Goal: Task Accomplishment & Management: Manage account settings

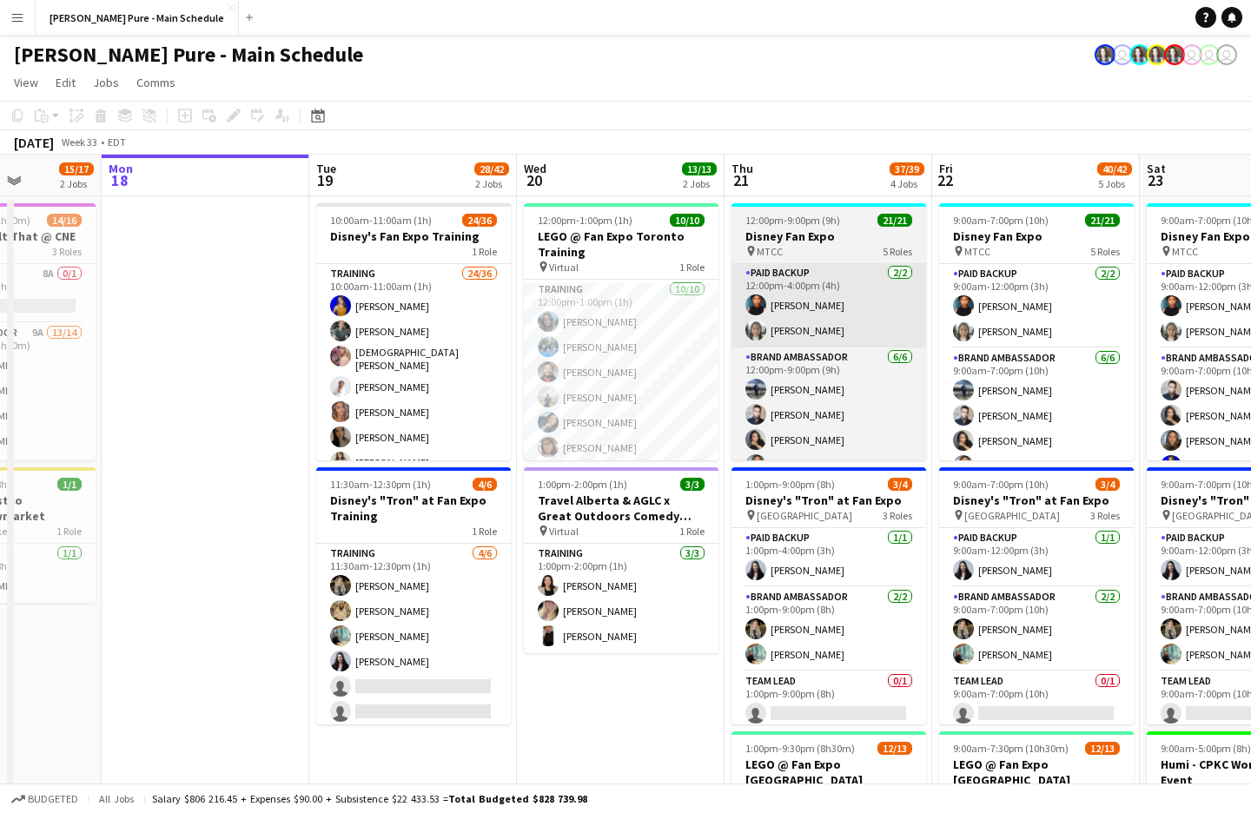
scroll to position [0, 517]
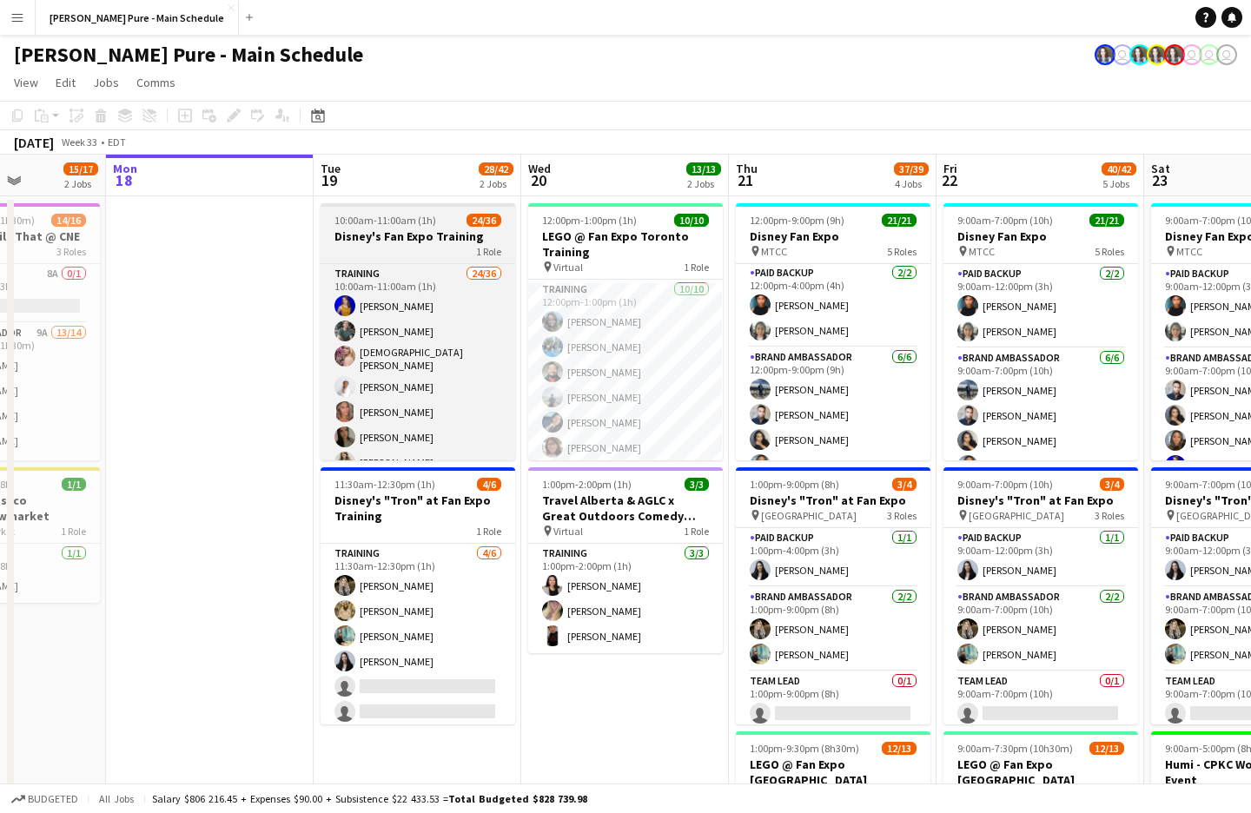
click at [380, 211] on app-job-card "10:00am-11:00am (1h) 24/36 Disney's Fan Expo Training 1 Role Training 24/36 10:…" at bounding box center [417, 331] width 195 height 257
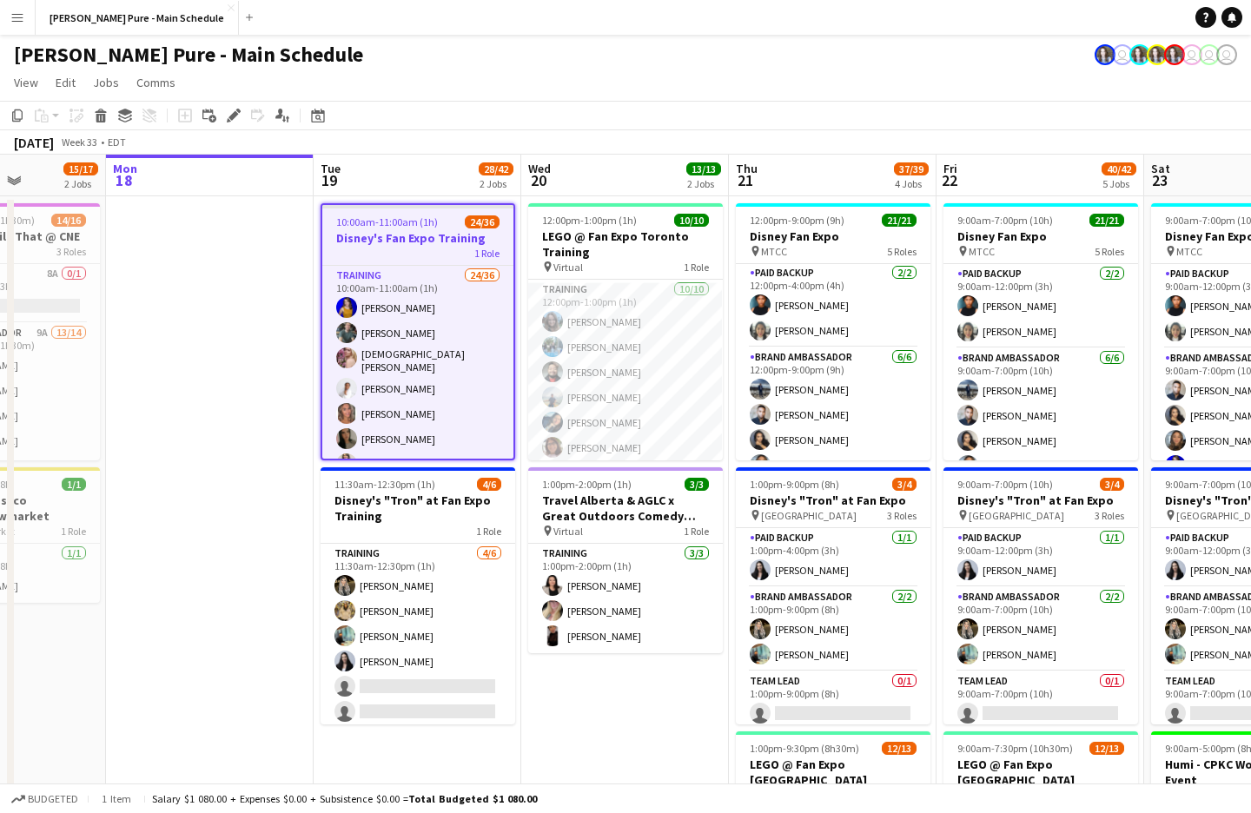
click at [380, 211] on app-job-card "10:00am-11:00am (1h) 24/36 Disney's Fan Expo Training 1 Role Training 24/36 10:…" at bounding box center [417, 331] width 195 height 257
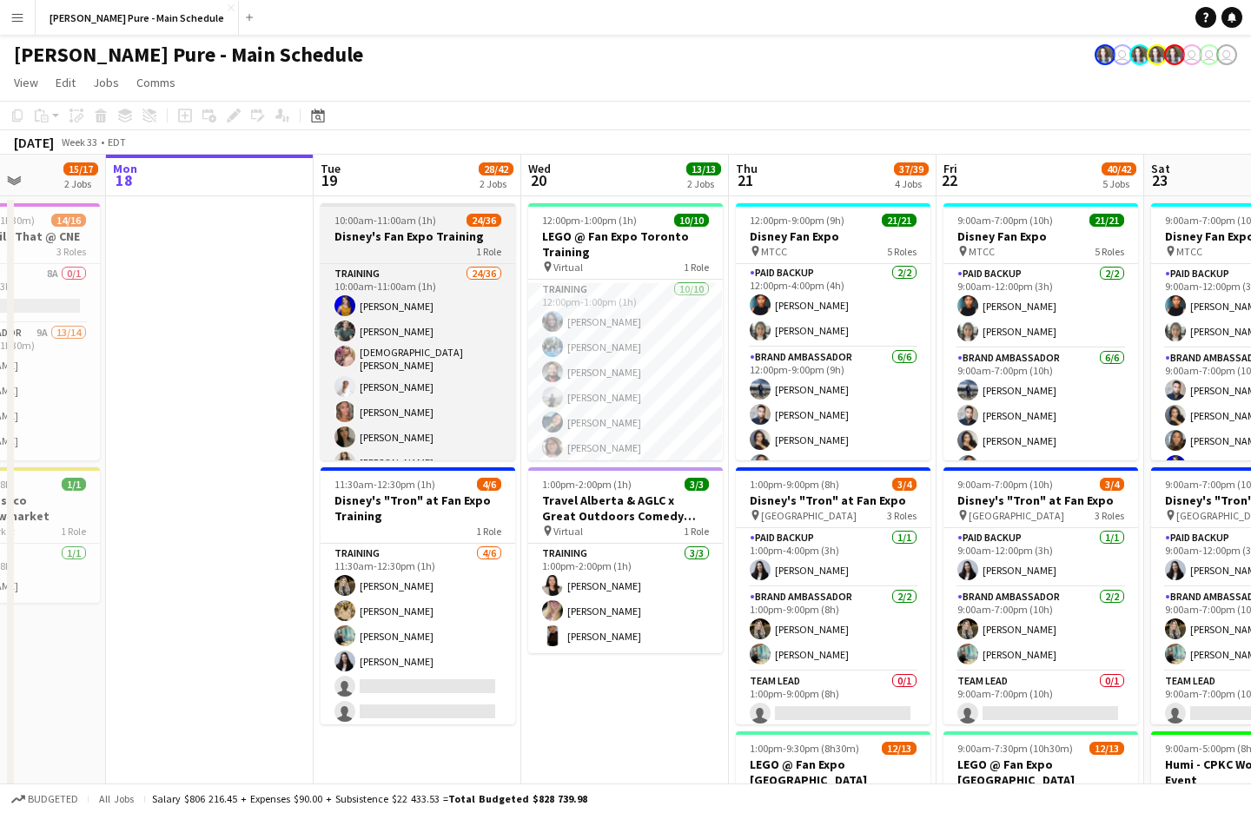
click at [380, 211] on app-job-card "10:00am-11:00am (1h) 24/36 Disney's Fan Expo Training 1 Role Training 24/36 10:…" at bounding box center [417, 331] width 195 height 257
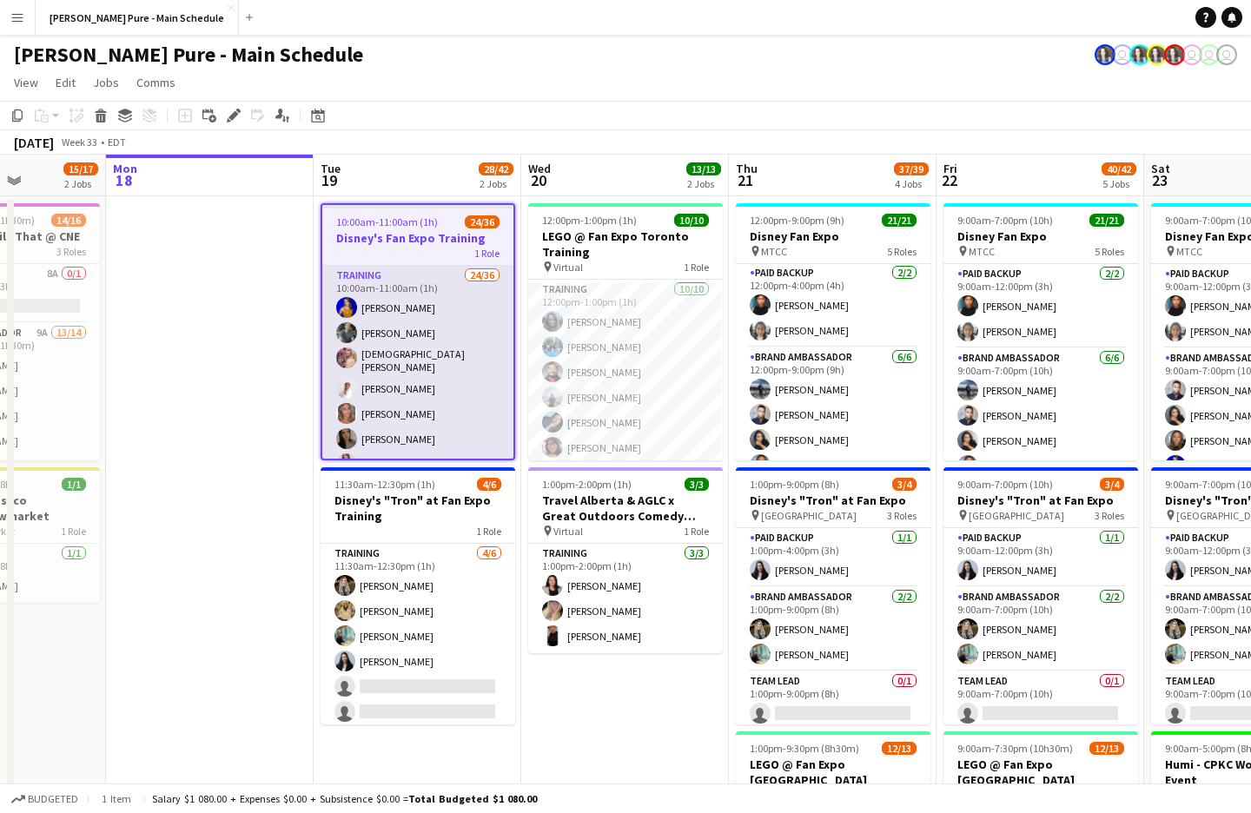
scroll to position [0, 515]
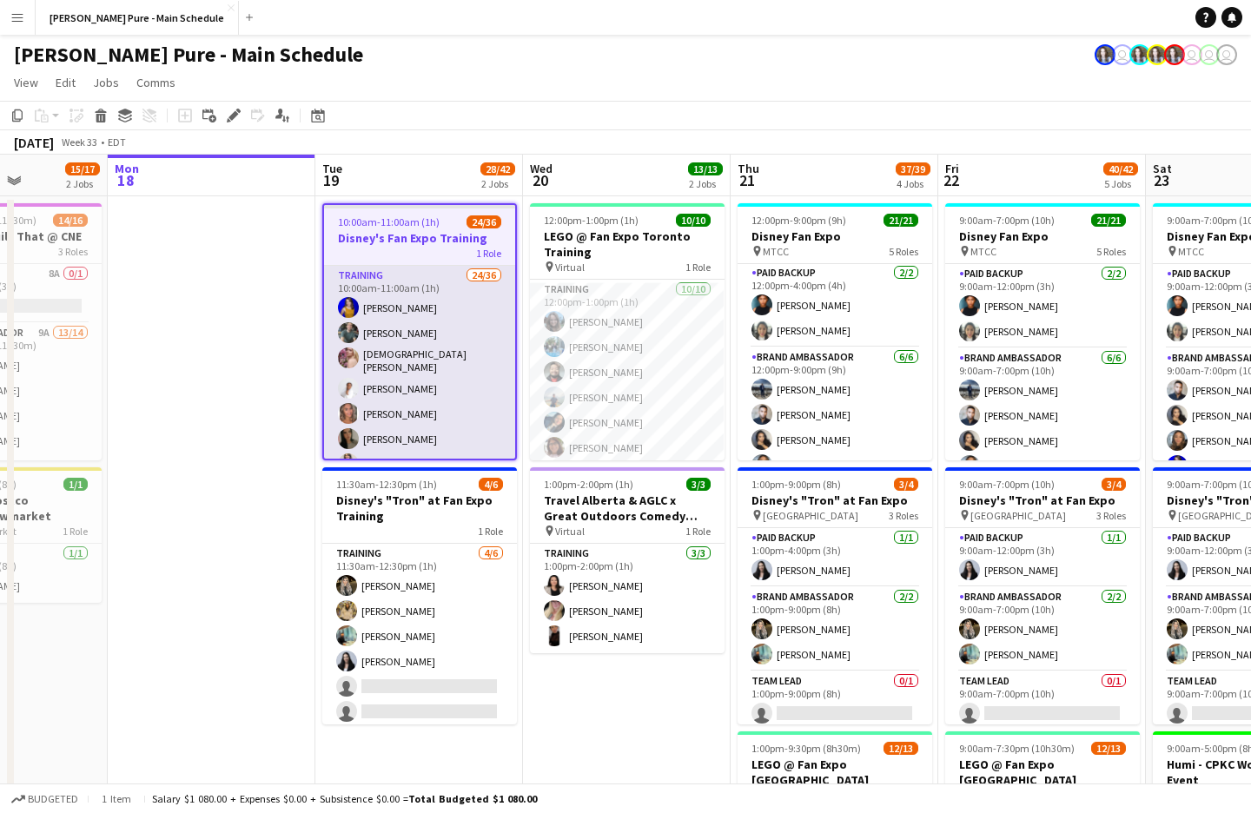
click at [392, 287] on app-card-role "Training 24/36 10:00am-11:00am (1h) [PERSON_NAME] [PERSON_NAME] [DEMOGRAPHIC_DA…" at bounding box center [419, 739] width 191 height 946
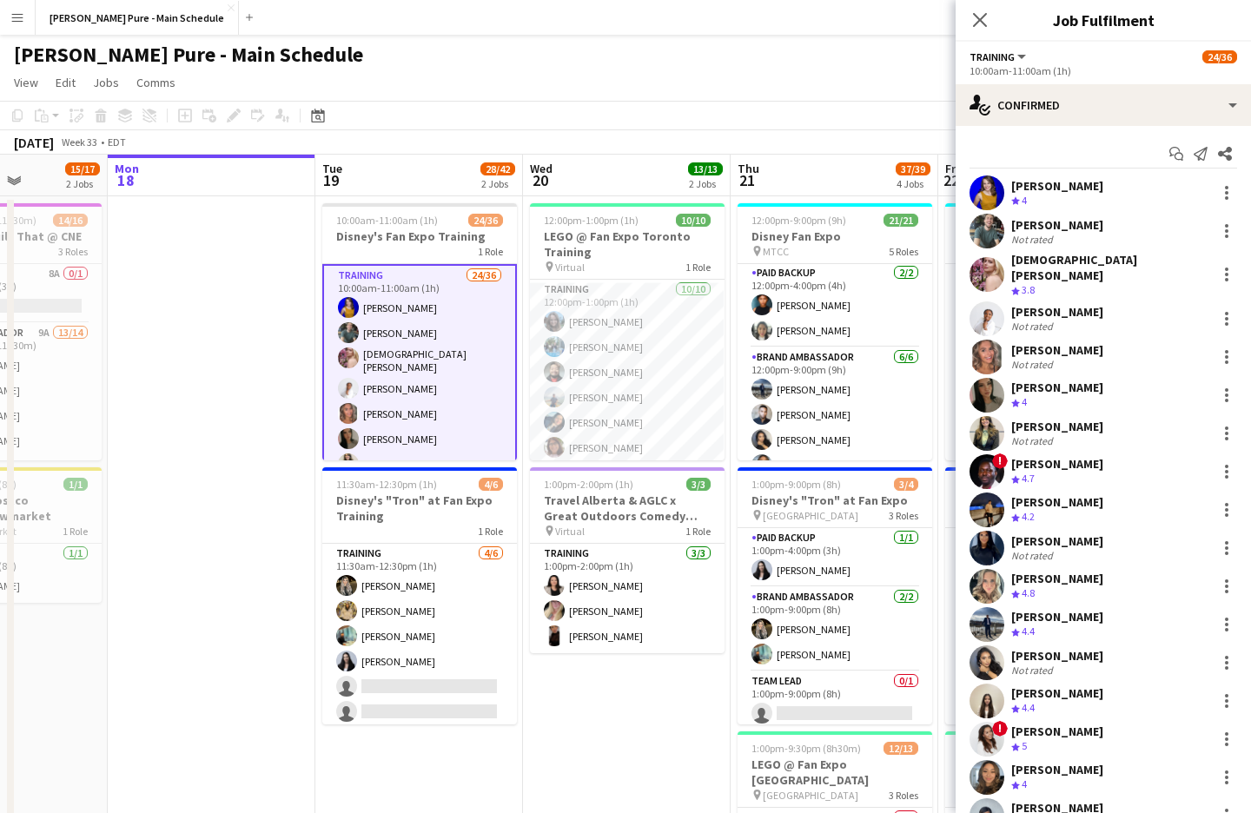
click at [988, 194] on app-user-avatar at bounding box center [986, 192] width 35 height 35
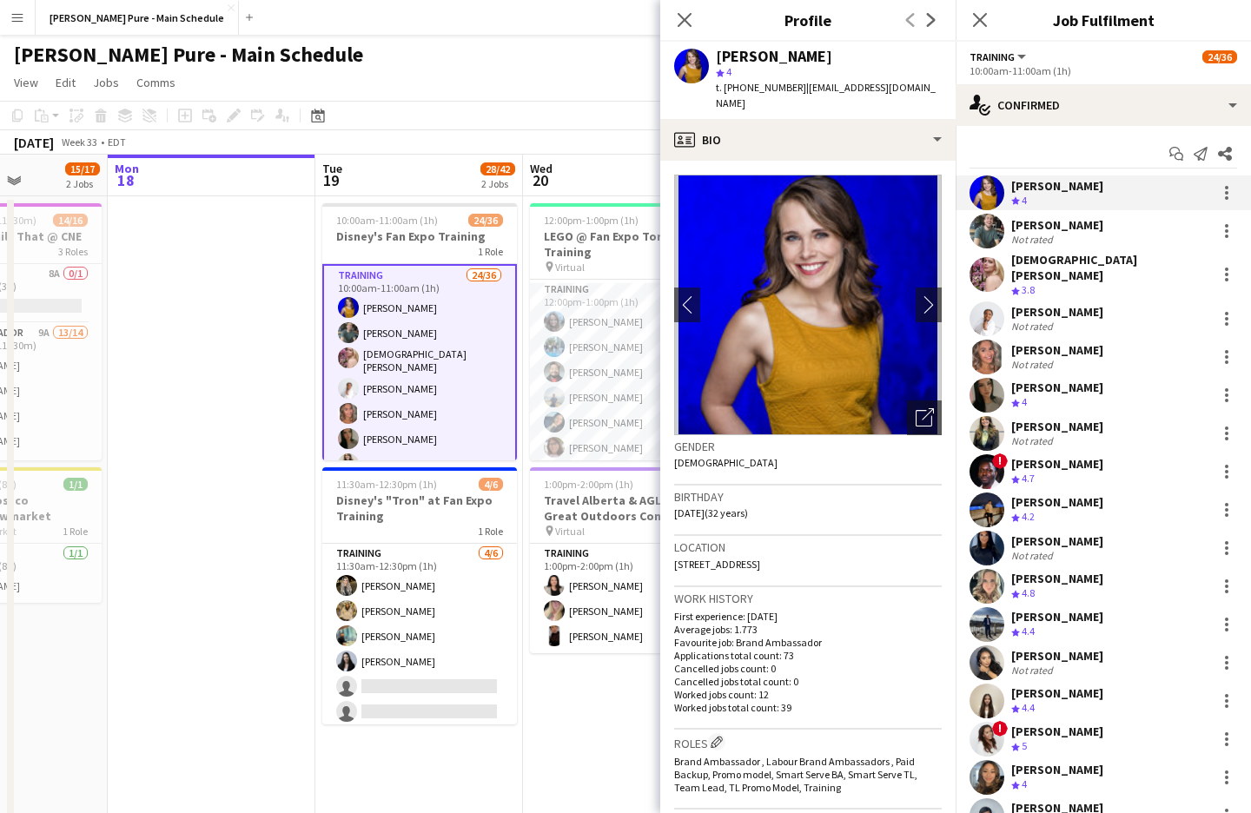
click at [989, 215] on app-user-avatar at bounding box center [986, 231] width 35 height 35
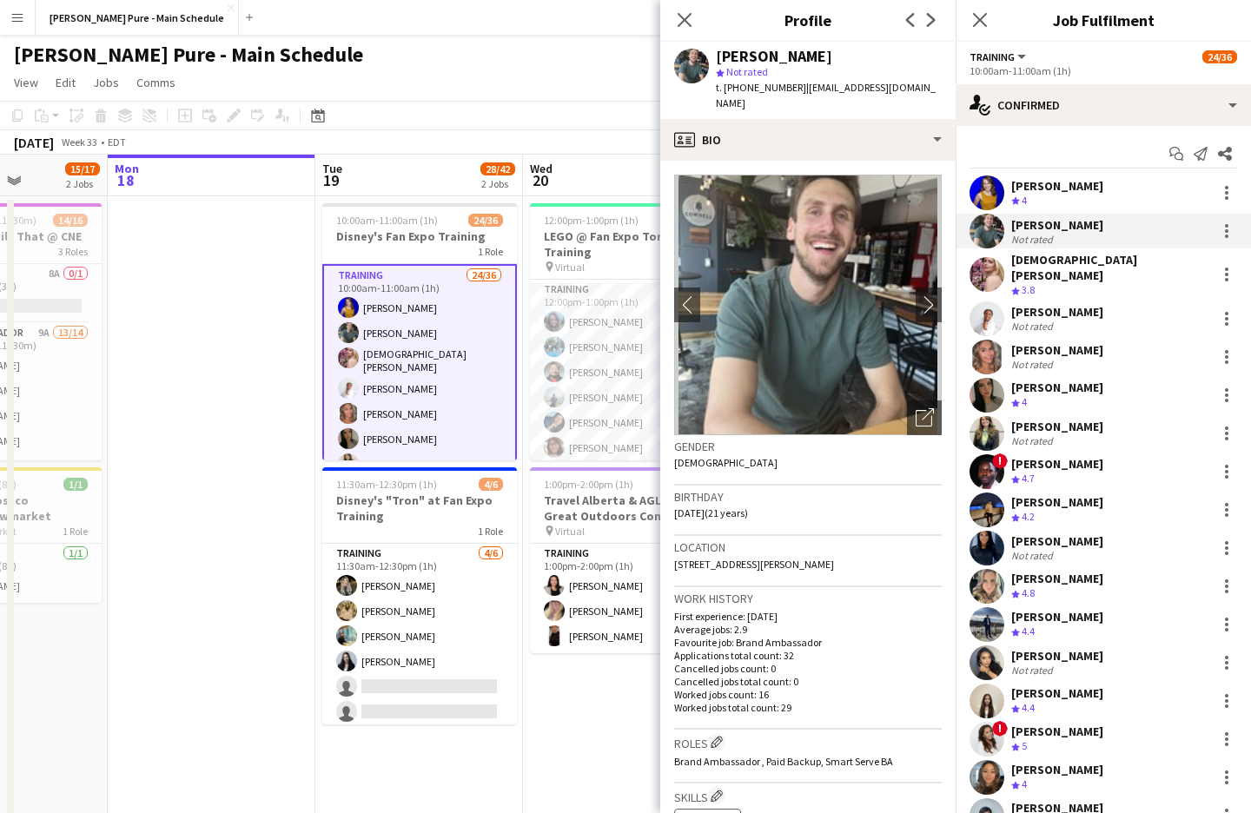
click at [985, 271] on app-user-avatar at bounding box center [986, 274] width 35 height 35
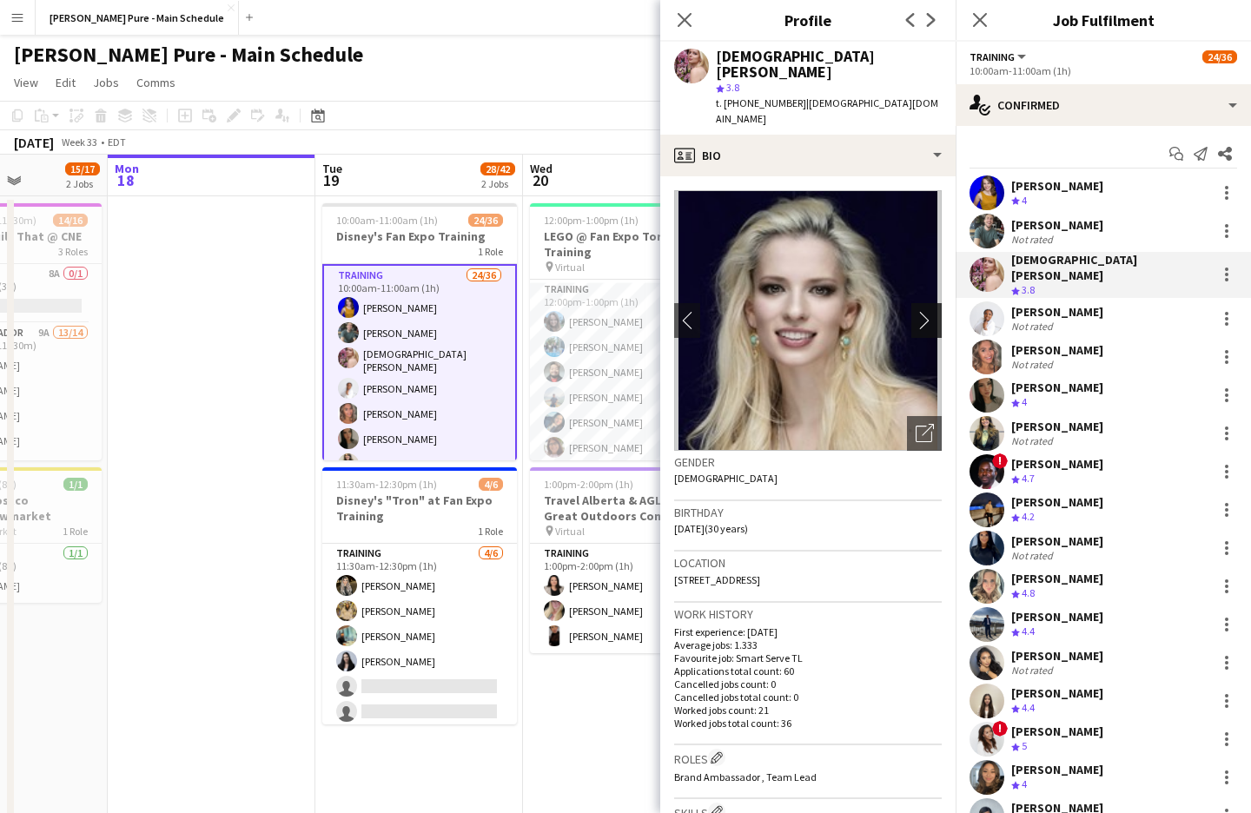
click at [925, 311] on app-icon "chevron-right" at bounding box center [928, 320] width 27 height 18
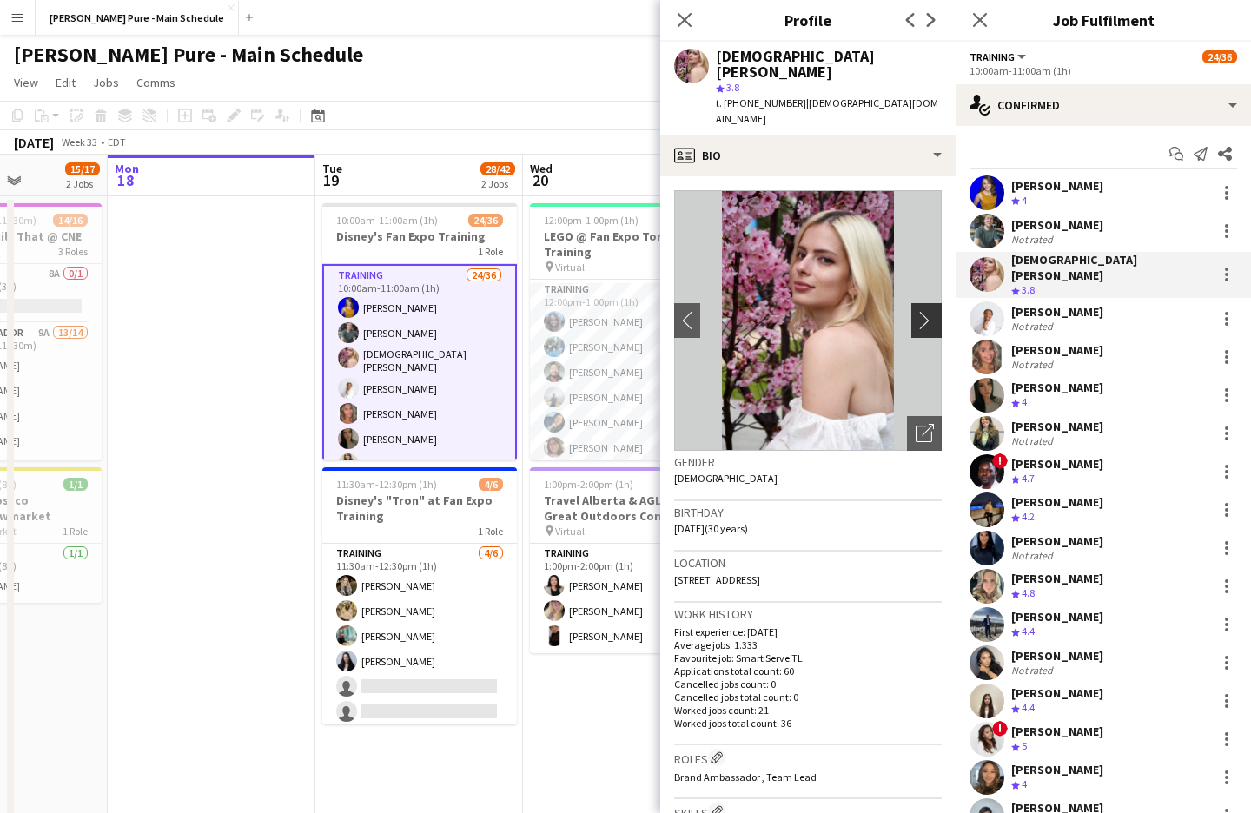
click at [925, 311] on app-icon "chevron-right" at bounding box center [928, 320] width 27 height 18
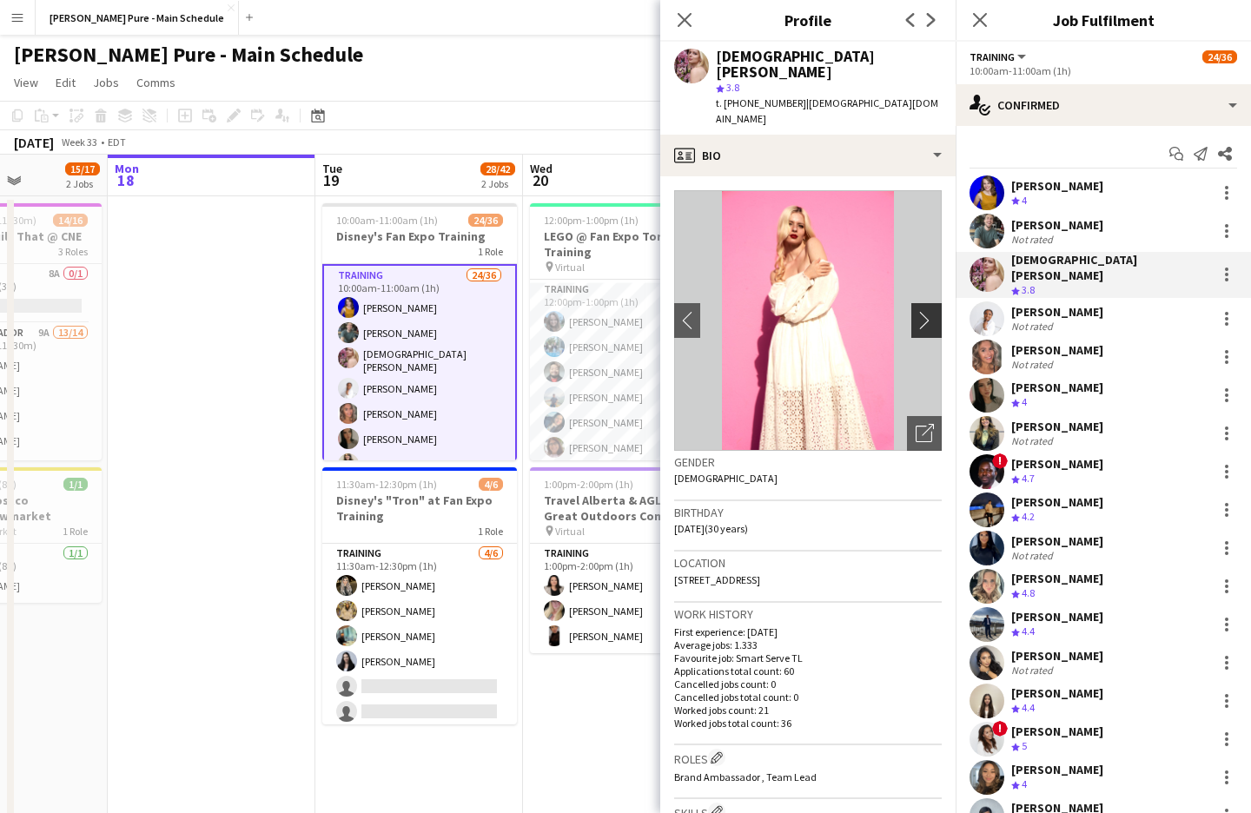
click at [925, 311] on app-icon "chevron-right" at bounding box center [928, 320] width 27 height 18
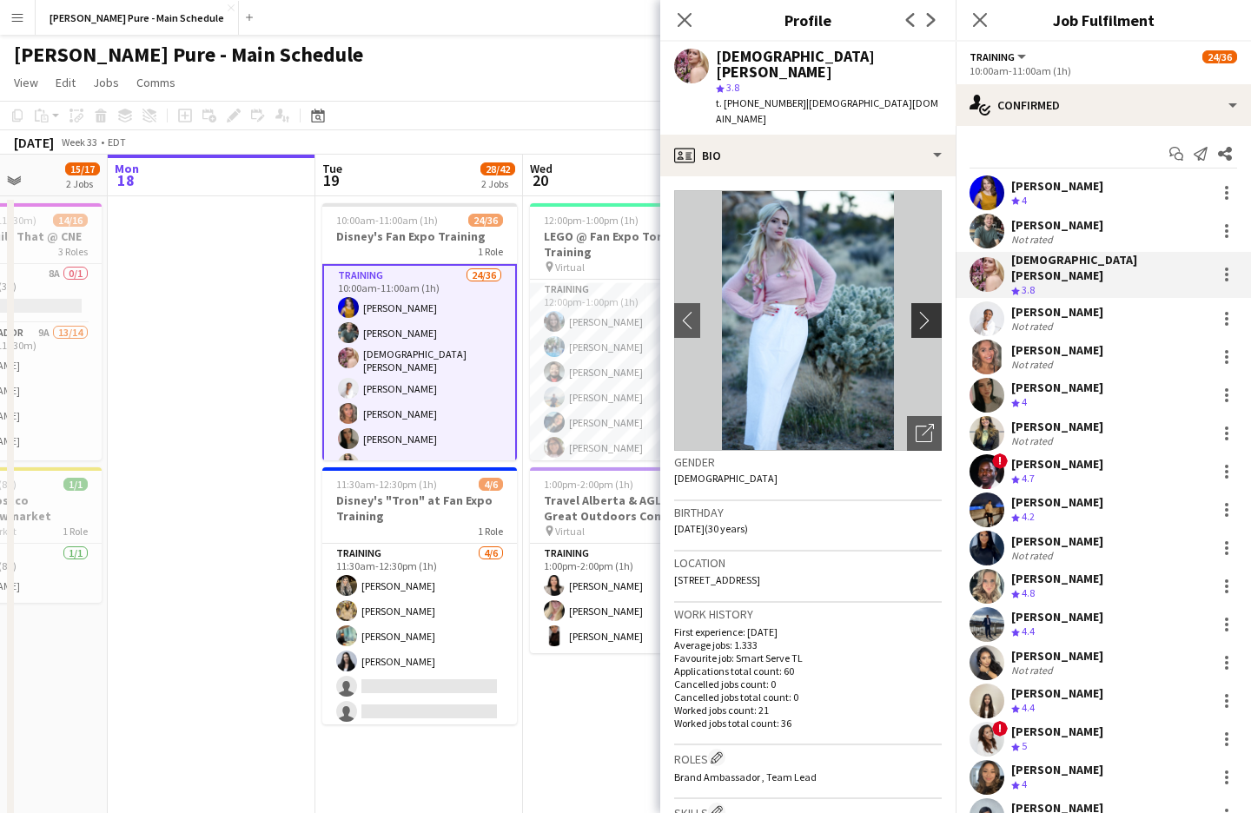
click at [925, 311] on app-icon "chevron-right" at bounding box center [928, 320] width 27 height 18
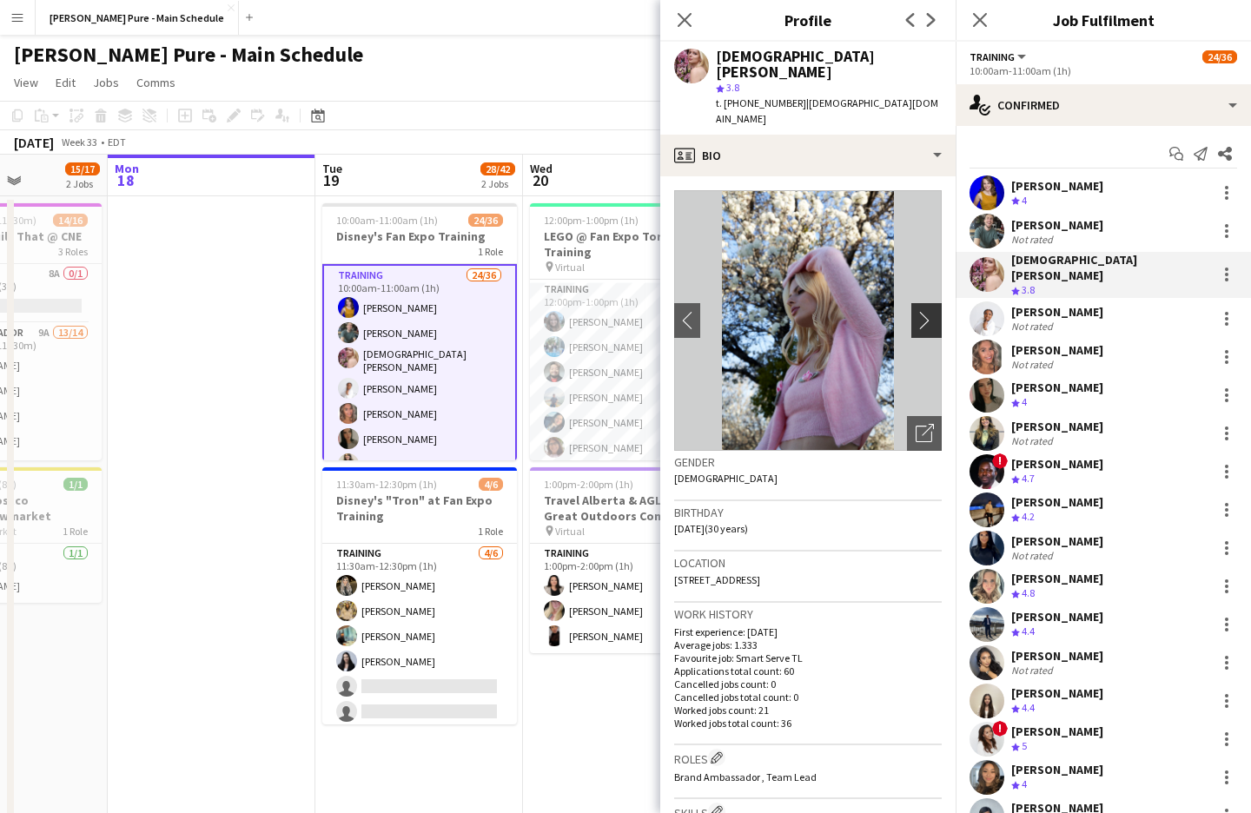
click at [925, 311] on app-icon "chevron-right" at bounding box center [928, 320] width 27 height 18
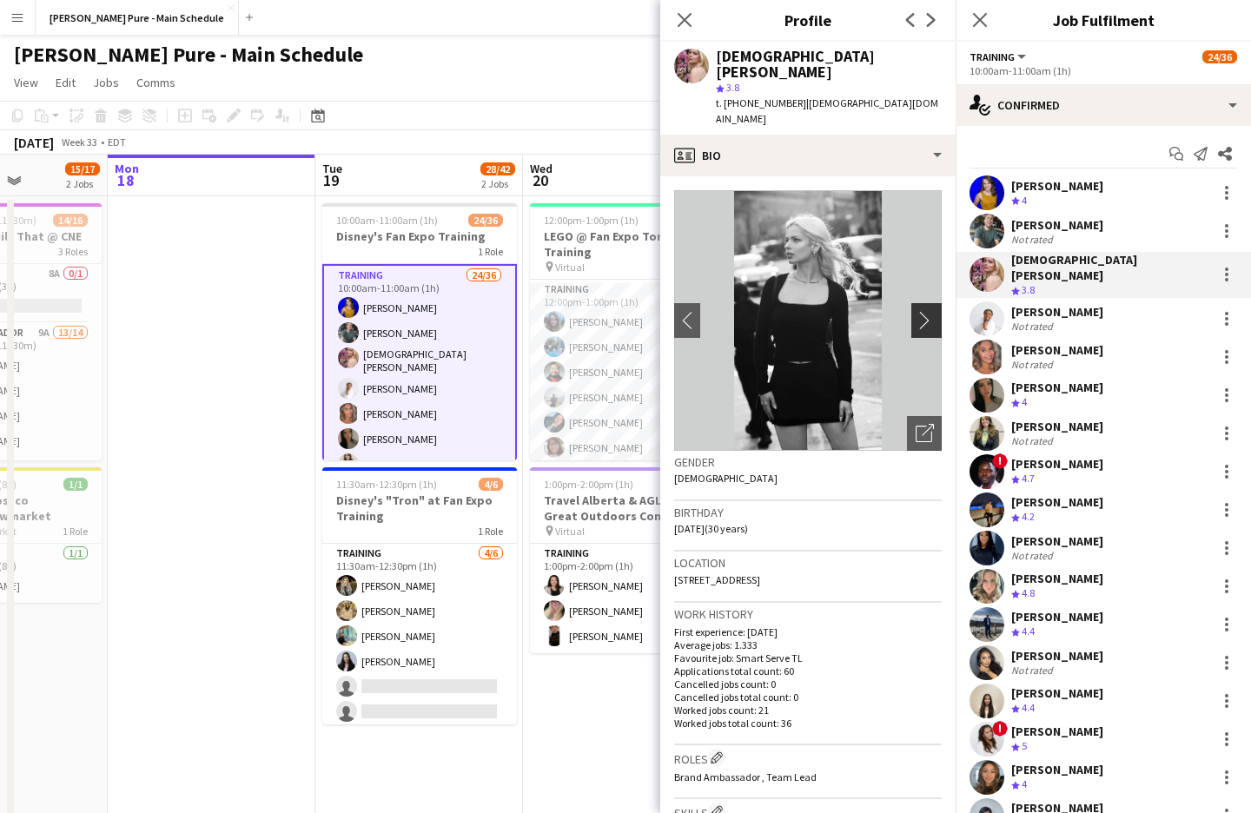
click at [925, 311] on app-icon "chevron-right" at bounding box center [928, 320] width 27 height 18
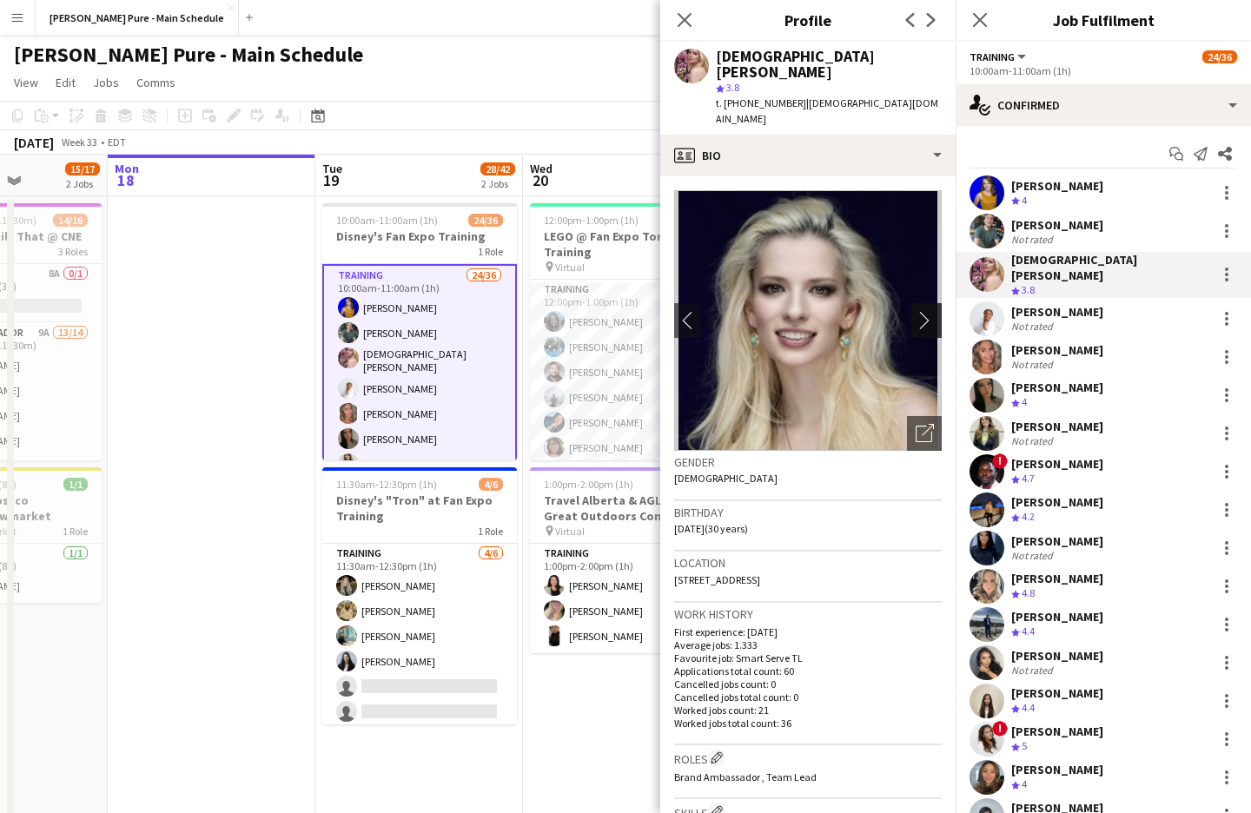
click at [926, 311] on app-icon "chevron-right" at bounding box center [928, 320] width 27 height 18
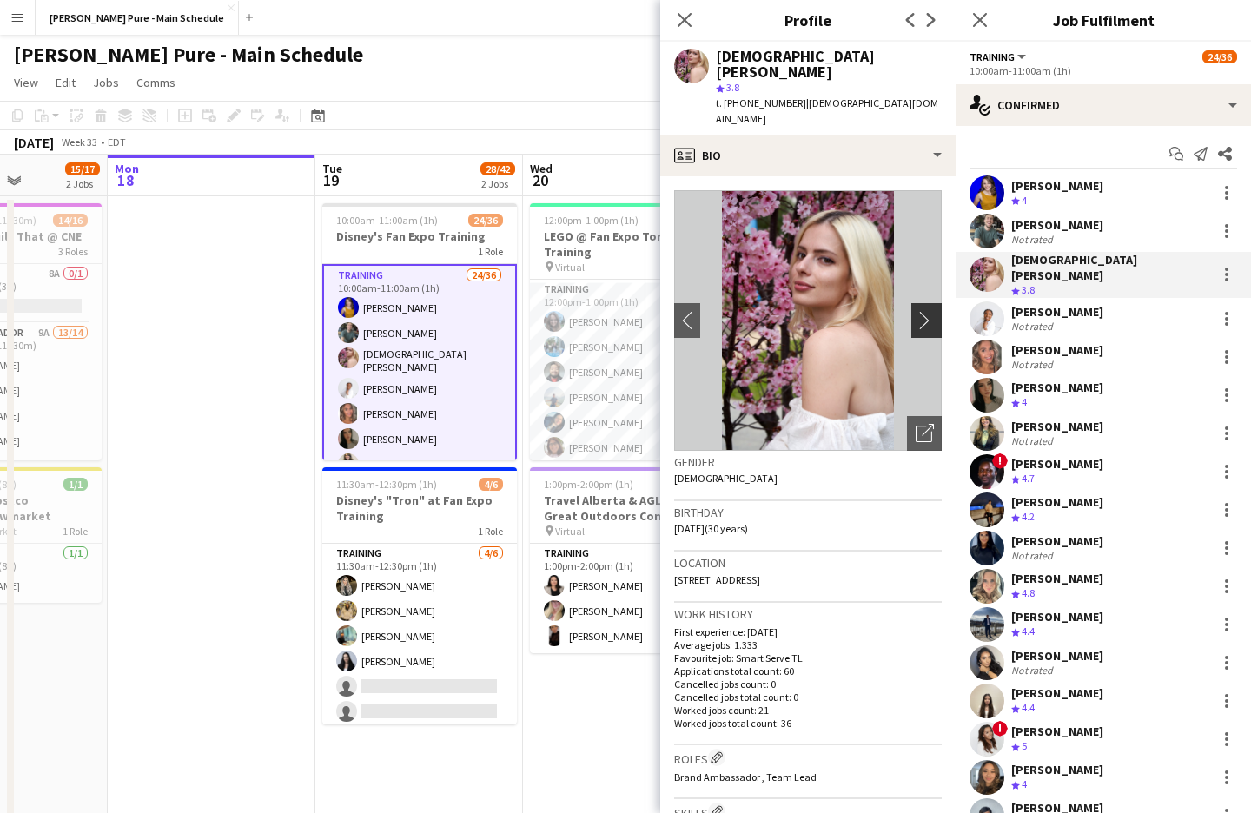
click at [926, 311] on app-icon "chevron-right" at bounding box center [928, 320] width 27 height 18
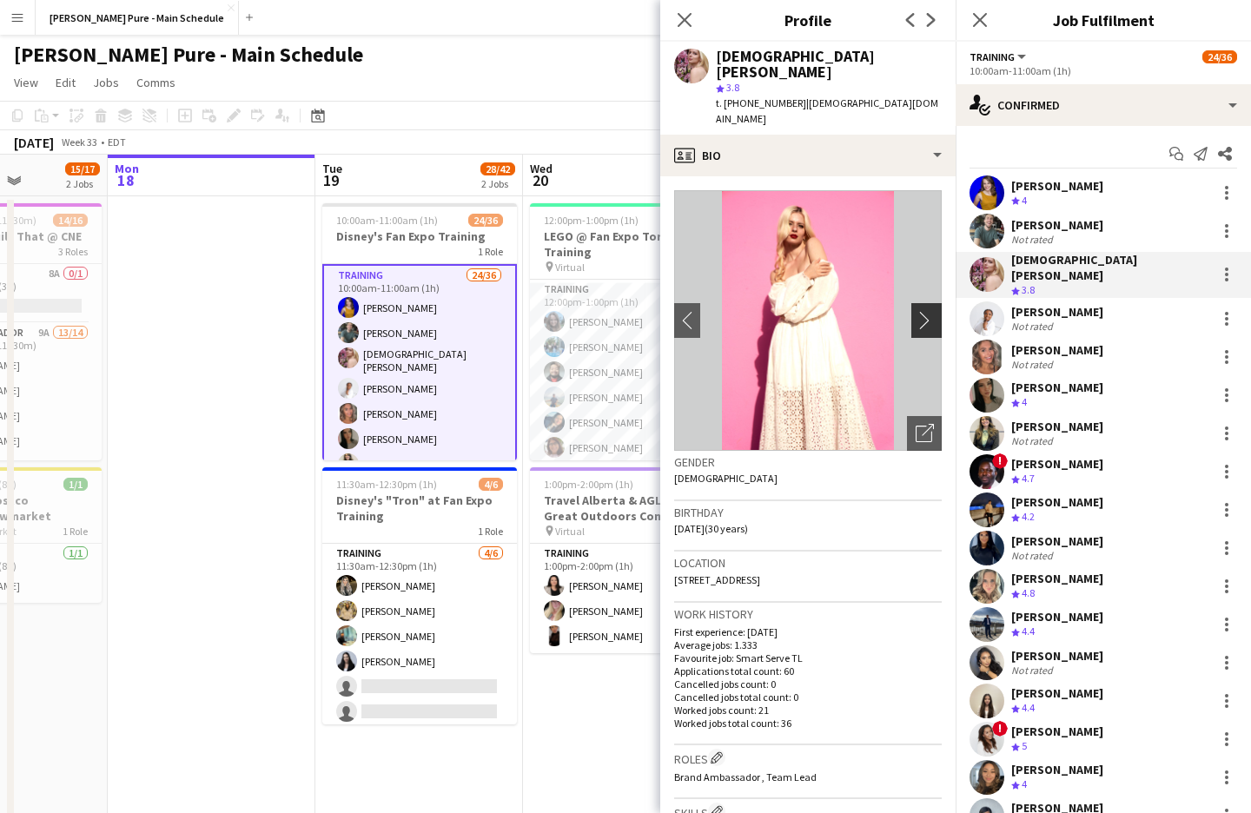
click at [927, 311] on app-icon "chevron-right" at bounding box center [928, 320] width 27 height 18
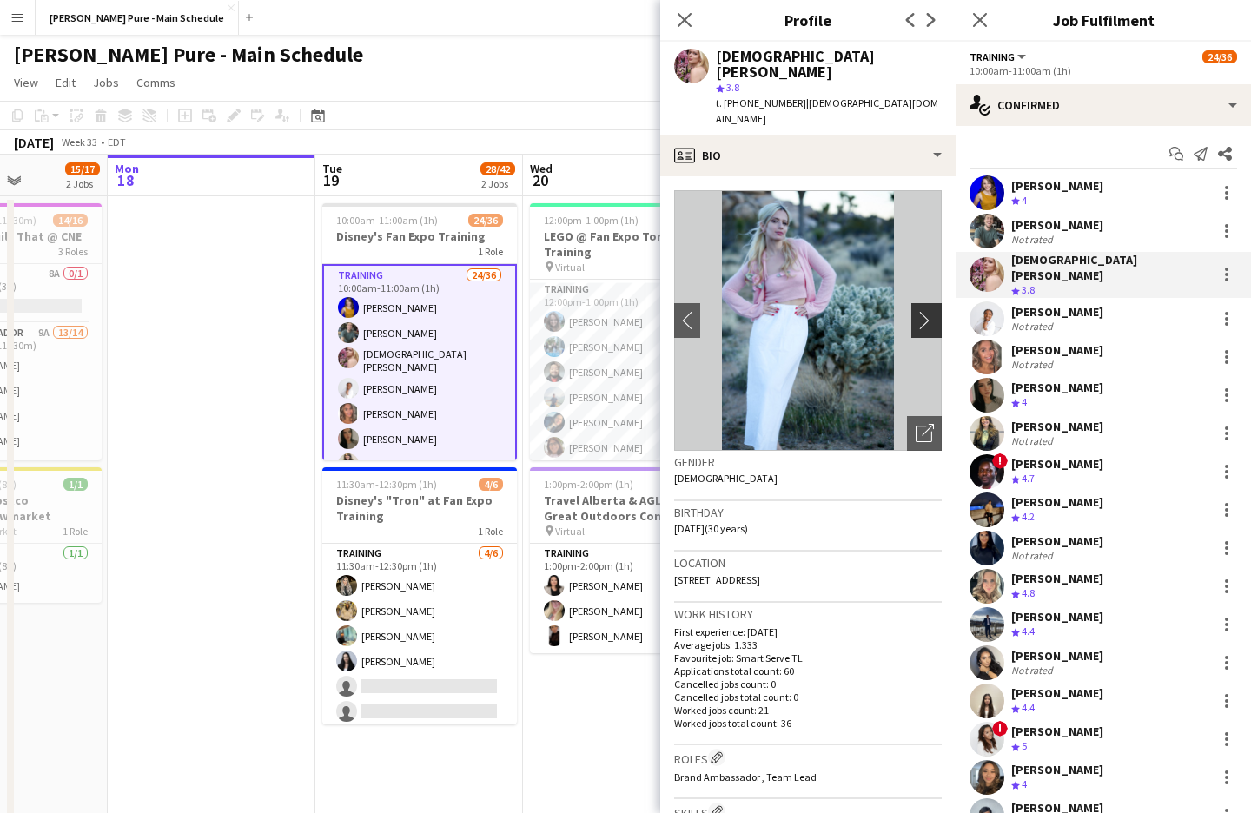
click at [927, 311] on app-icon "chevron-right" at bounding box center [928, 320] width 27 height 18
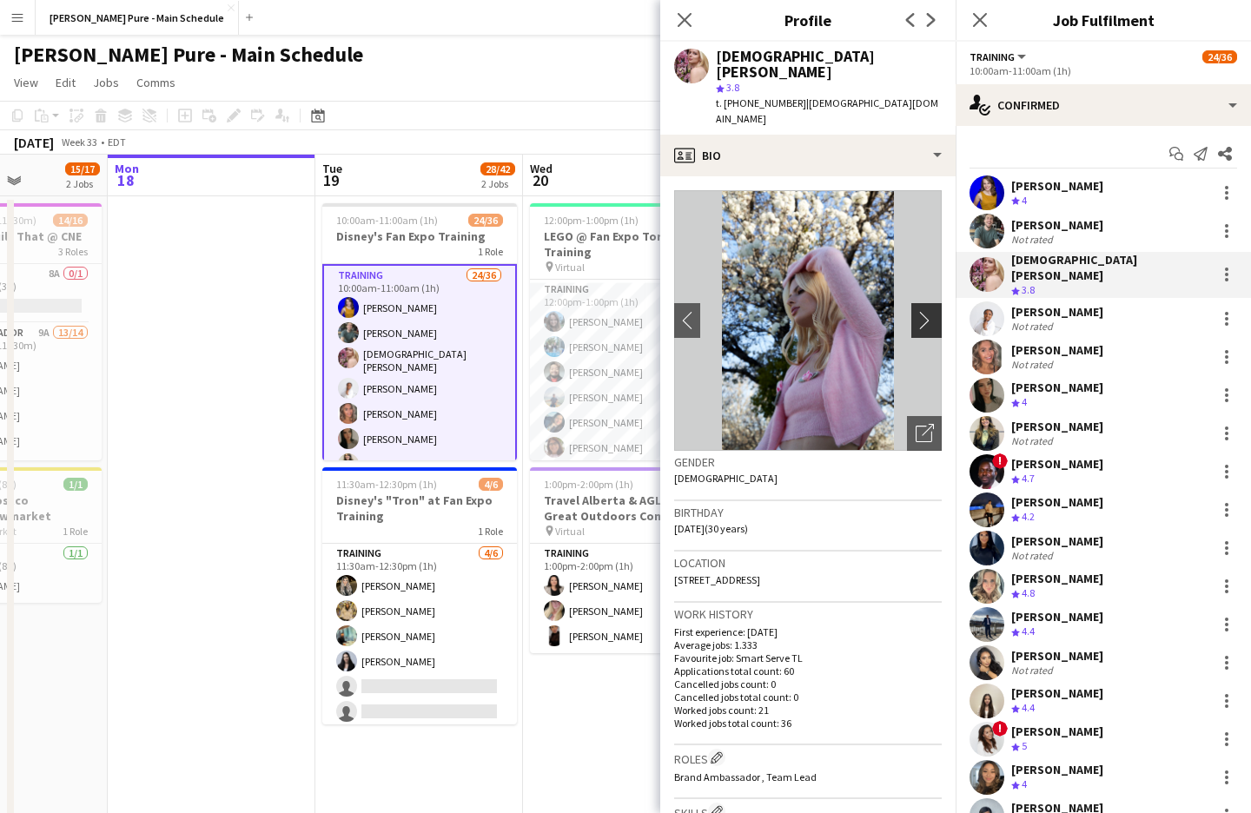
click at [927, 311] on app-icon "chevron-right" at bounding box center [928, 320] width 27 height 18
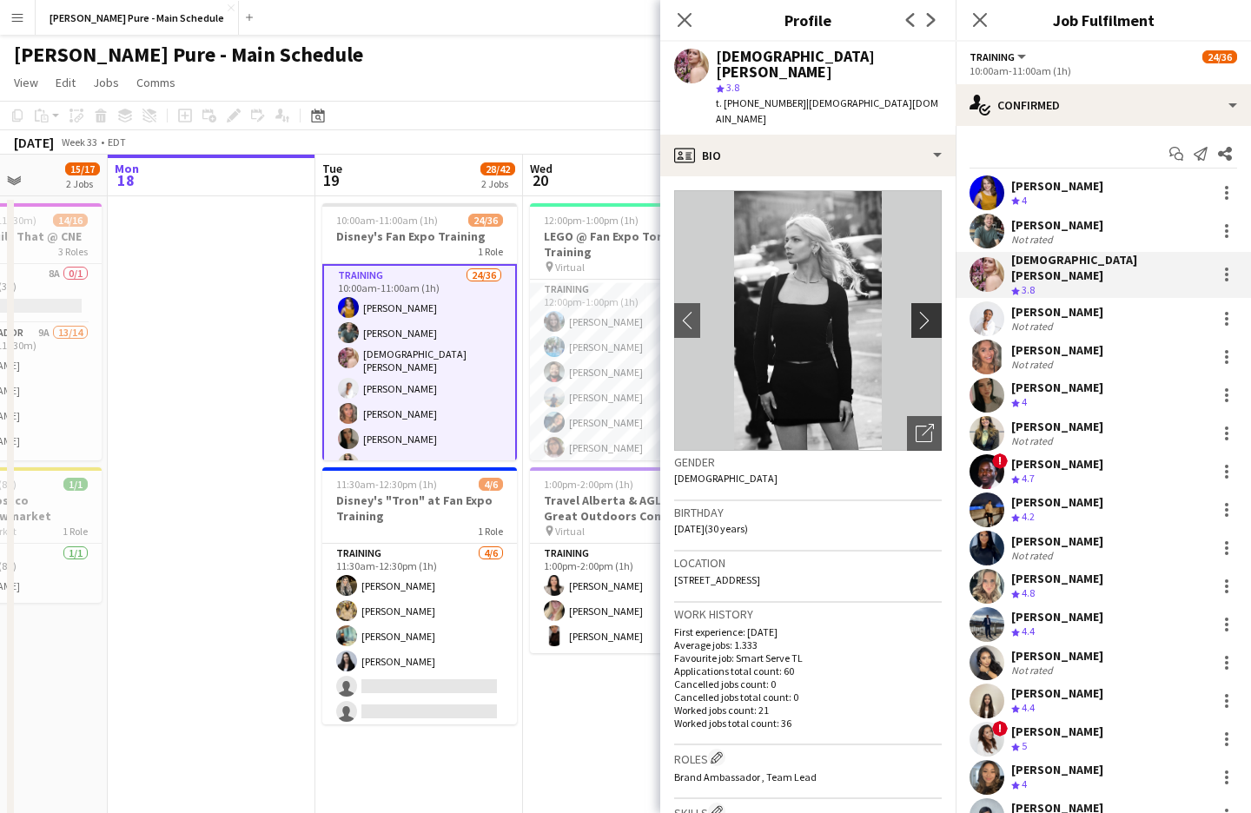
click at [927, 311] on app-icon "chevron-right" at bounding box center [928, 320] width 27 height 18
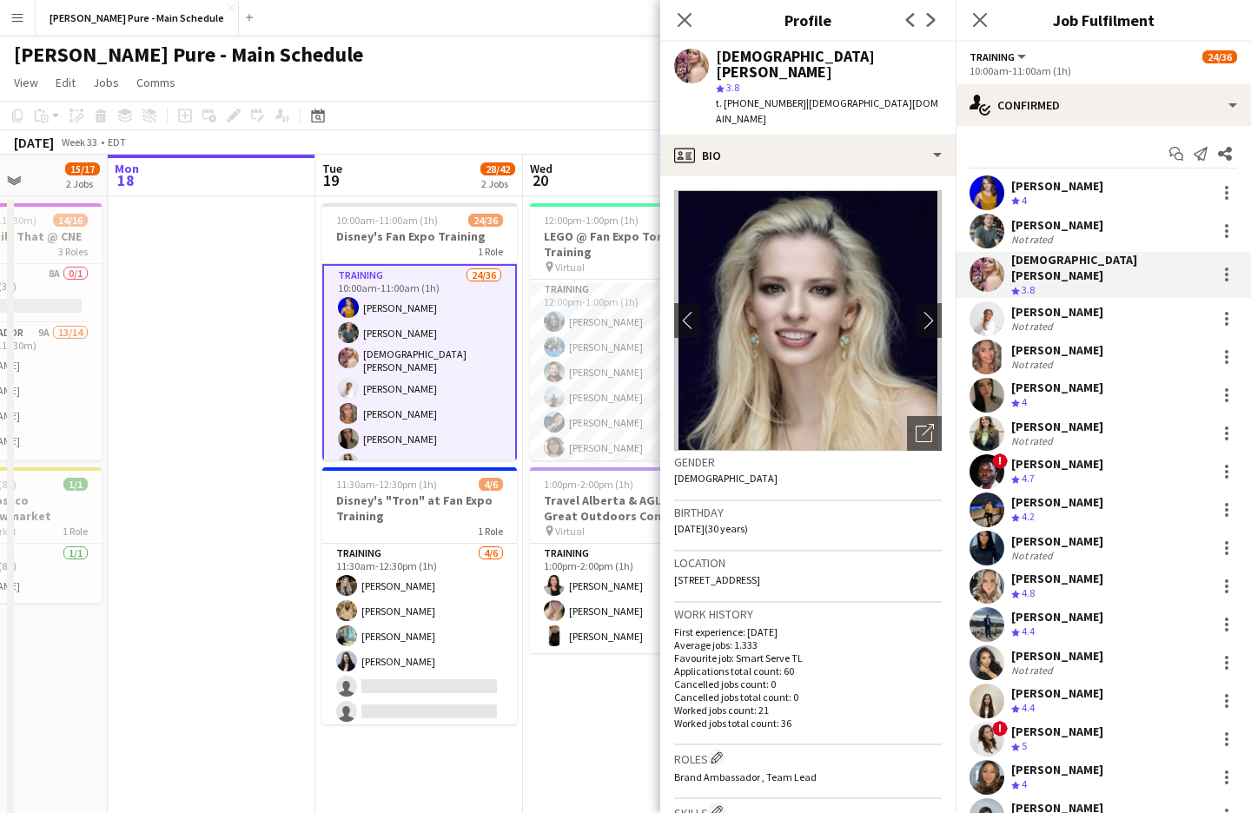
click at [988, 301] on app-user-avatar at bounding box center [986, 318] width 35 height 35
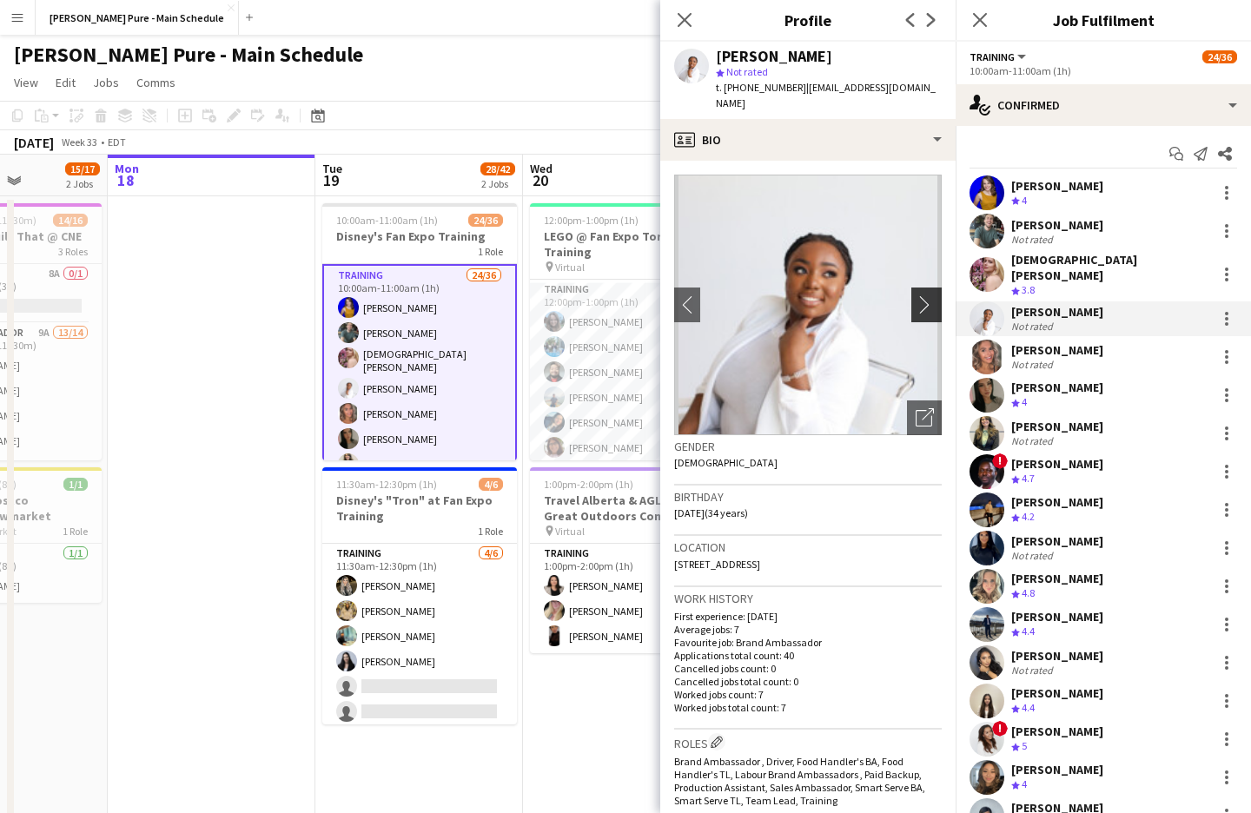
click at [928, 295] on app-icon "chevron-right" at bounding box center [928, 304] width 27 height 18
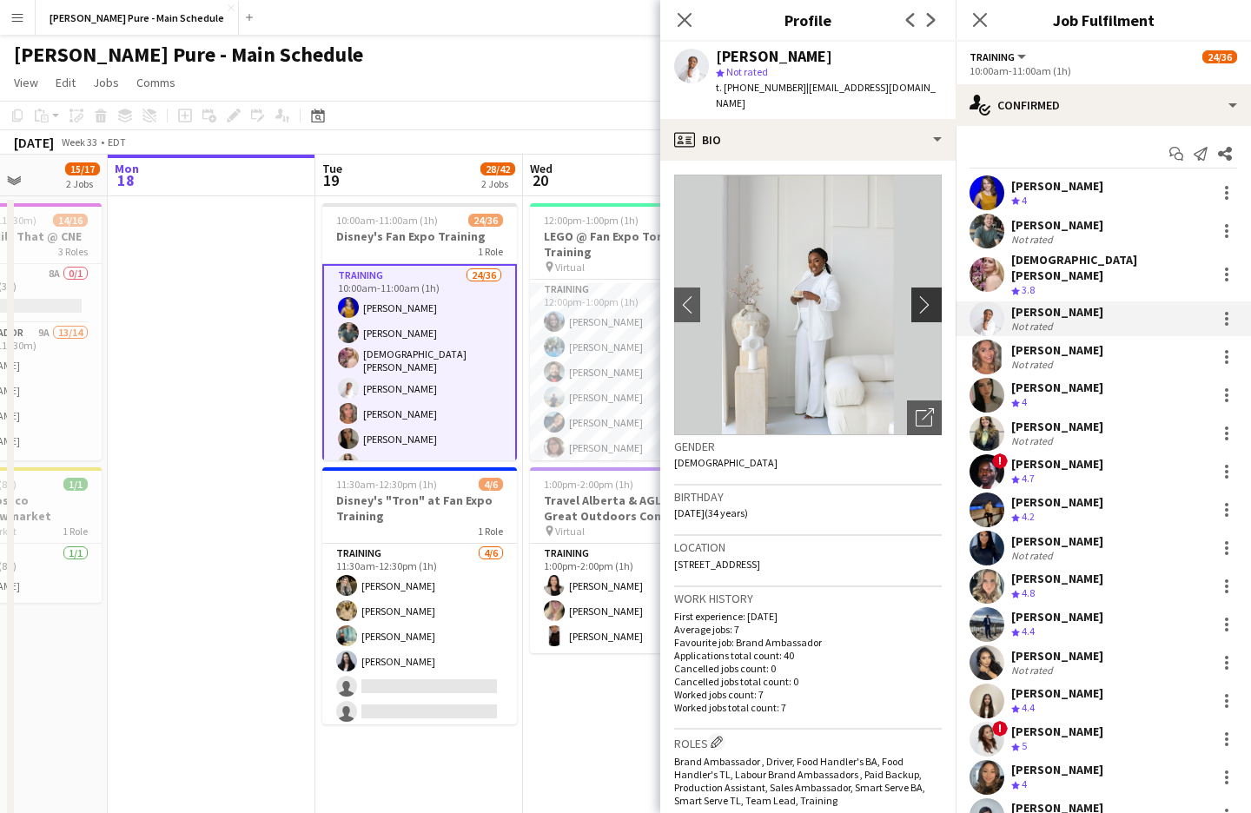
click at [927, 295] on app-icon "chevron-right" at bounding box center [928, 304] width 27 height 18
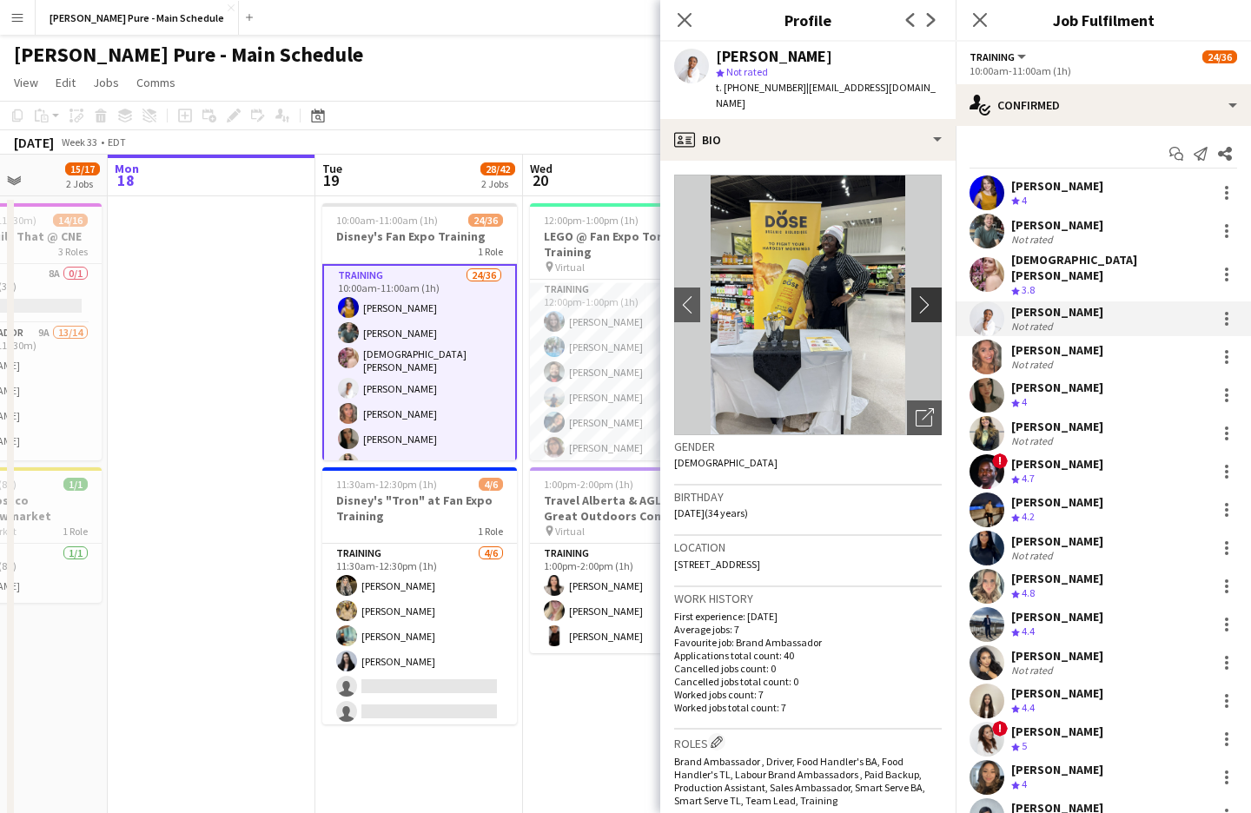
click at [924, 295] on app-icon "chevron-right" at bounding box center [928, 304] width 27 height 18
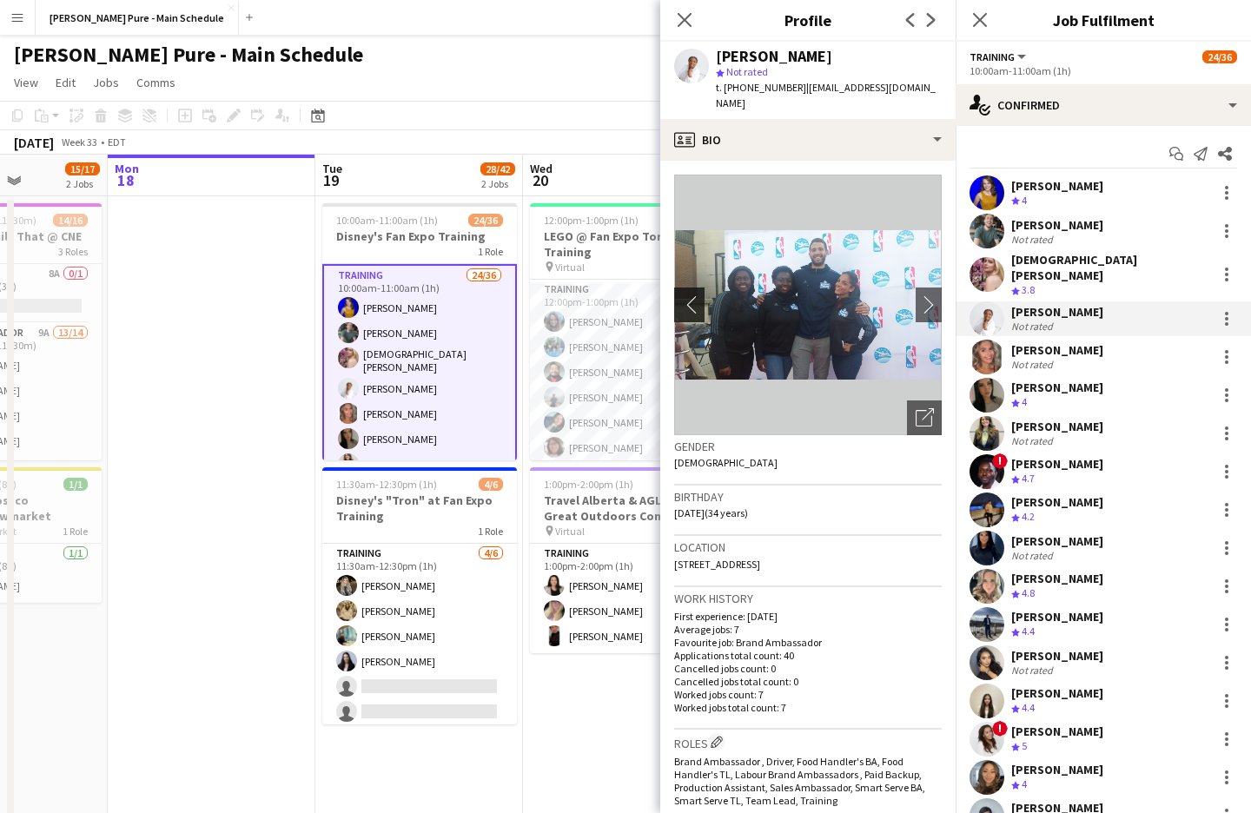
click at [681, 295] on app-icon "chevron-left" at bounding box center [687, 304] width 27 height 18
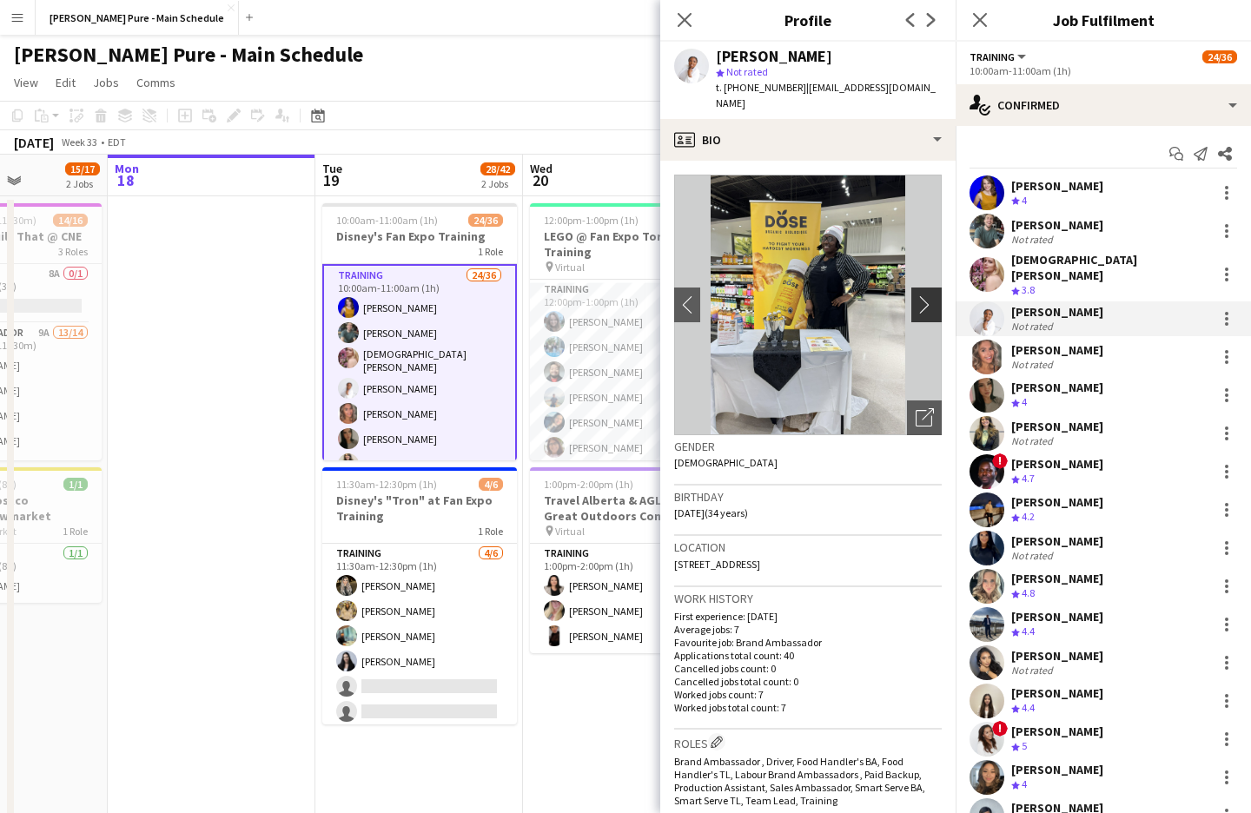
click at [928, 300] on button "chevron-right" at bounding box center [928, 304] width 35 height 35
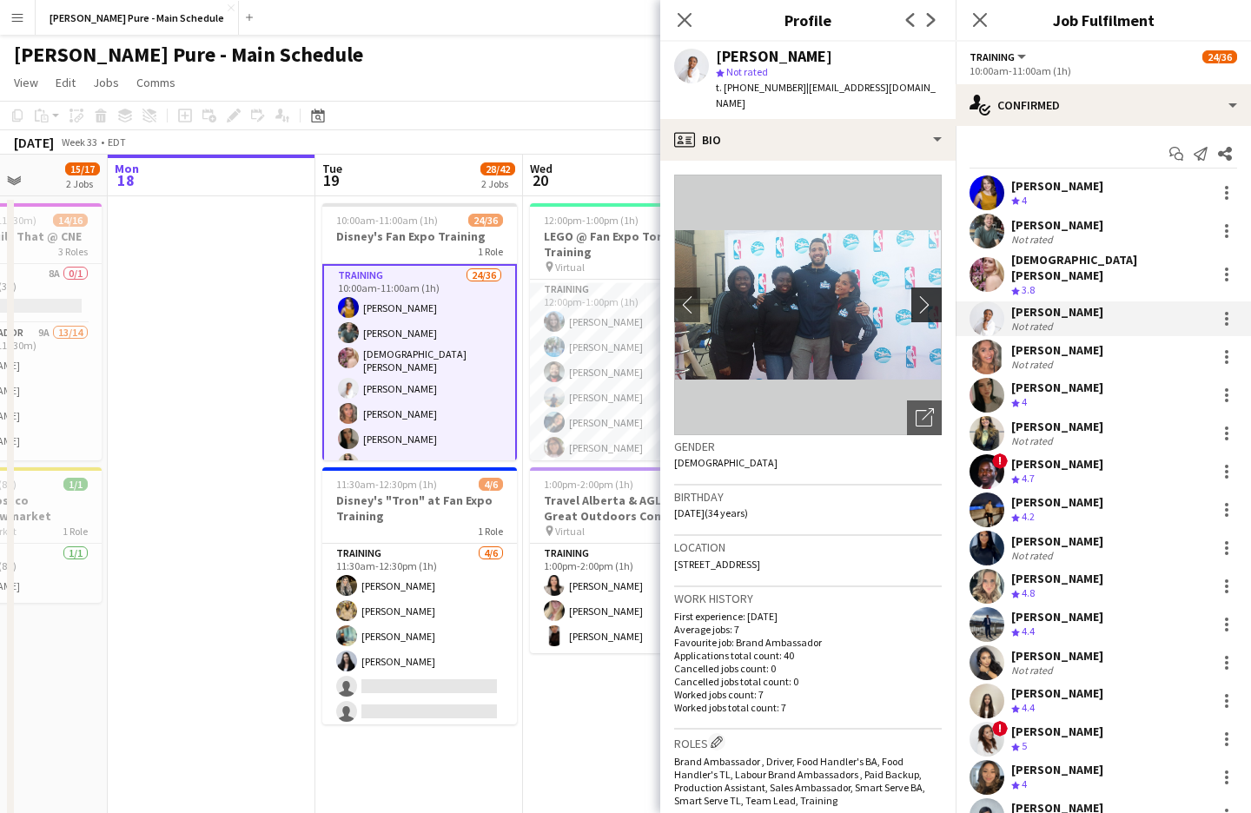
click at [928, 300] on button "chevron-right" at bounding box center [928, 304] width 35 height 35
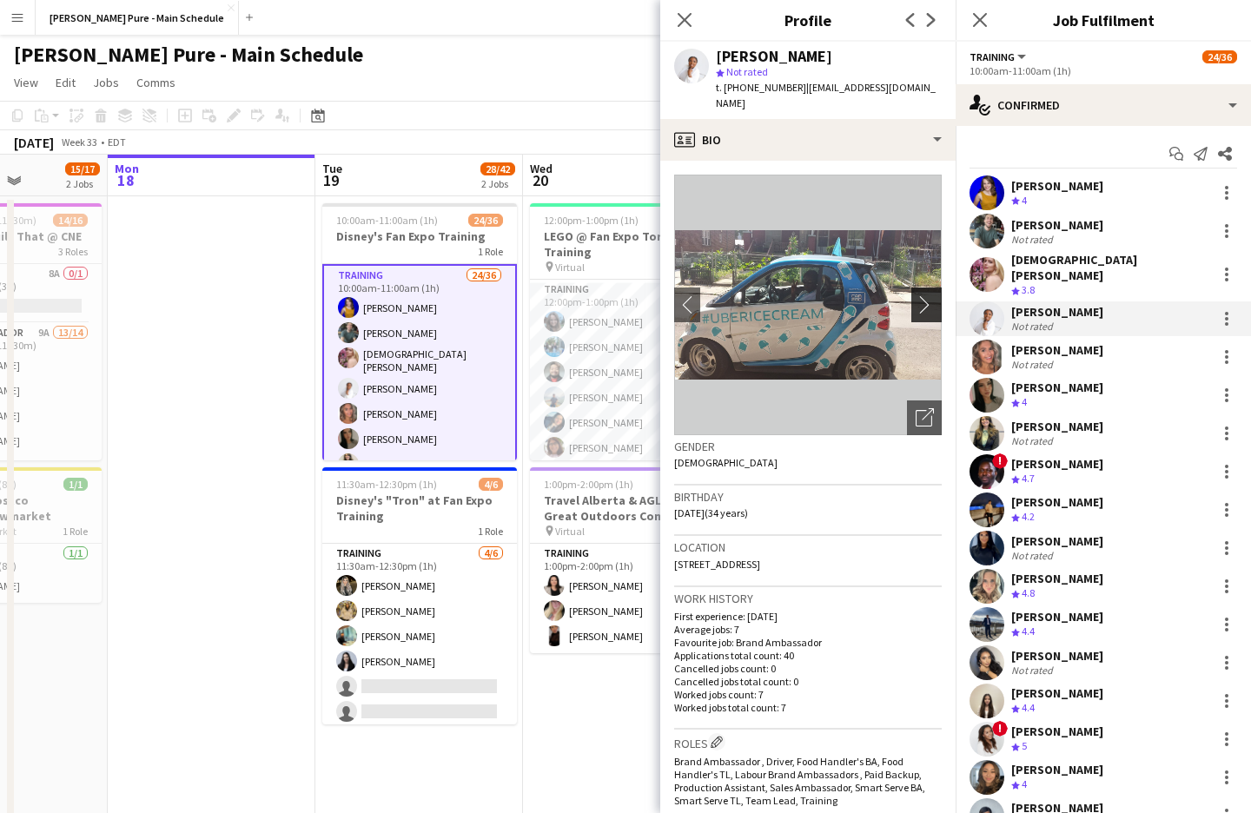
click at [928, 299] on button "chevron-right" at bounding box center [928, 304] width 35 height 35
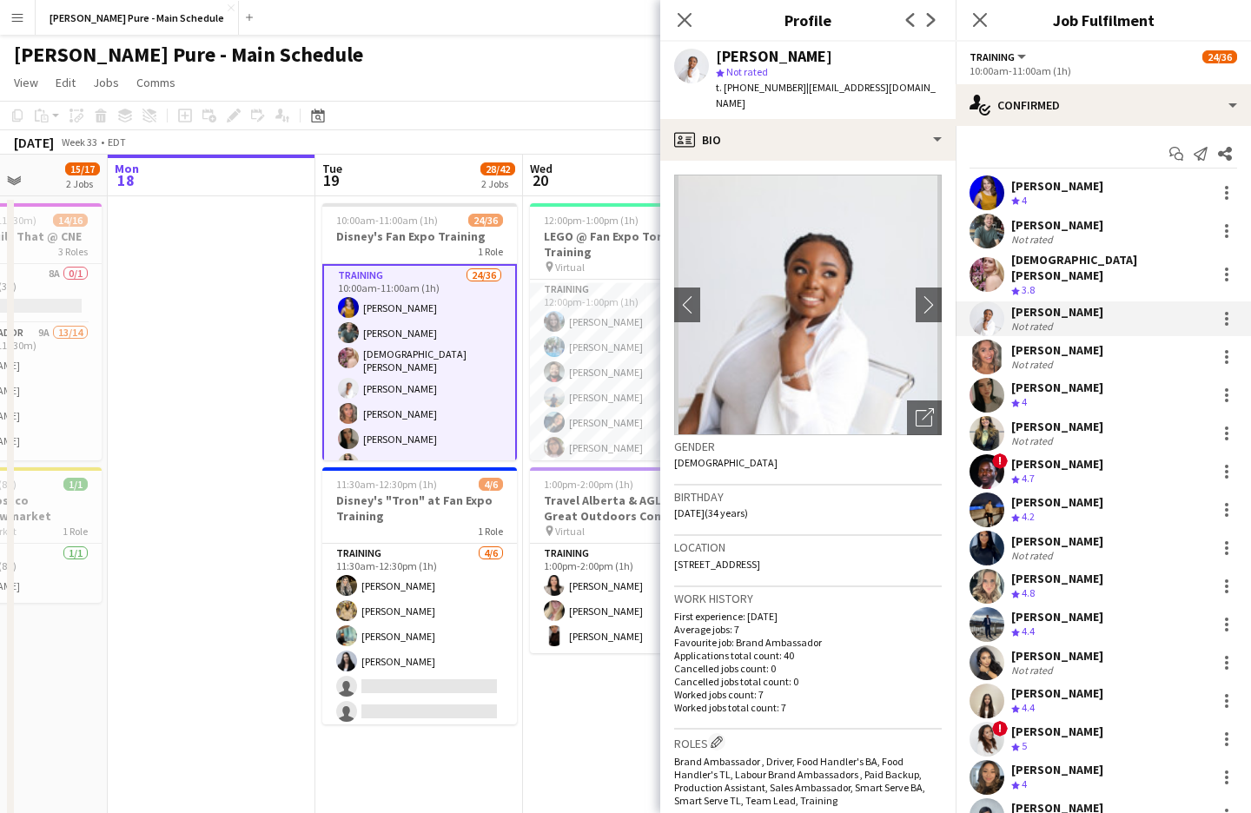
click at [994, 357] on app-user-avatar at bounding box center [986, 357] width 35 height 35
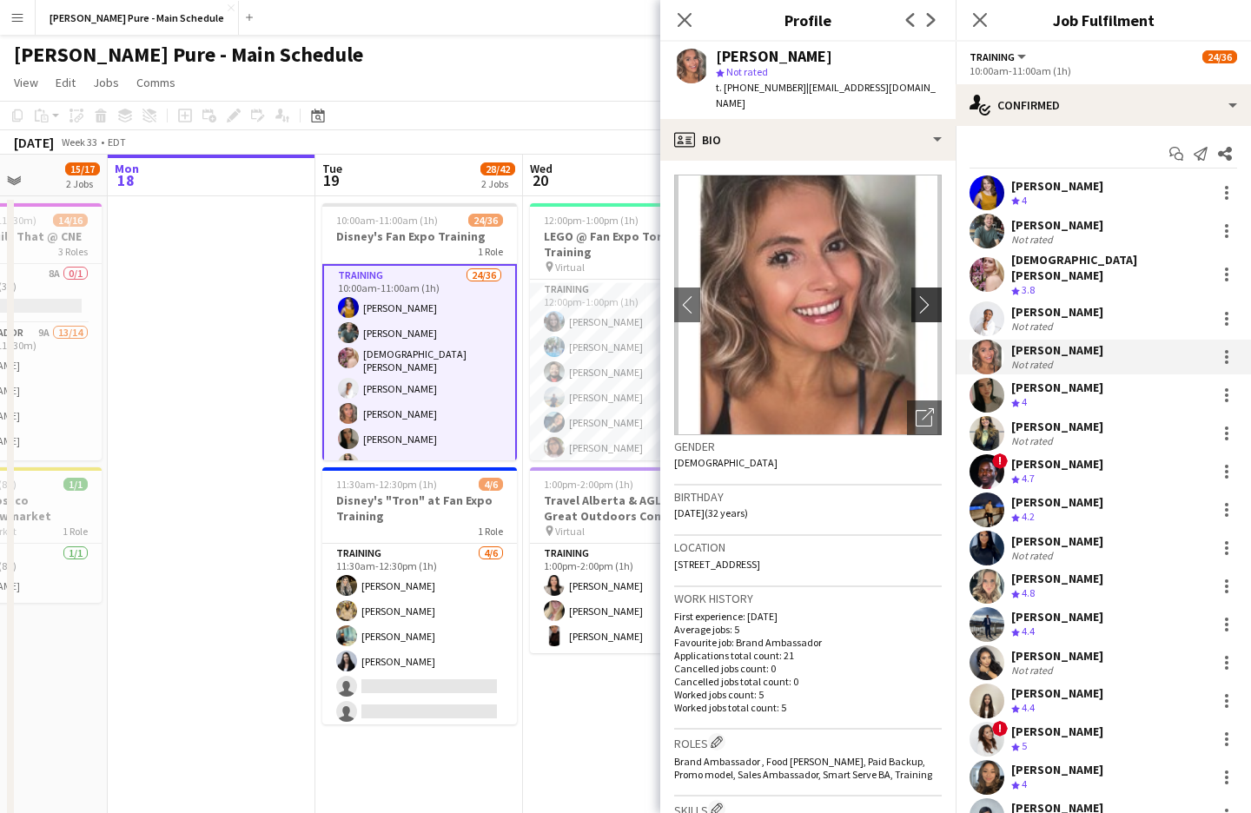
click at [922, 295] on app-icon "chevron-right" at bounding box center [928, 304] width 27 height 18
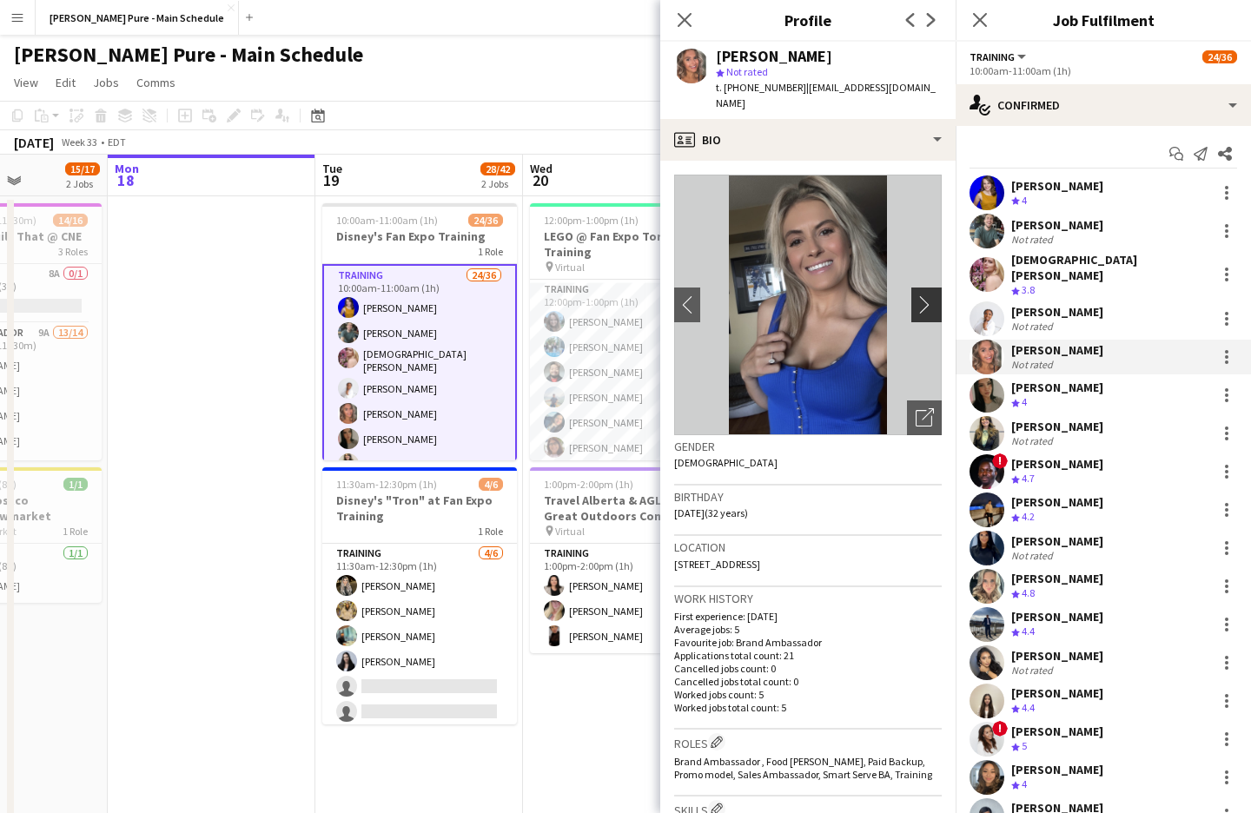
click at [922, 295] on app-icon "chevron-right" at bounding box center [928, 304] width 27 height 18
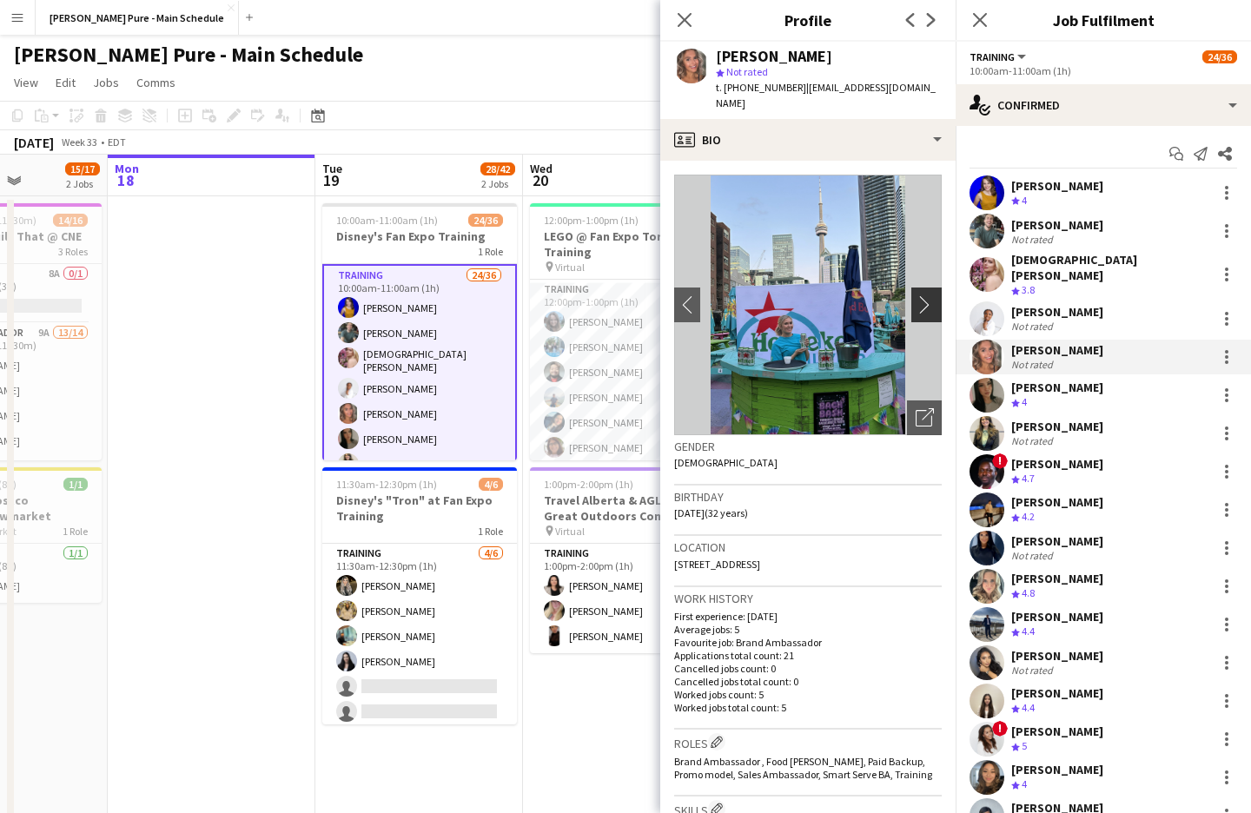
click at [922, 295] on app-icon "chevron-right" at bounding box center [928, 304] width 27 height 18
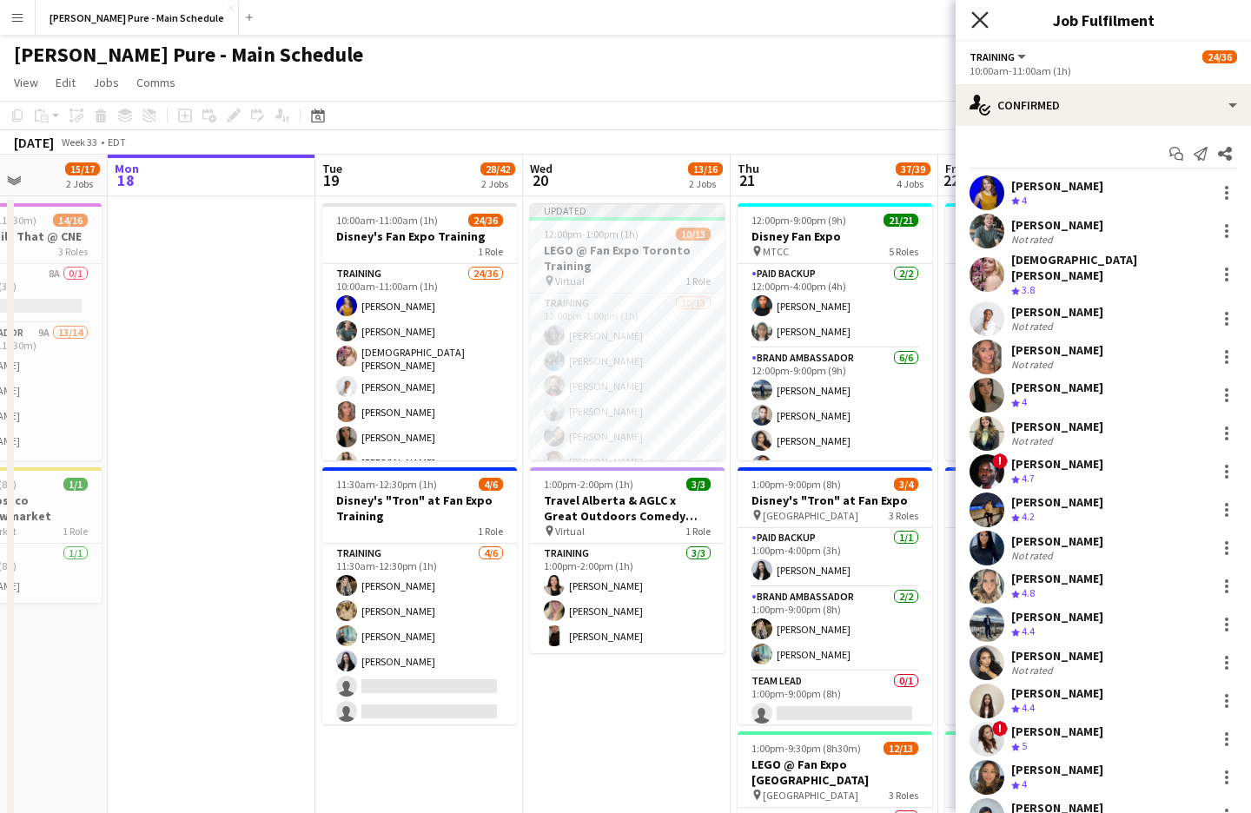
click at [982, 21] on icon "Close pop-in" at bounding box center [979, 19] width 17 height 17
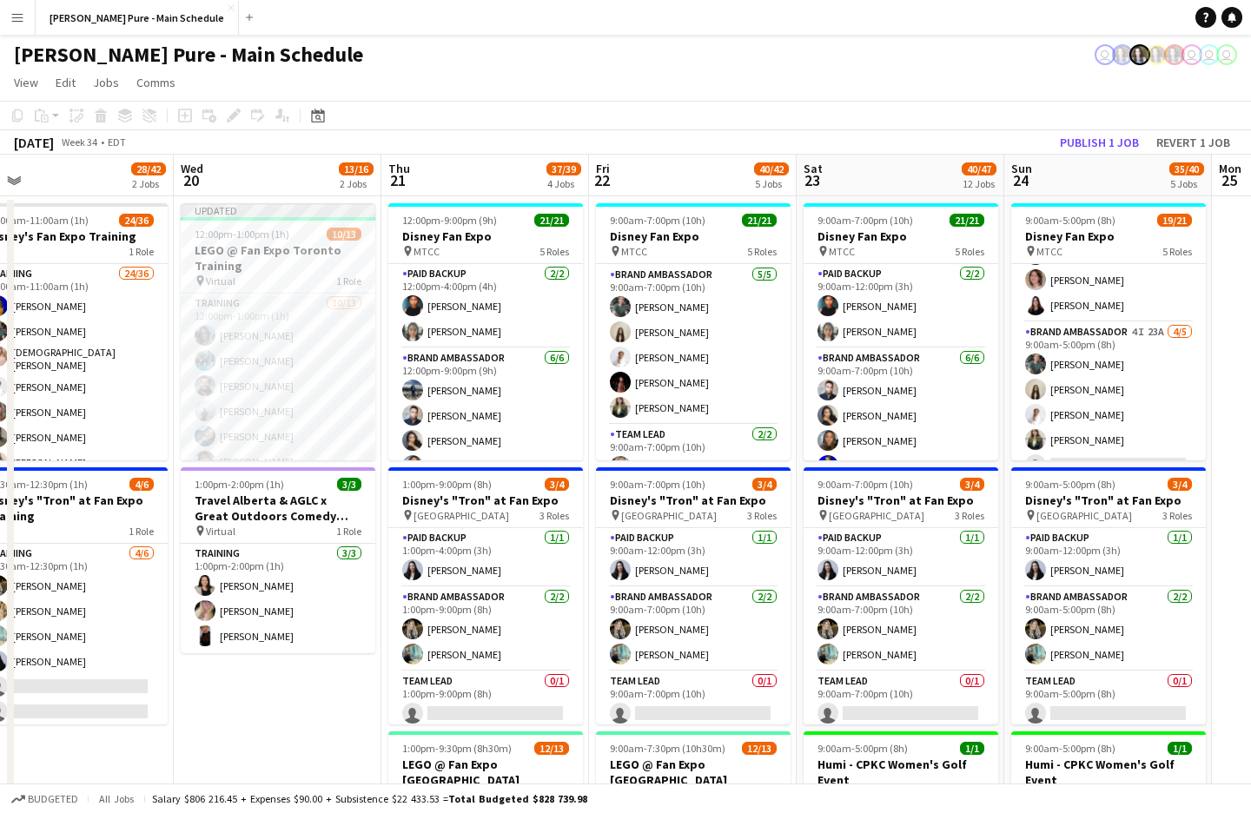
scroll to position [401, 0]
click at [1055, 298] on app-card-role "Brand Ambassador [DATE] 9:00am-5:00pm (8h) ! [PERSON_NAME] [PERSON_NAME] [PERSO…" at bounding box center [1108, 224] width 195 height 185
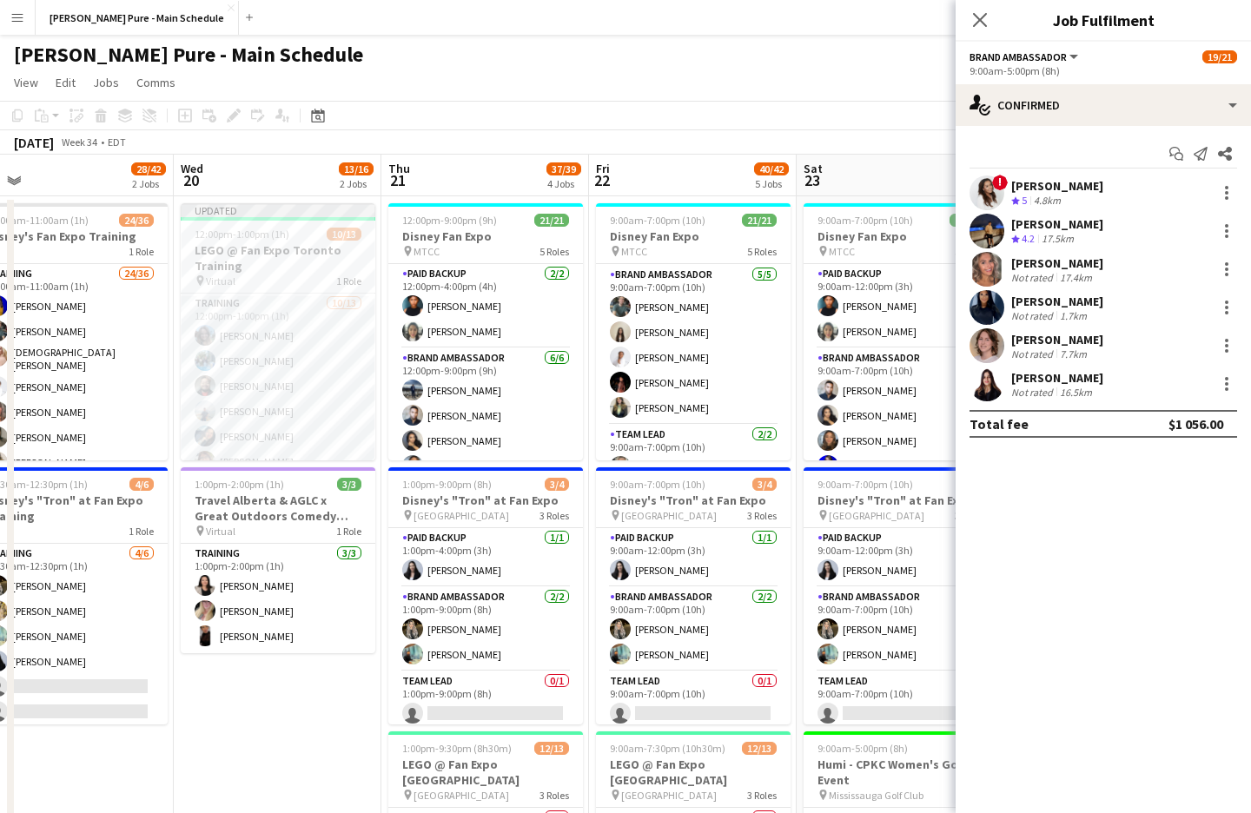
click at [1057, 371] on div "[PERSON_NAME]" at bounding box center [1057, 378] width 92 height 16
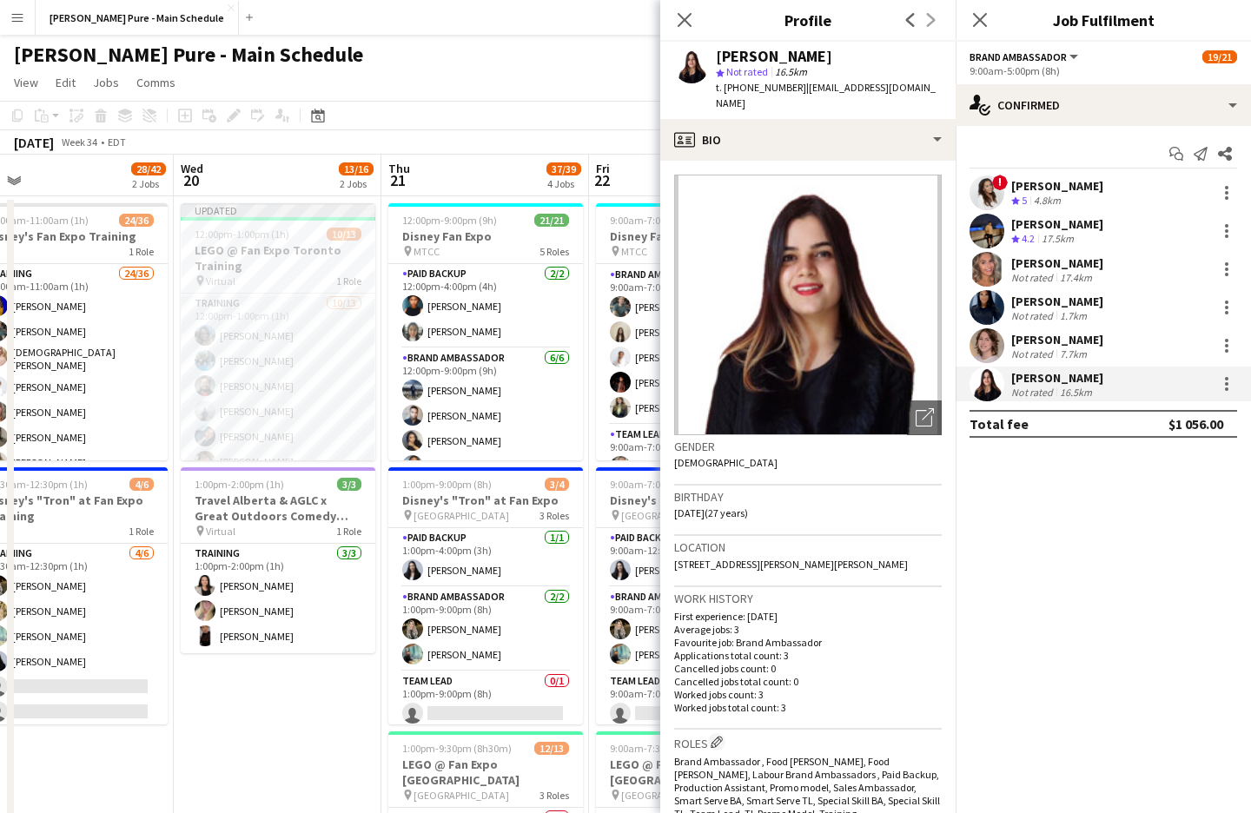
click at [697, 21] on div "Close pop-in" at bounding box center [684, 20] width 49 height 40
click at [691, 21] on app-icon "Close pop-in" at bounding box center [684, 20] width 25 height 25
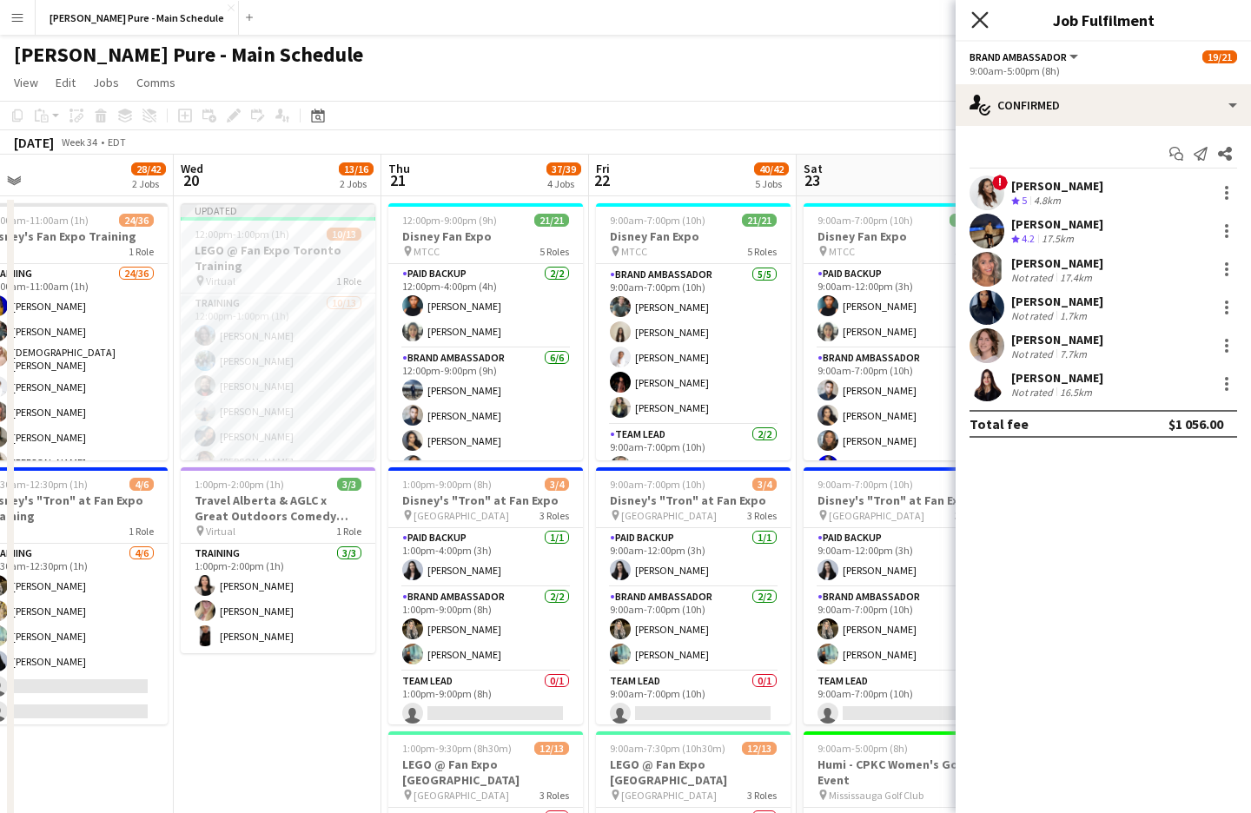
click at [975, 12] on app-icon "Close pop-in" at bounding box center [980, 20] width 25 height 25
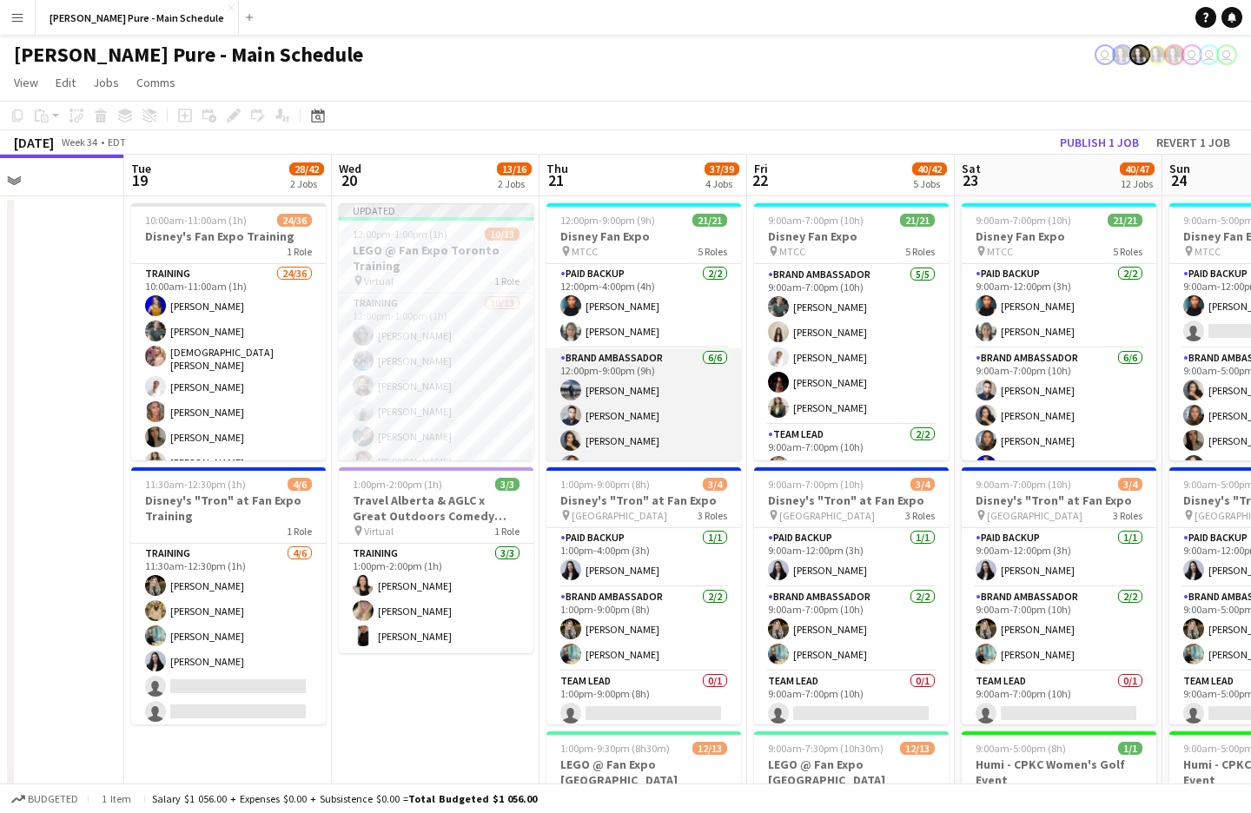
scroll to position [0, 687]
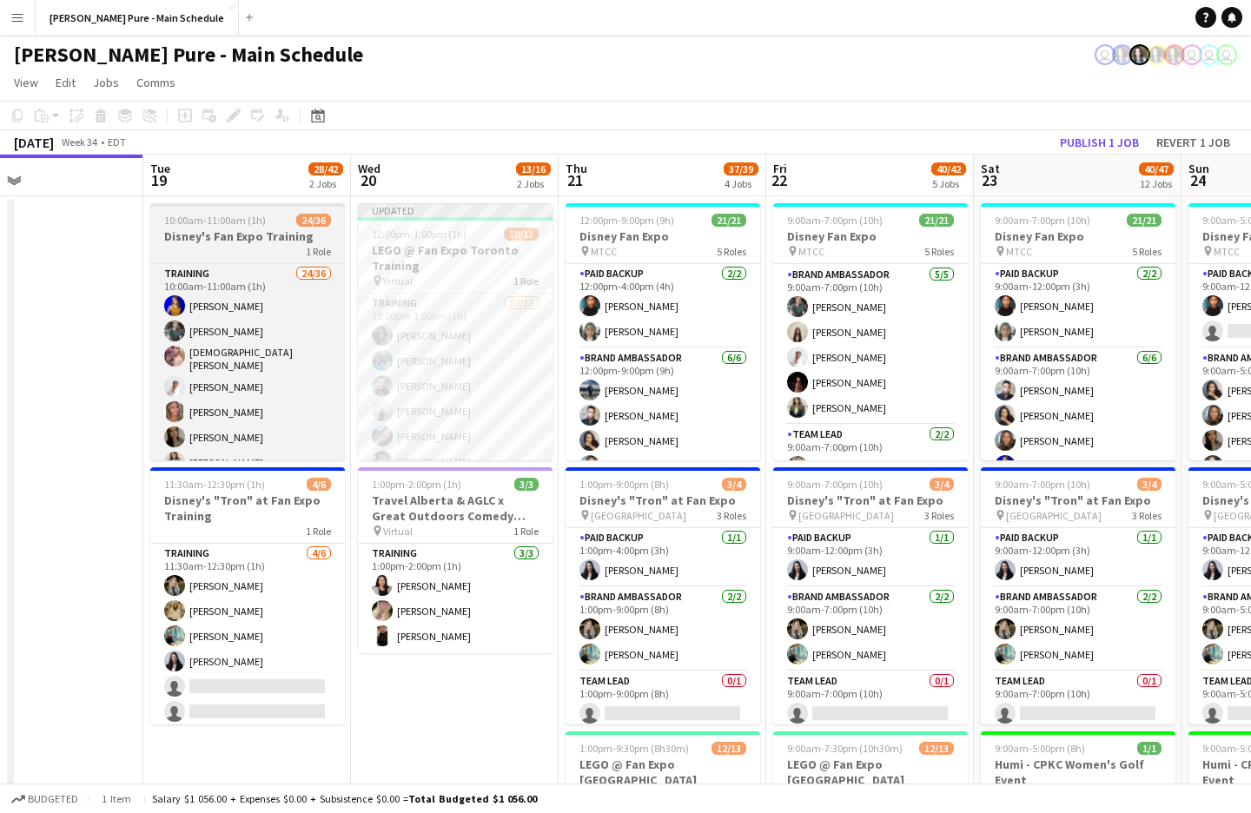
click at [220, 249] on div "1 Role" at bounding box center [247, 251] width 195 height 14
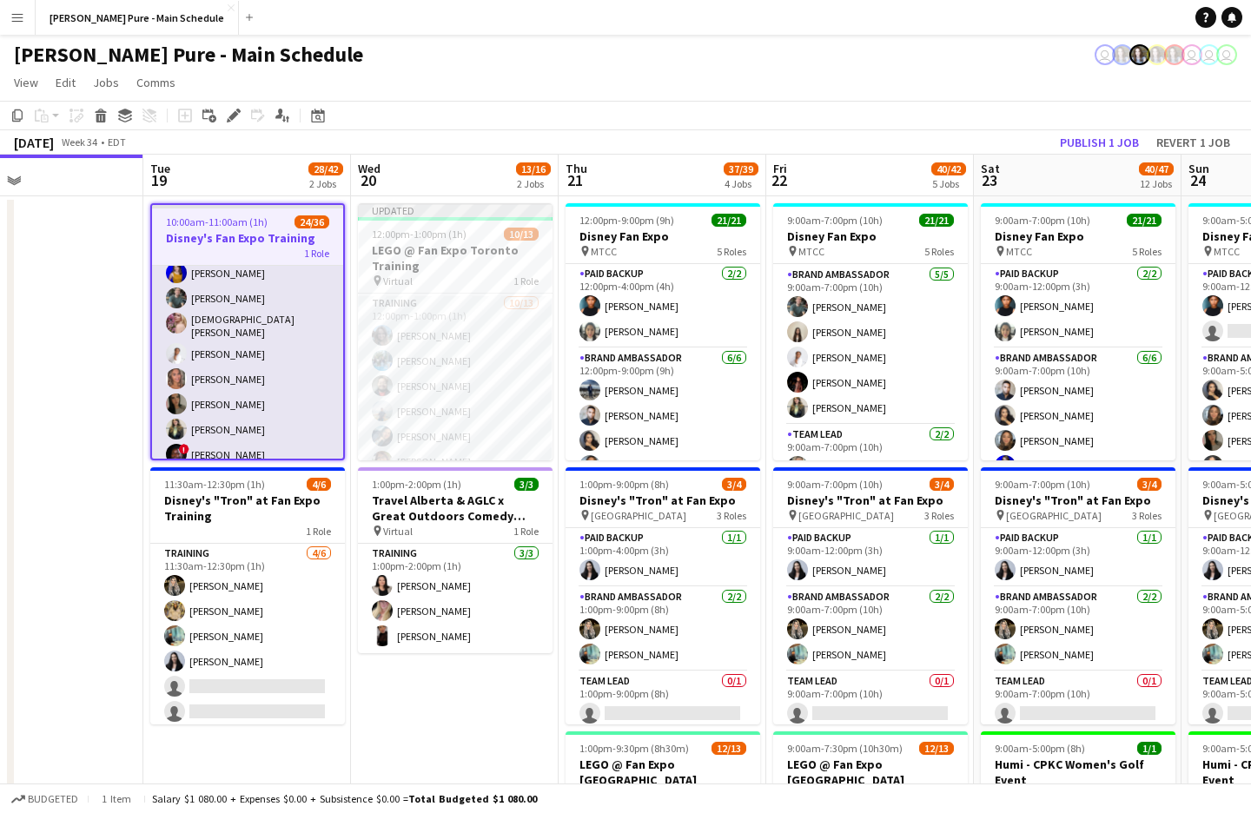
click at [235, 354] on app-card-role "Training 24/36 10:00am-11:00am (1h) [PERSON_NAME] [PERSON_NAME] [DEMOGRAPHIC_DA…" at bounding box center [247, 704] width 191 height 946
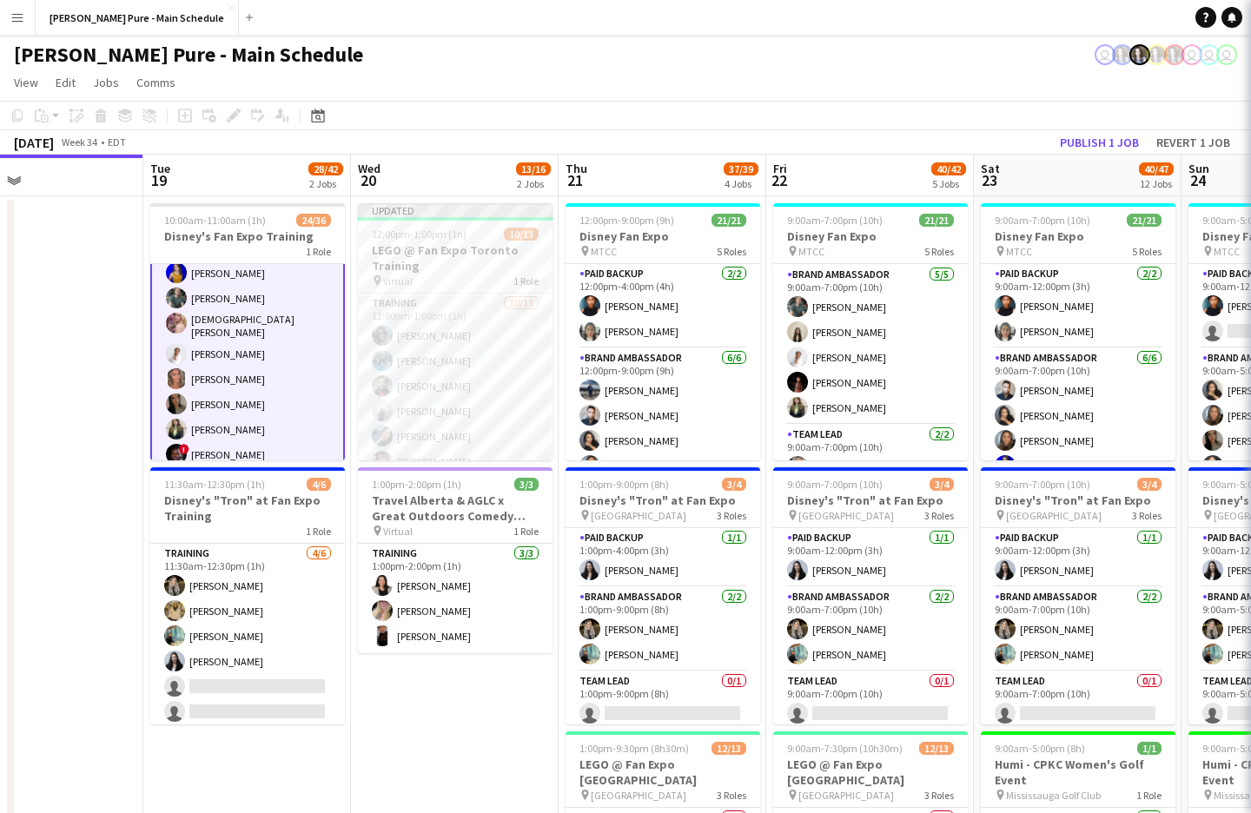
click at [235, 354] on app-card-role "Training 24/36 10:00am-11:00am (1h) [PERSON_NAME] [PERSON_NAME] [DEMOGRAPHIC_DA…" at bounding box center [247, 703] width 195 height 949
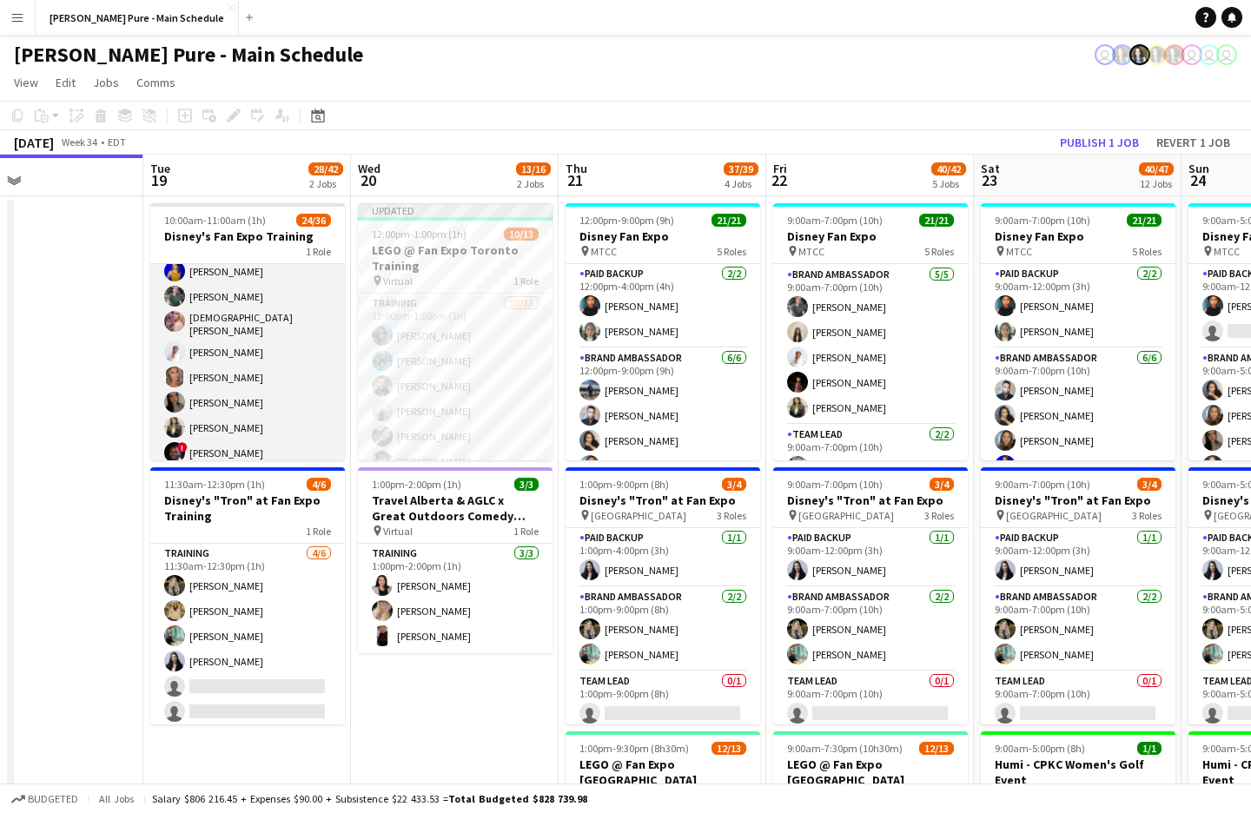
click at [235, 354] on app-card-role "Training 24/36 10:00am-11:00am (1h) [PERSON_NAME] [PERSON_NAME] [DEMOGRAPHIC_DA…" at bounding box center [247, 702] width 195 height 946
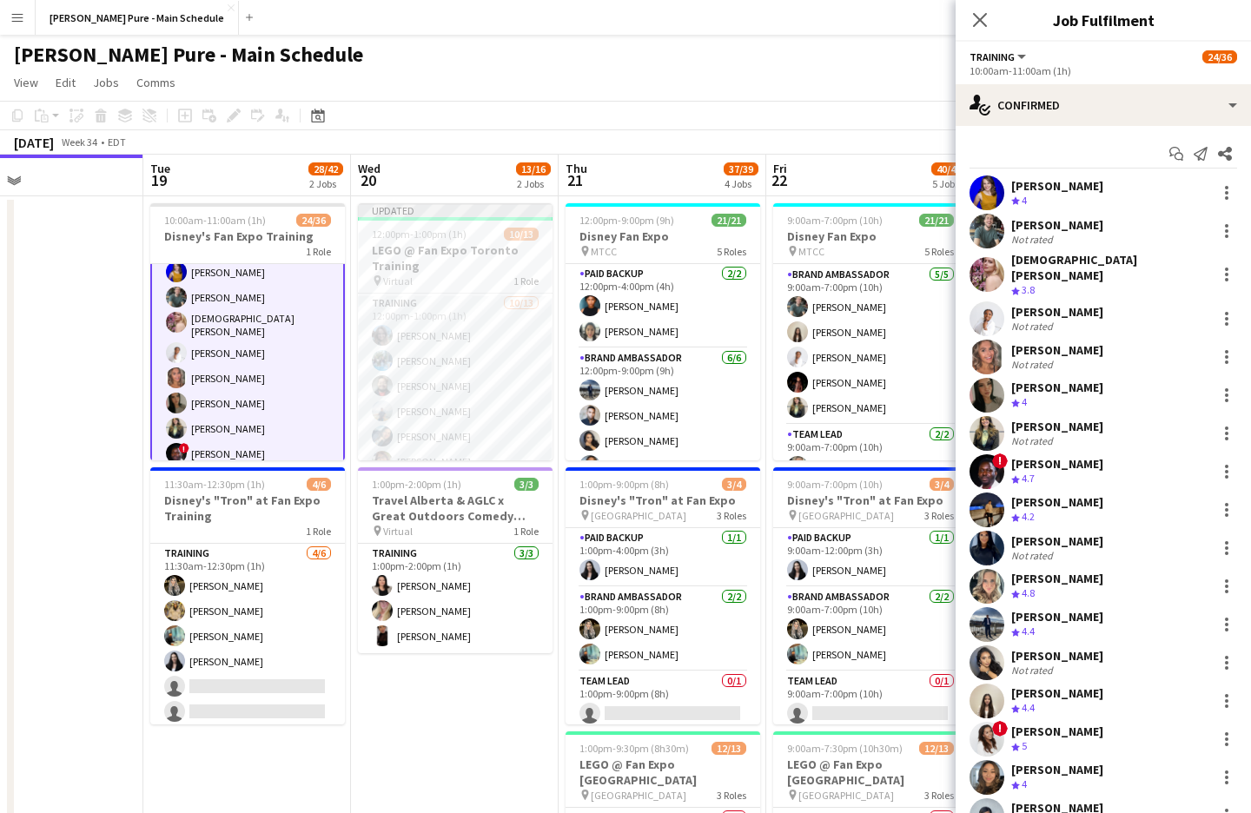
click at [984, 340] on app-user-avatar at bounding box center [986, 357] width 35 height 35
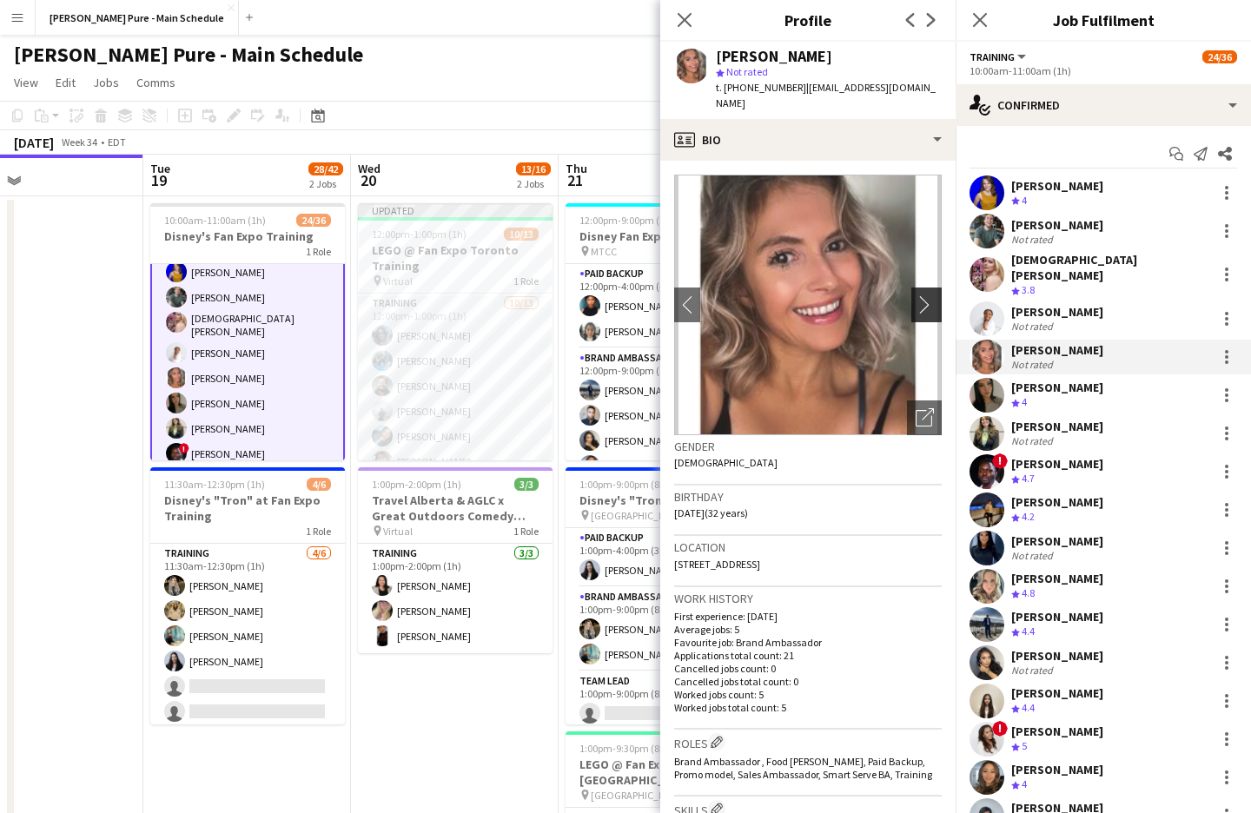
click at [918, 297] on app-icon "chevron-right" at bounding box center [928, 304] width 27 height 18
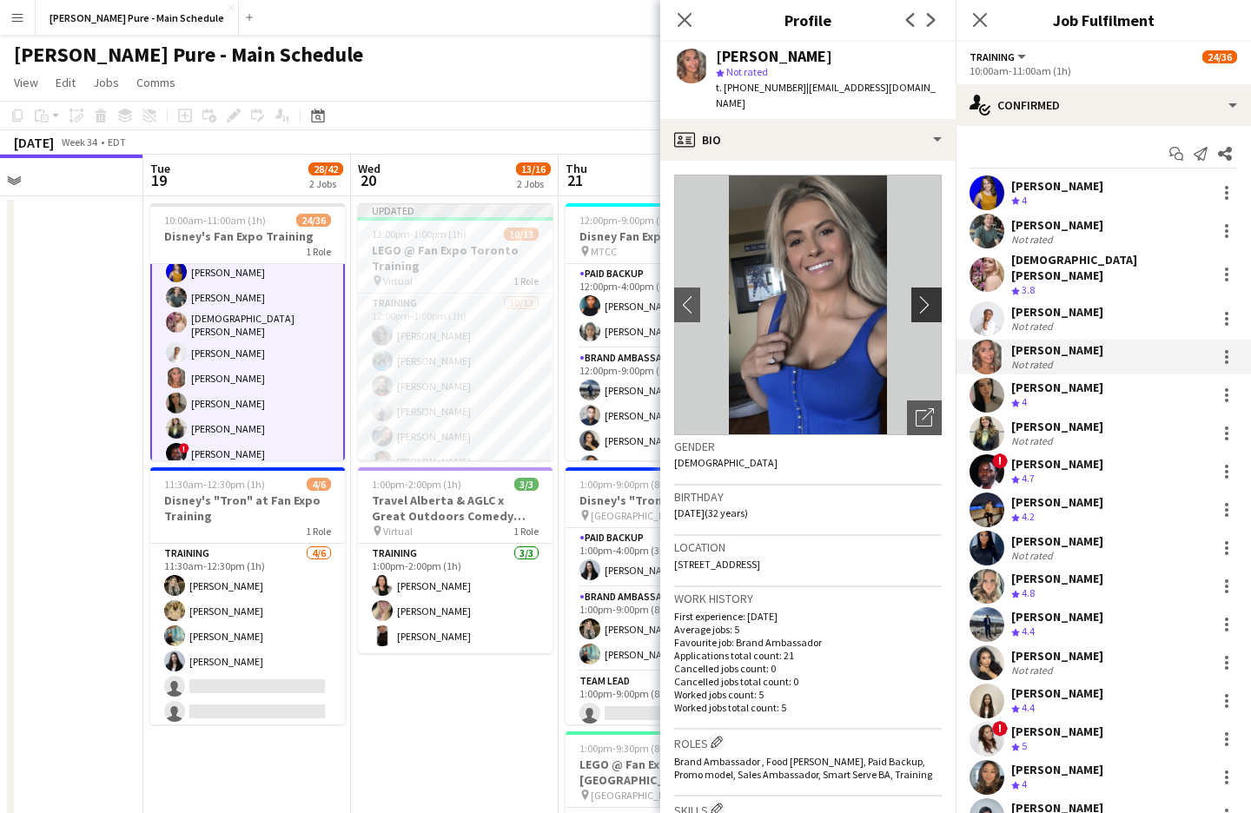
click at [922, 295] on app-icon "chevron-right" at bounding box center [928, 304] width 27 height 18
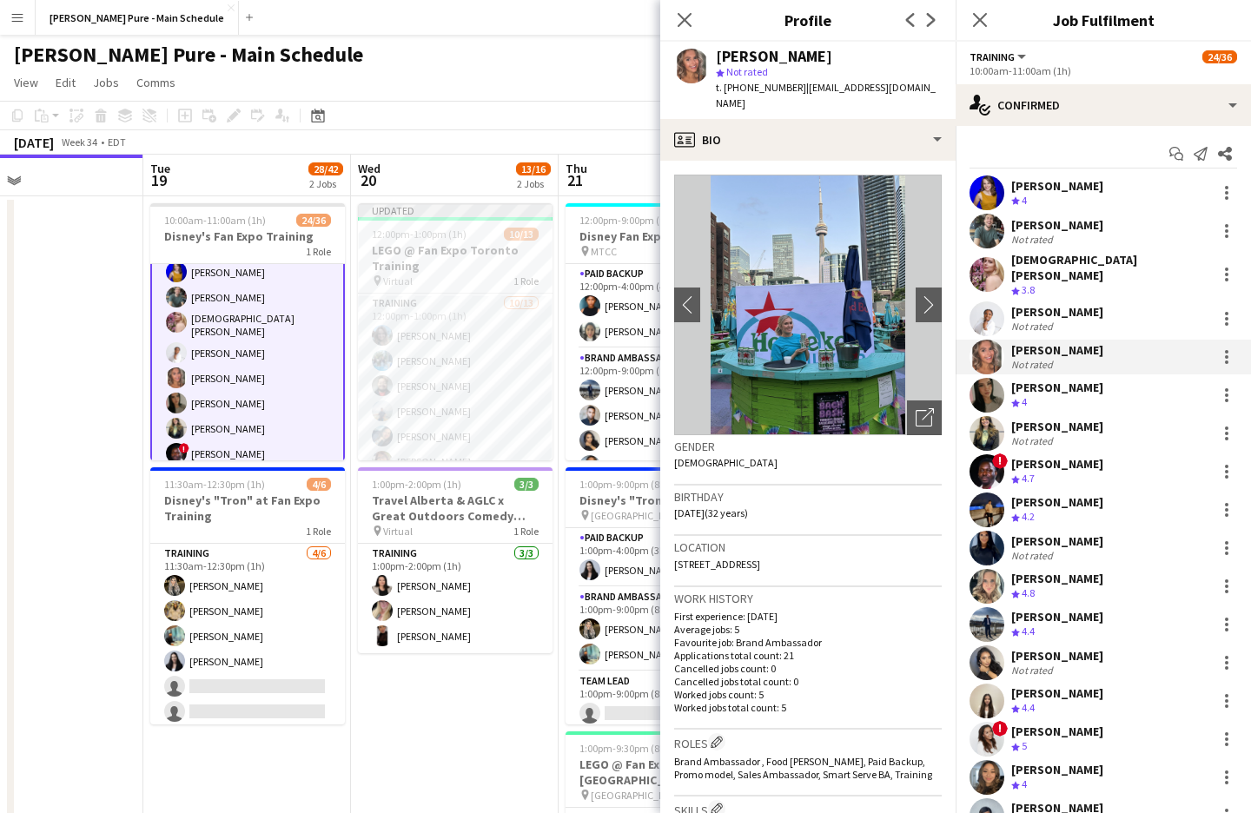
click at [798, 300] on img at bounding box center [808, 305] width 268 height 261
click at [915, 411] on div "Open photos pop-in" at bounding box center [924, 417] width 35 height 35
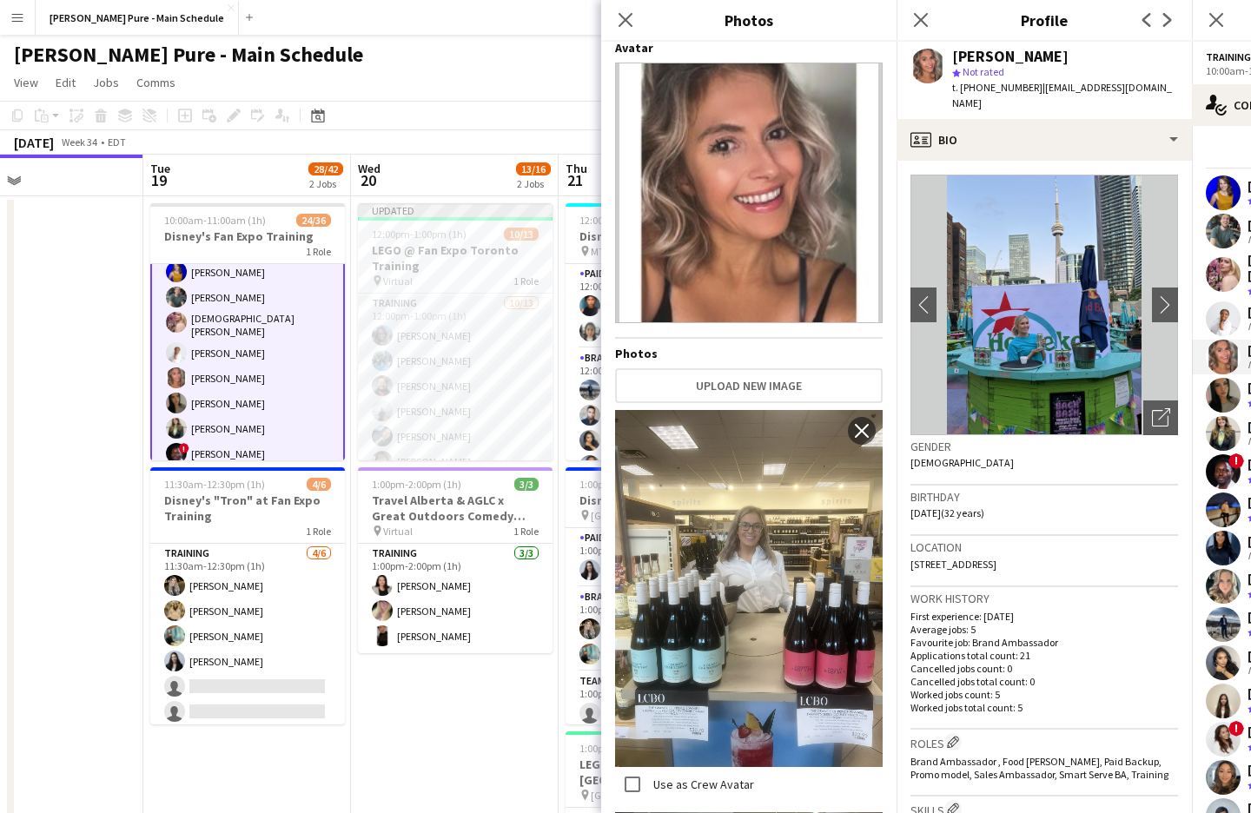
scroll to position [0, 0]
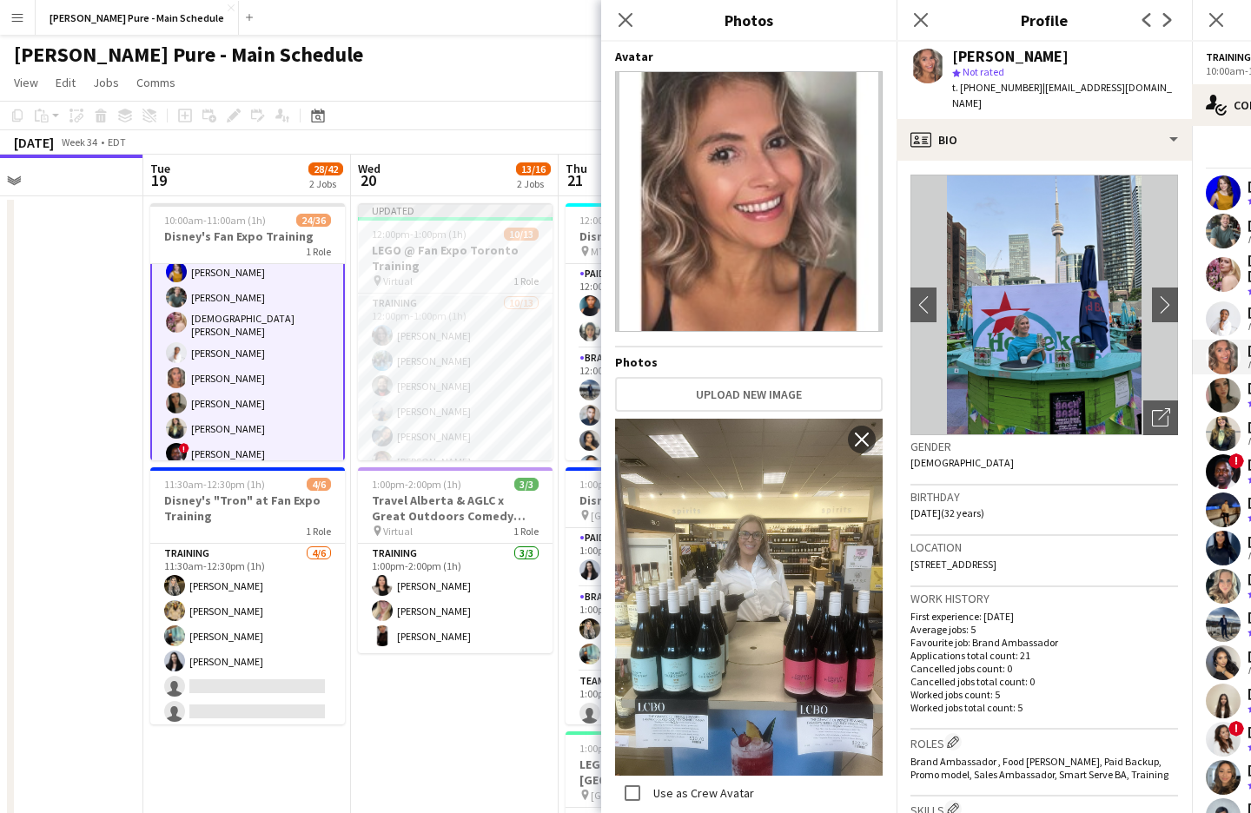
click at [709, 279] on img at bounding box center [749, 201] width 268 height 261
click at [620, 16] on icon at bounding box center [625, 19] width 17 height 17
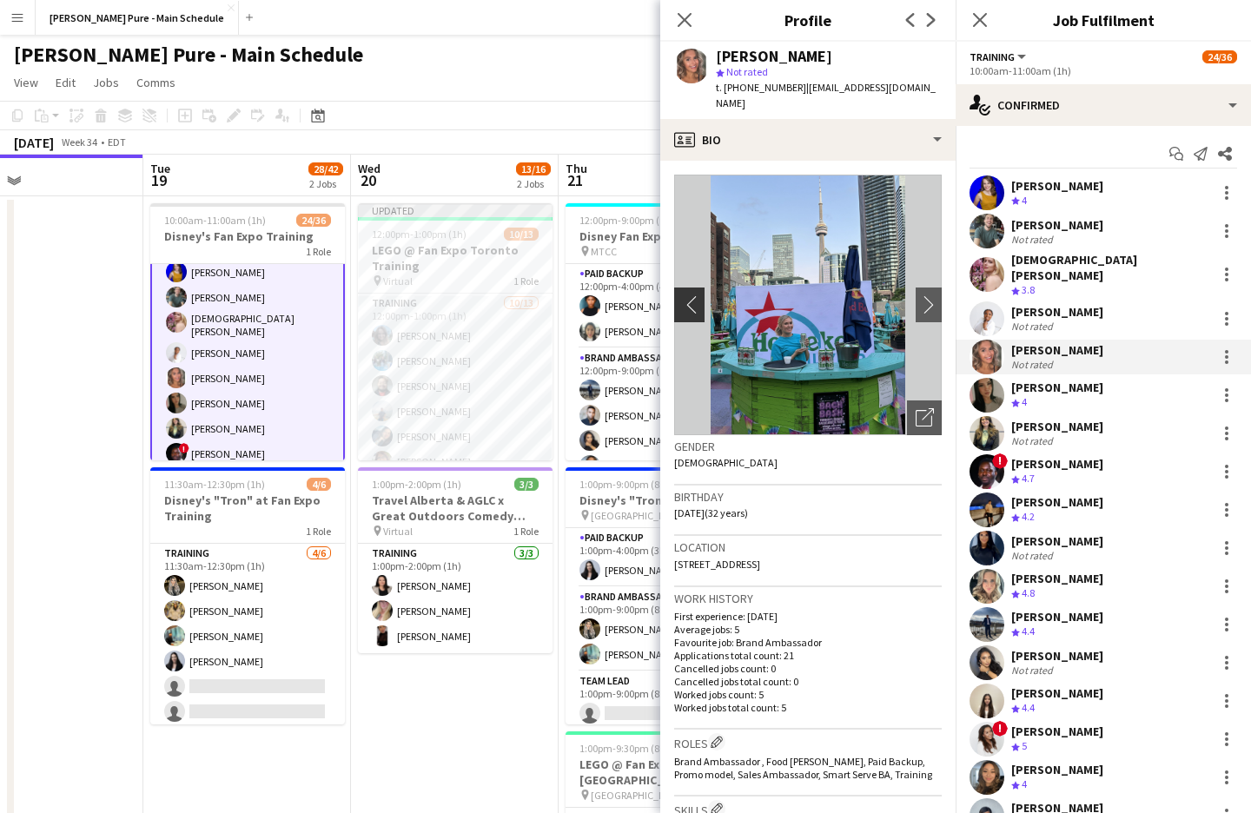
click at [678, 287] on button "chevron-left" at bounding box center [687, 304] width 35 height 35
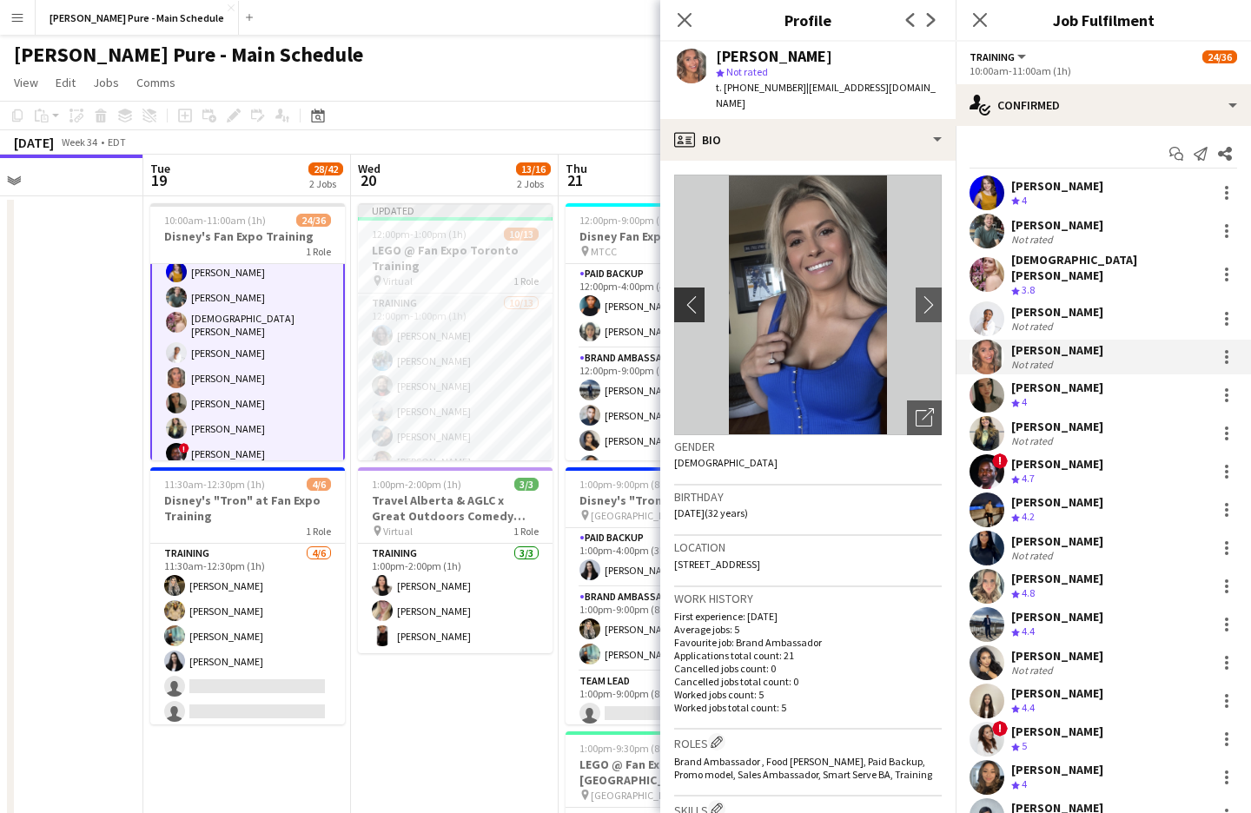
click at [678, 287] on button "chevron-left" at bounding box center [687, 304] width 35 height 35
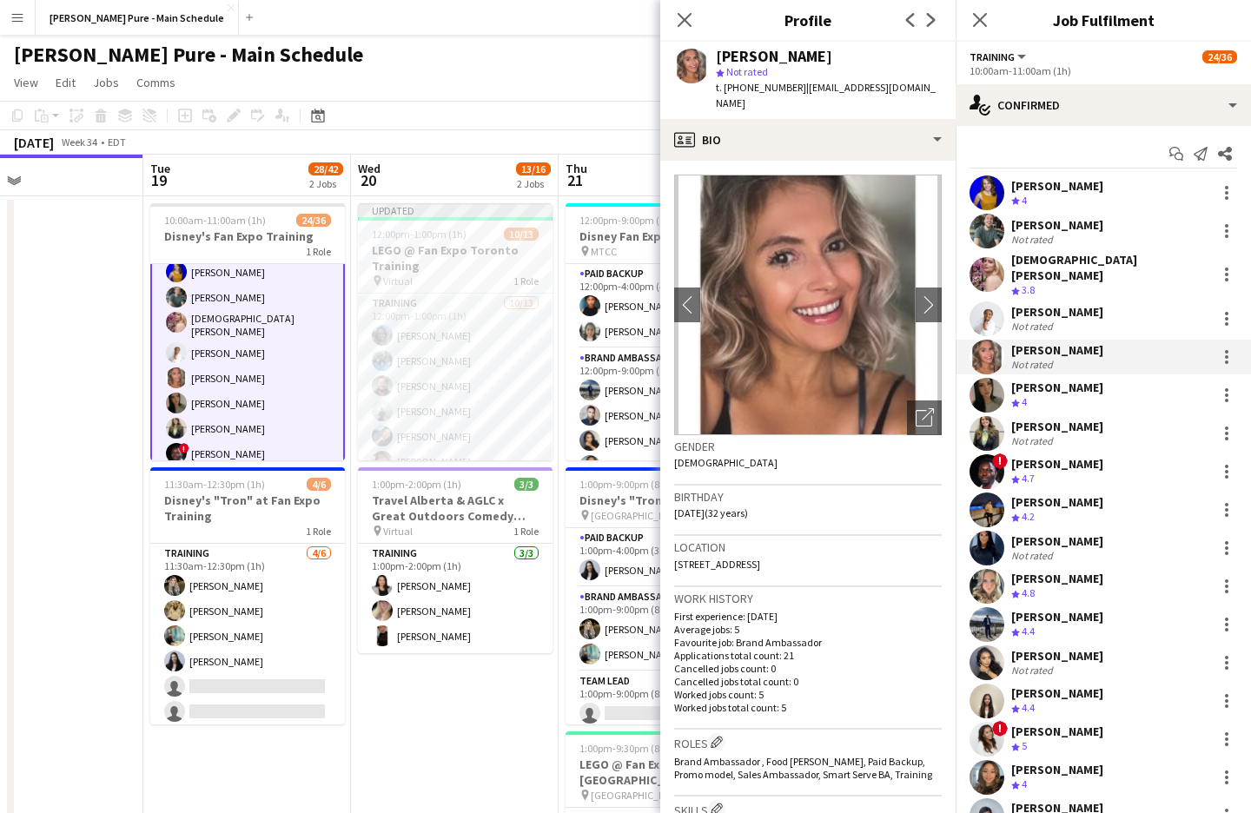
click at [994, 378] on app-user-avatar at bounding box center [986, 395] width 35 height 35
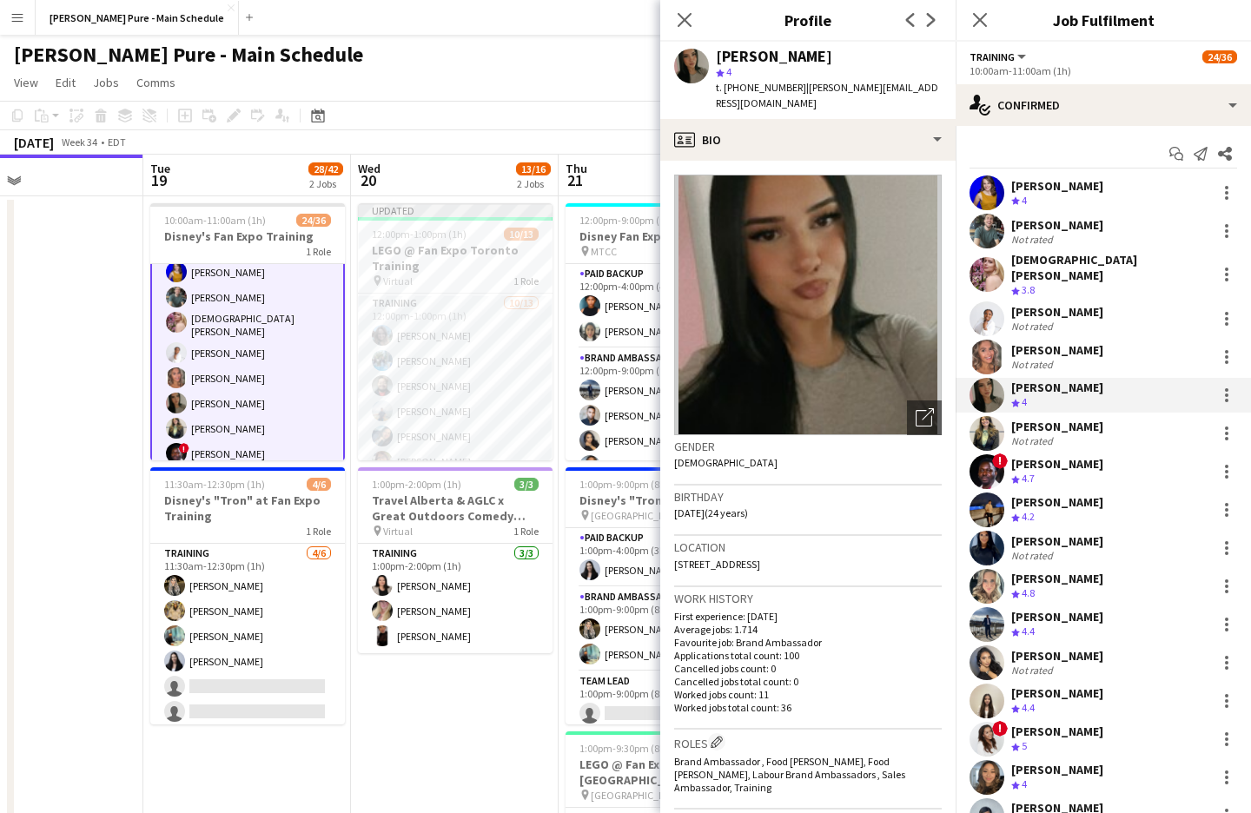
click at [990, 435] on app-user-avatar at bounding box center [986, 433] width 35 height 35
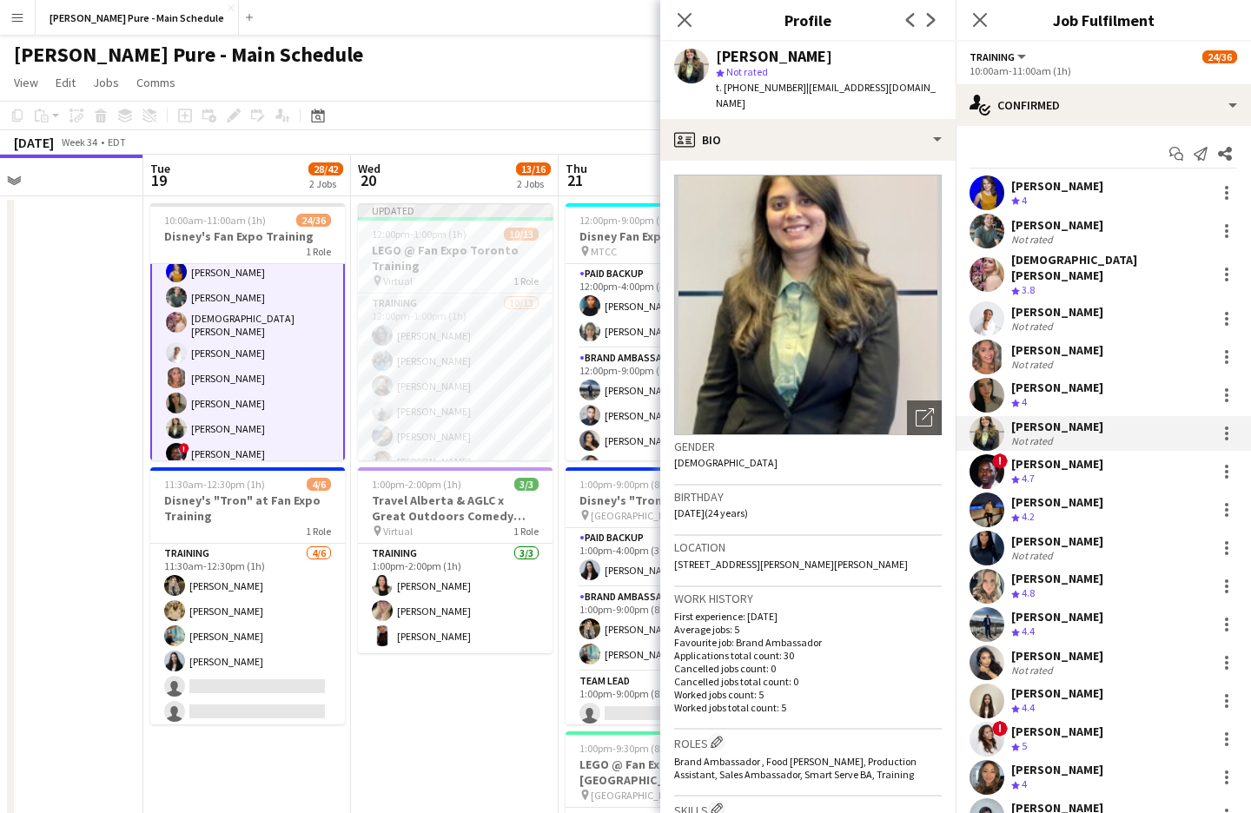
click at [991, 454] on app-user-avatar at bounding box center [986, 471] width 35 height 35
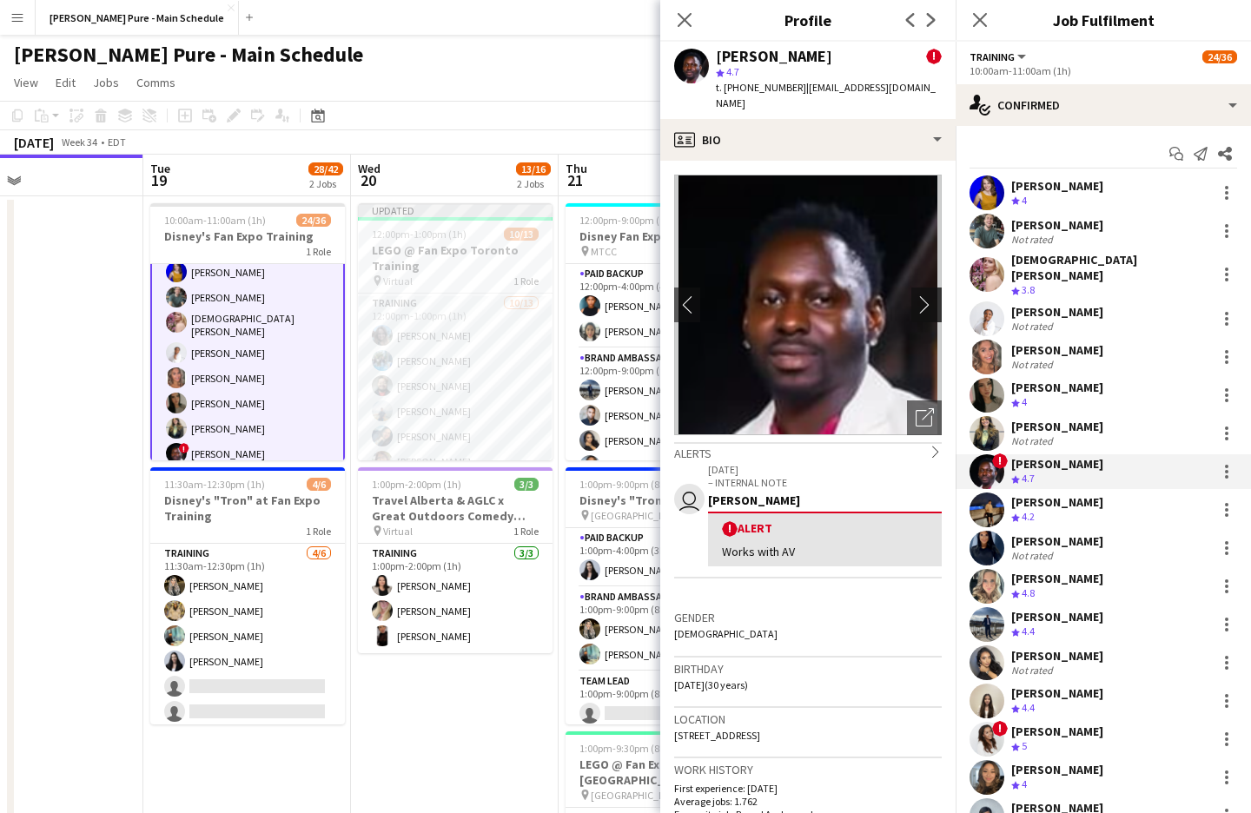
click at [922, 295] on app-icon "chevron-right" at bounding box center [928, 304] width 27 height 18
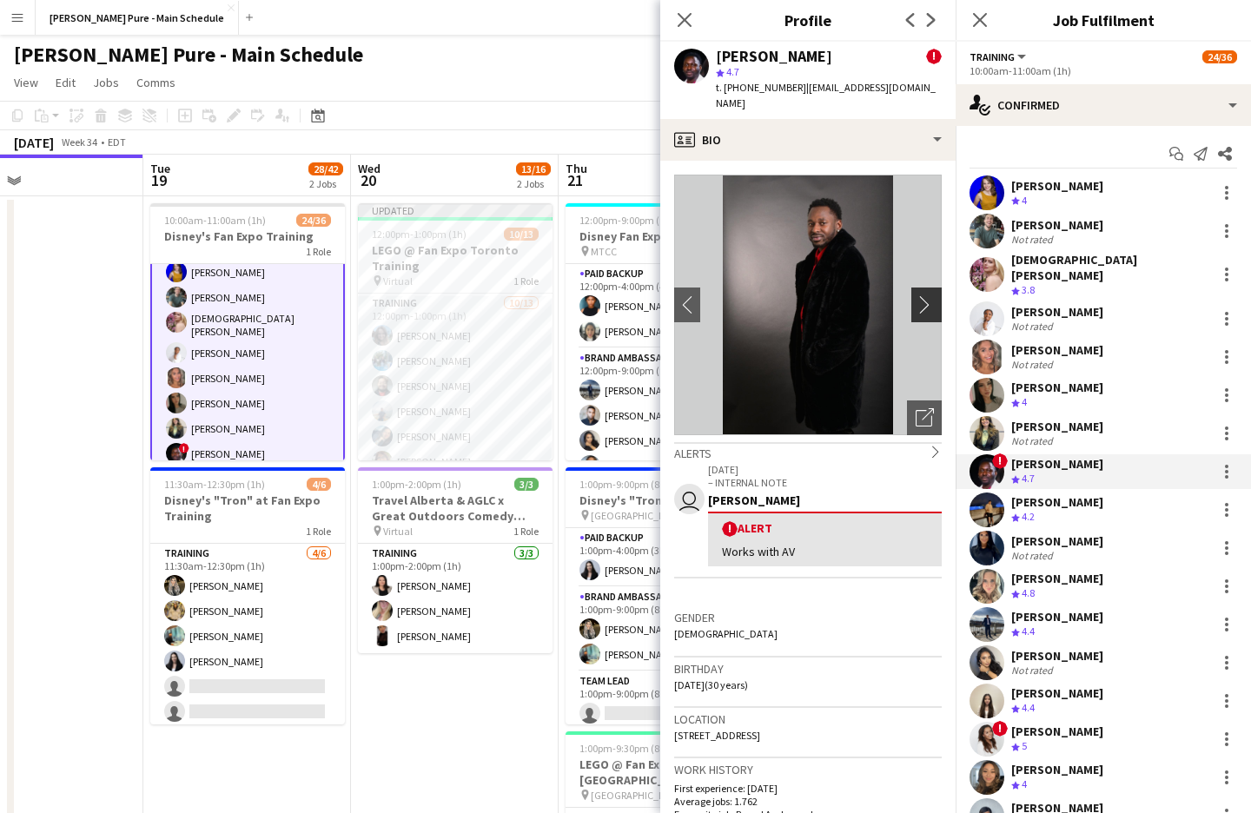
click at [922, 295] on app-icon "chevron-right" at bounding box center [928, 304] width 27 height 18
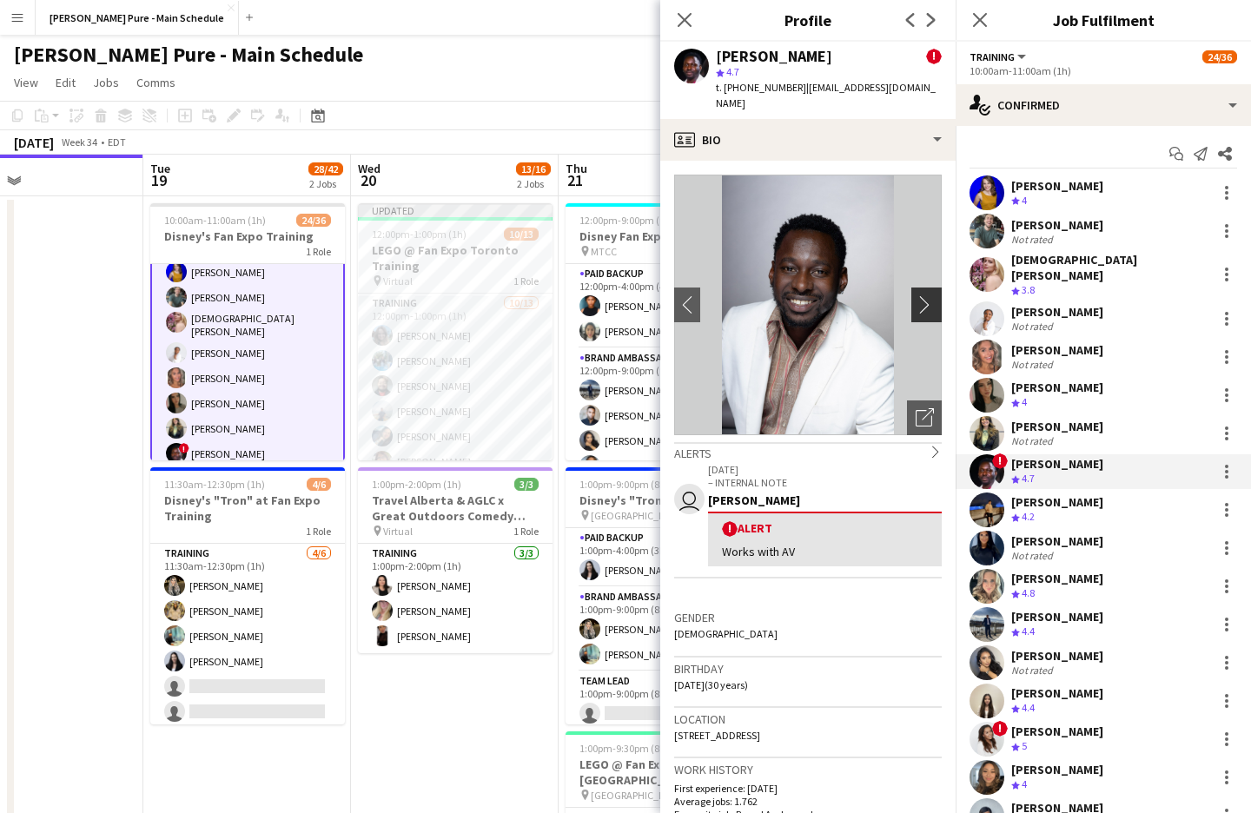
click at [922, 295] on app-icon "chevron-right" at bounding box center [928, 304] width 27 height 18
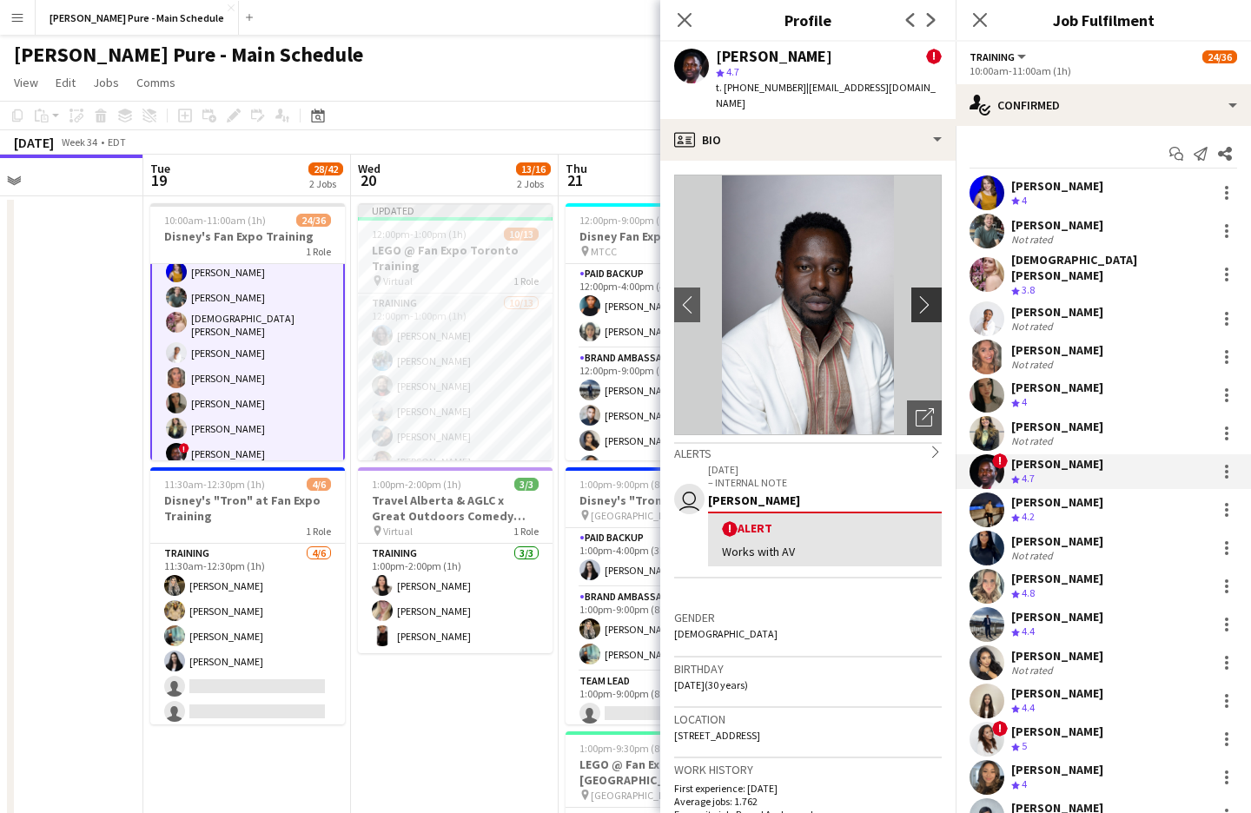
click at [922, 295] on app-icon "chevron-right" at bounding box center [928, 304] width 27 height 18
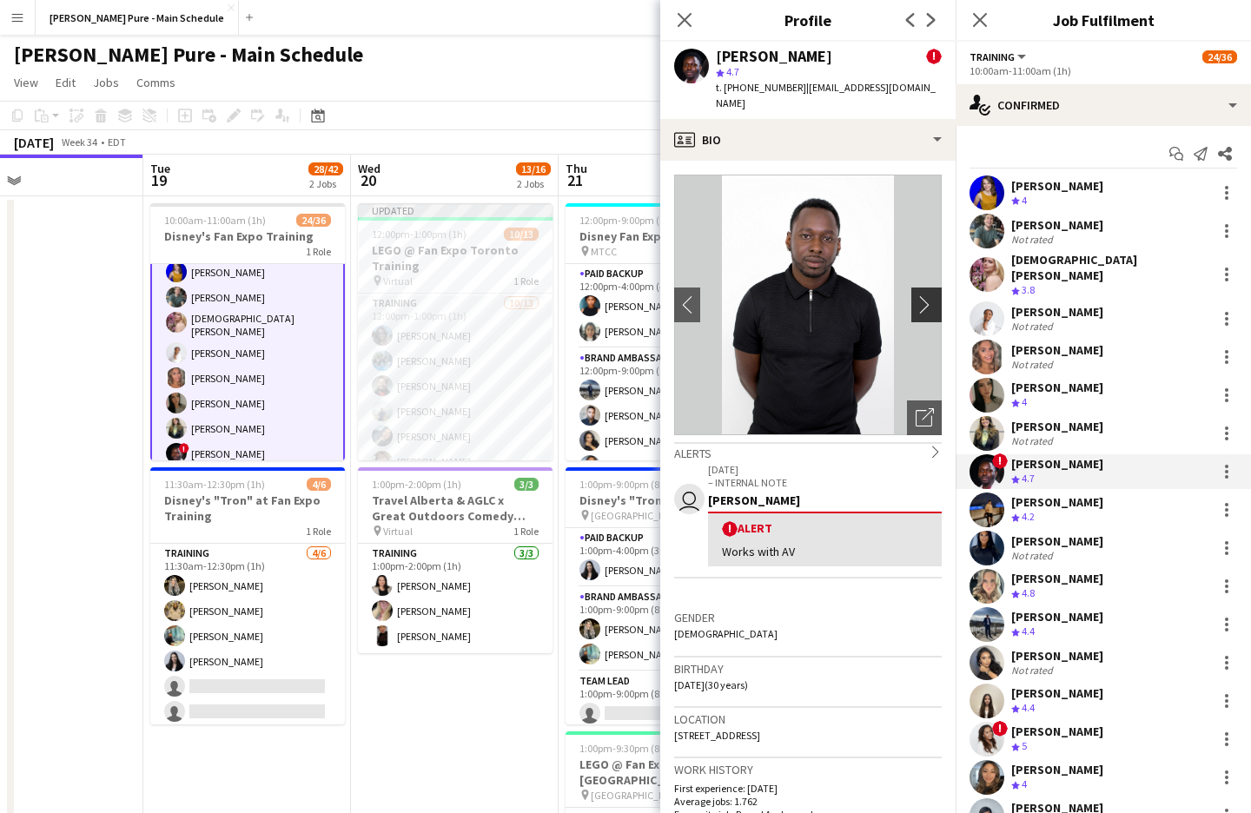
click at [923, 295] on app-icon "chevron-right" at bounding box center [928, 304] width 27 height 18
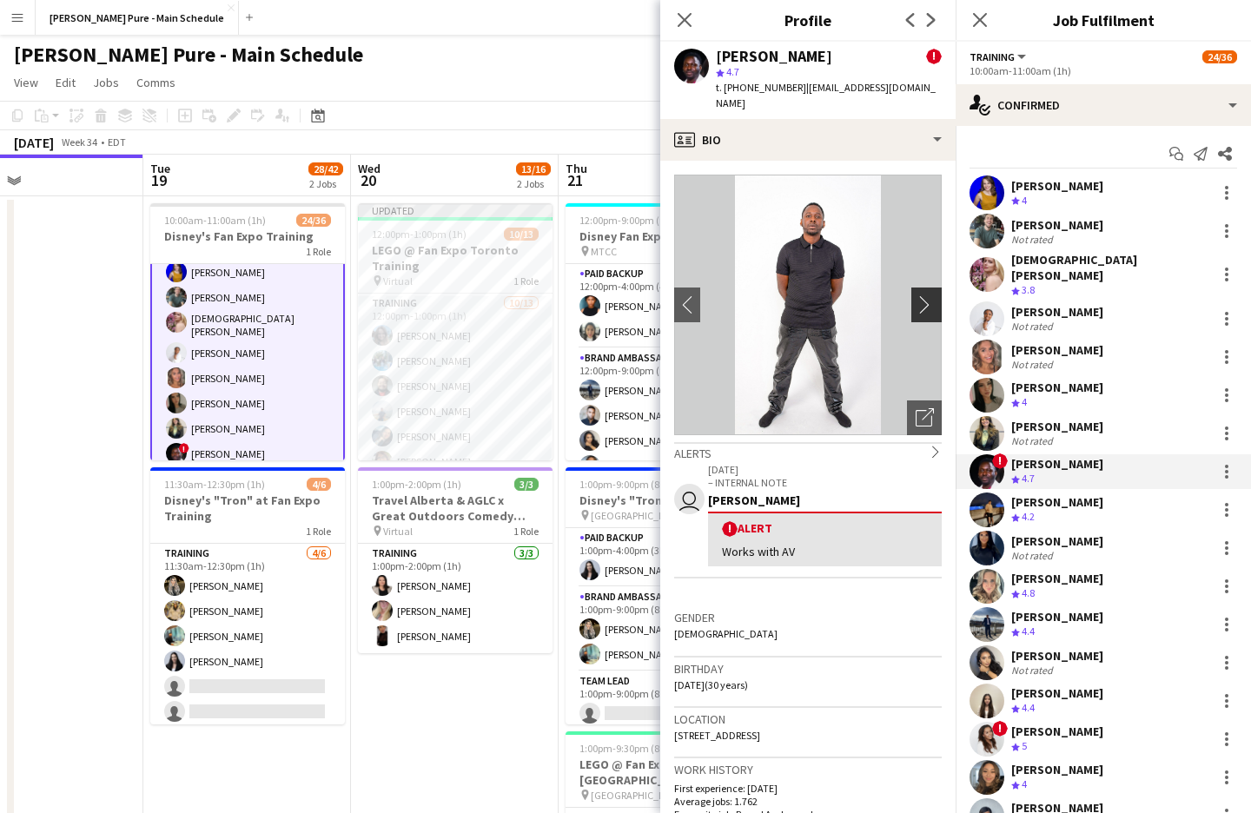
click at [923, 295] on app-icon "chevron-right" at bounding box center [928, 304] width 27 height 18
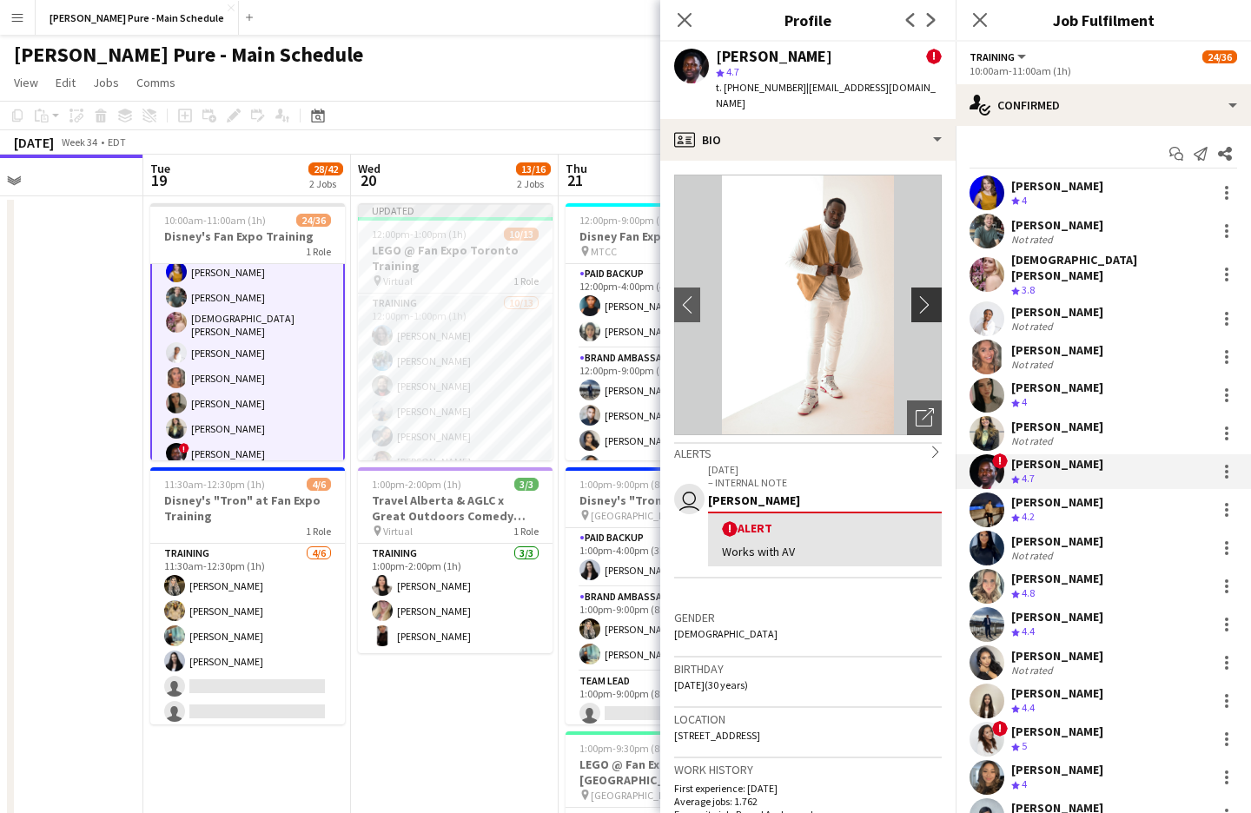
click at [923, 295] on app-icon "chevron-right" at bounding box center [928, 304] width 27 height 18
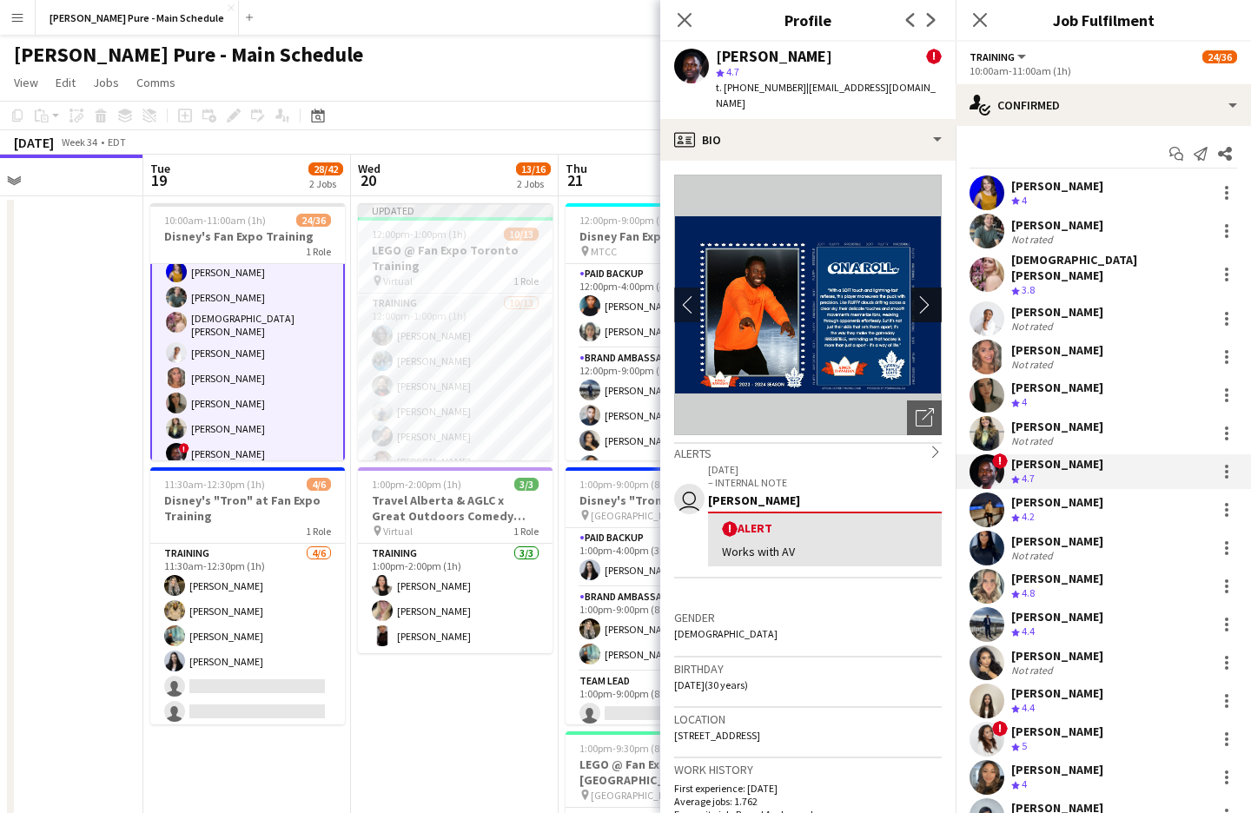
click at [922, 295] on app-icon "chevron-right" at bounding box center [928, 304] width 27 height 18
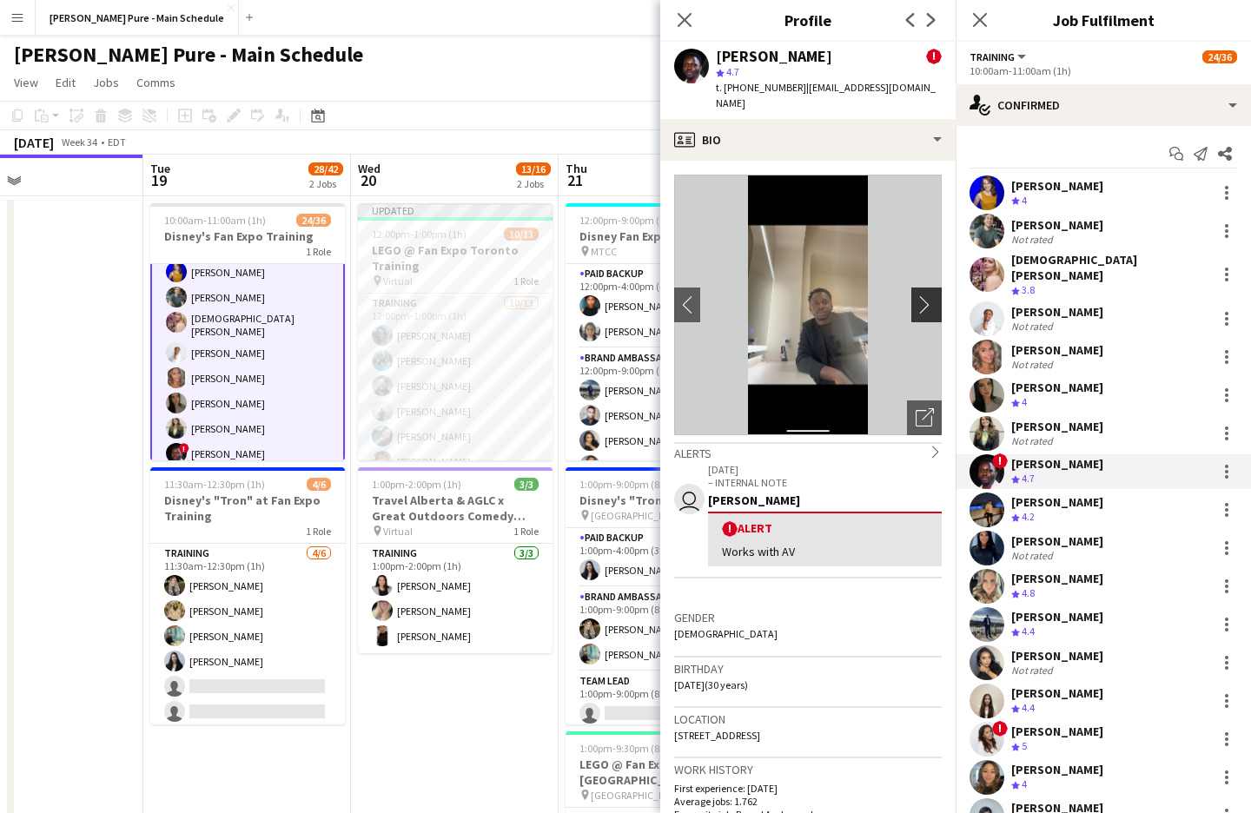
click at [922, 295] on app-icon "chevron-right" at bounding box center [928, 304] width 27 height 18
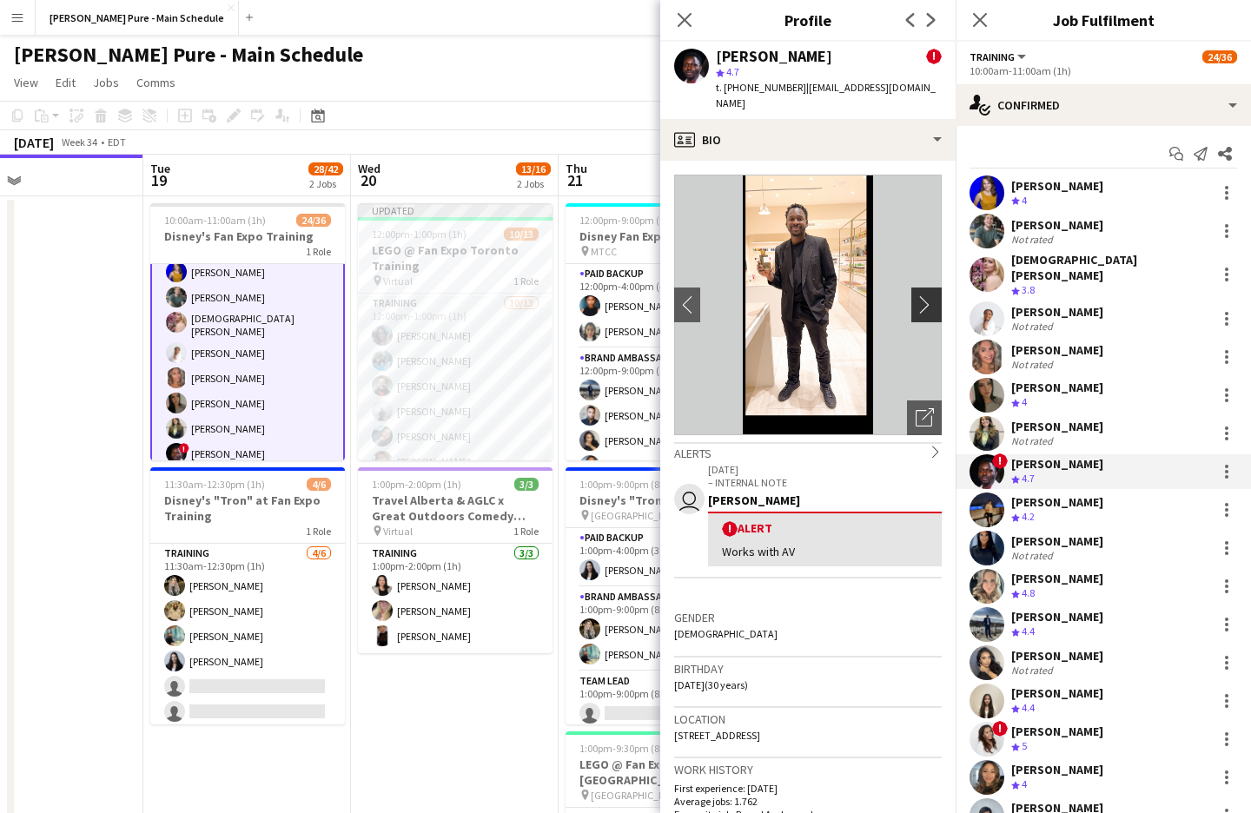
click at [922, 295] on app-icon "chevron-right" at bounding box center [928, 304] width 27 height 18
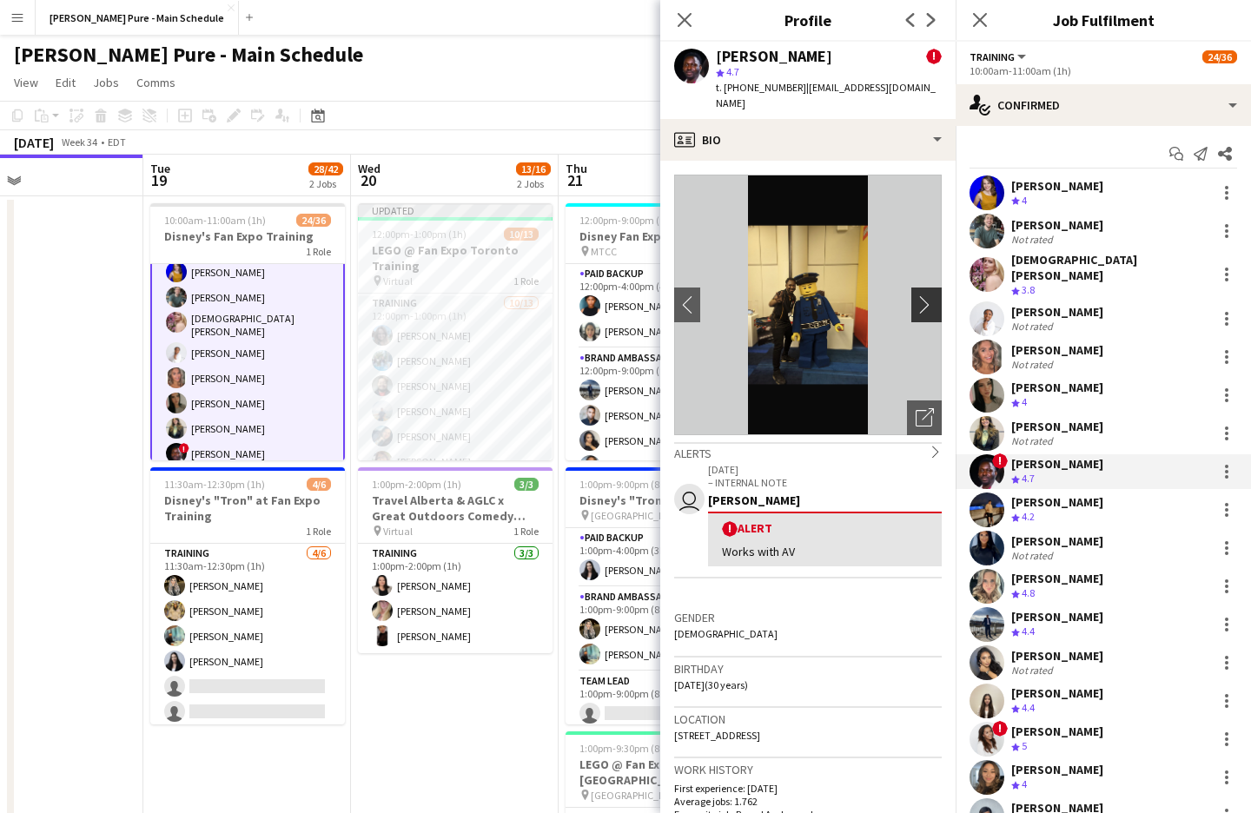
click at [922, 295] on app-icon "chevron-right" at bounding box center [928, 304] width 27 height 18
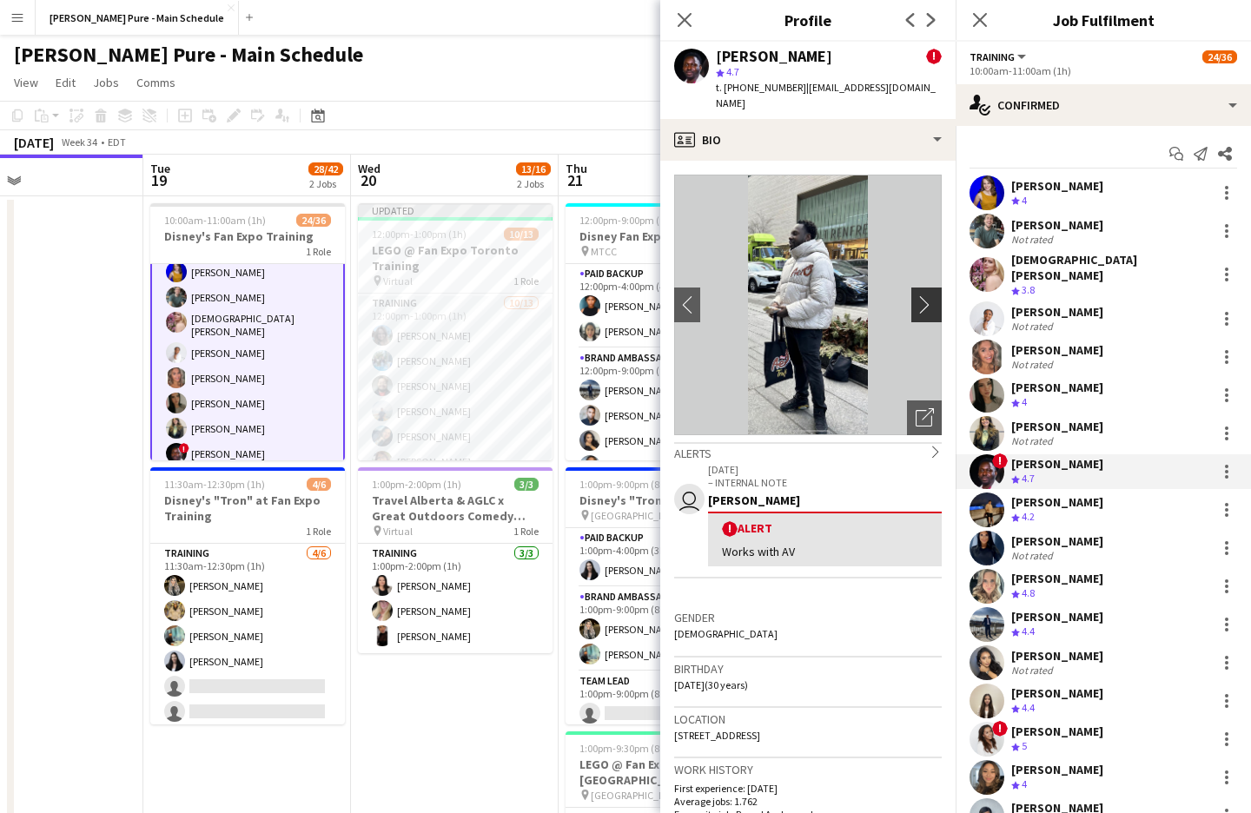
click at [922, 295] on app-icon "chevron-right" at bounding box center [928, 304] width 27 height 18
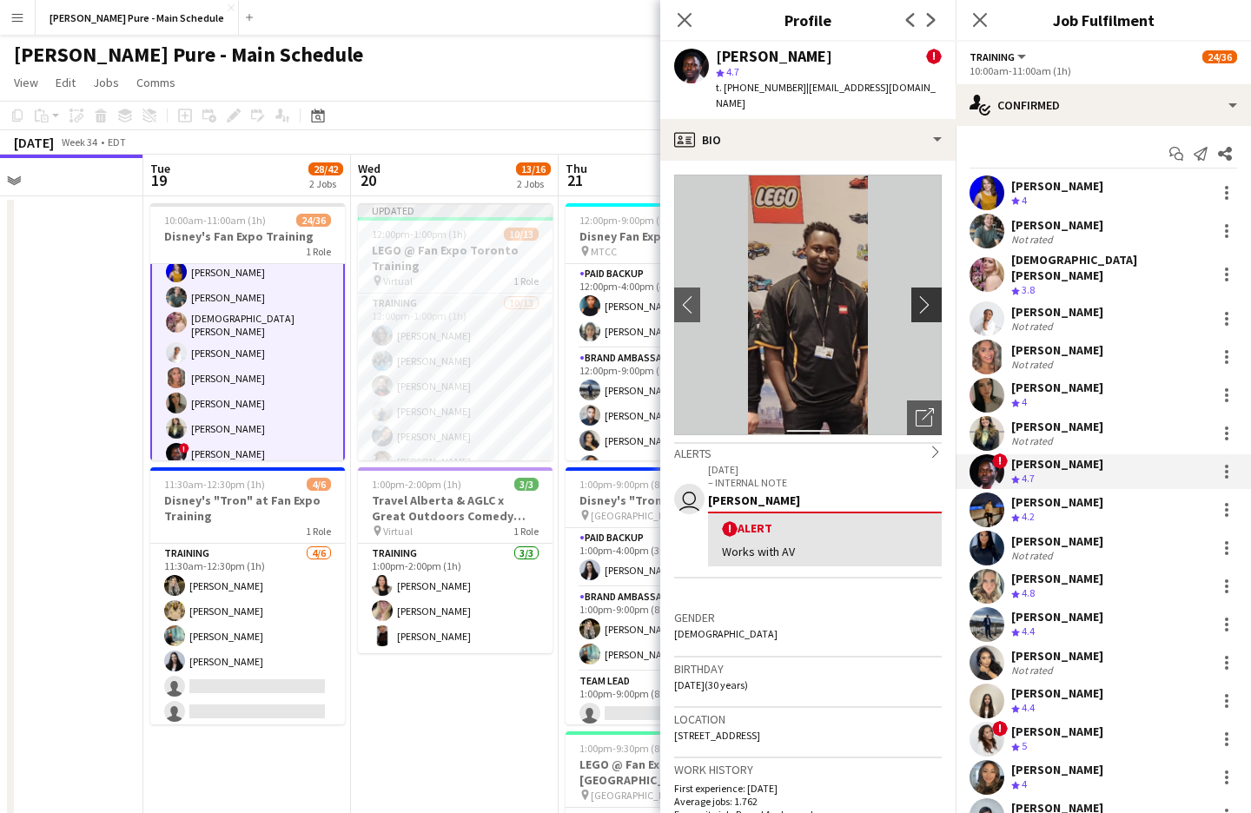
click at [922, 295] on app-icon "chevron-right" at bounding box center [928, 304] width 27 height 18
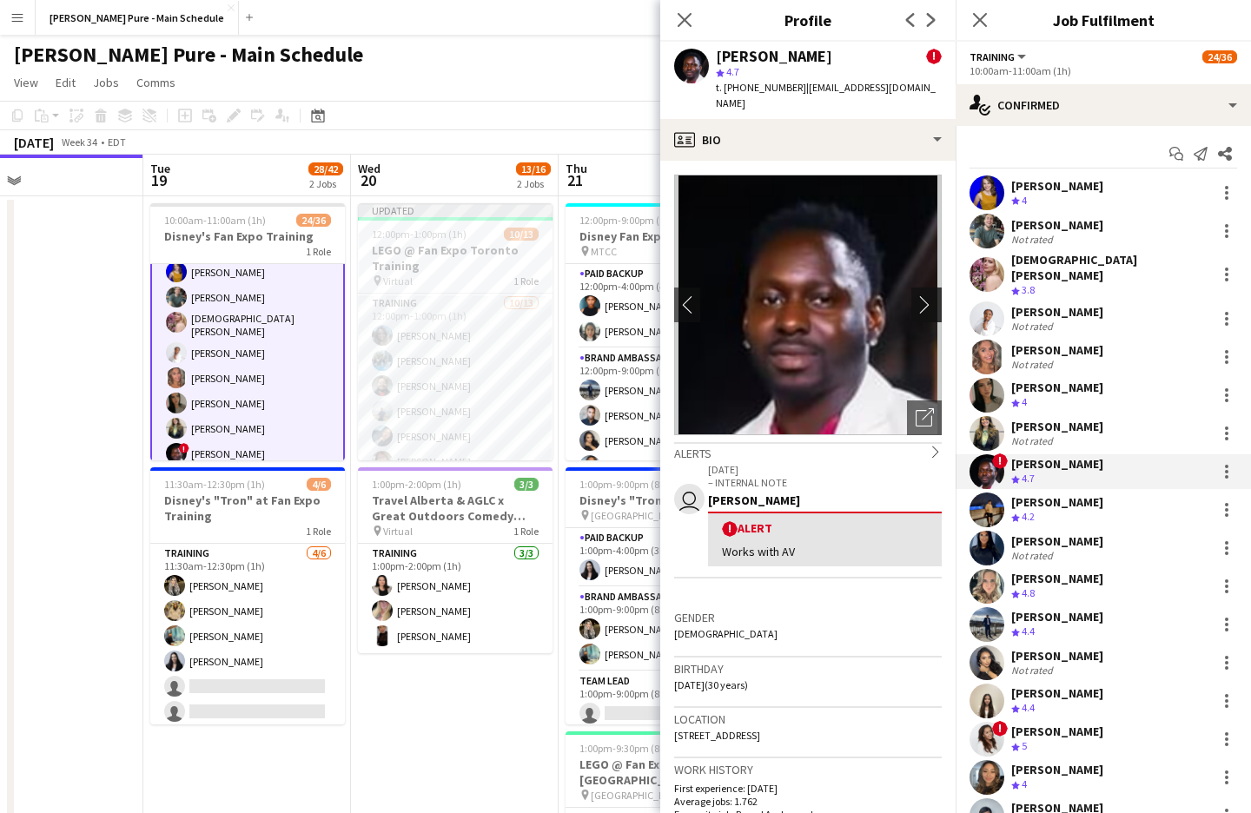
click at [922, 296] on app-icon "chevron-right" at bounding box center [928, 304] width 27 height 18
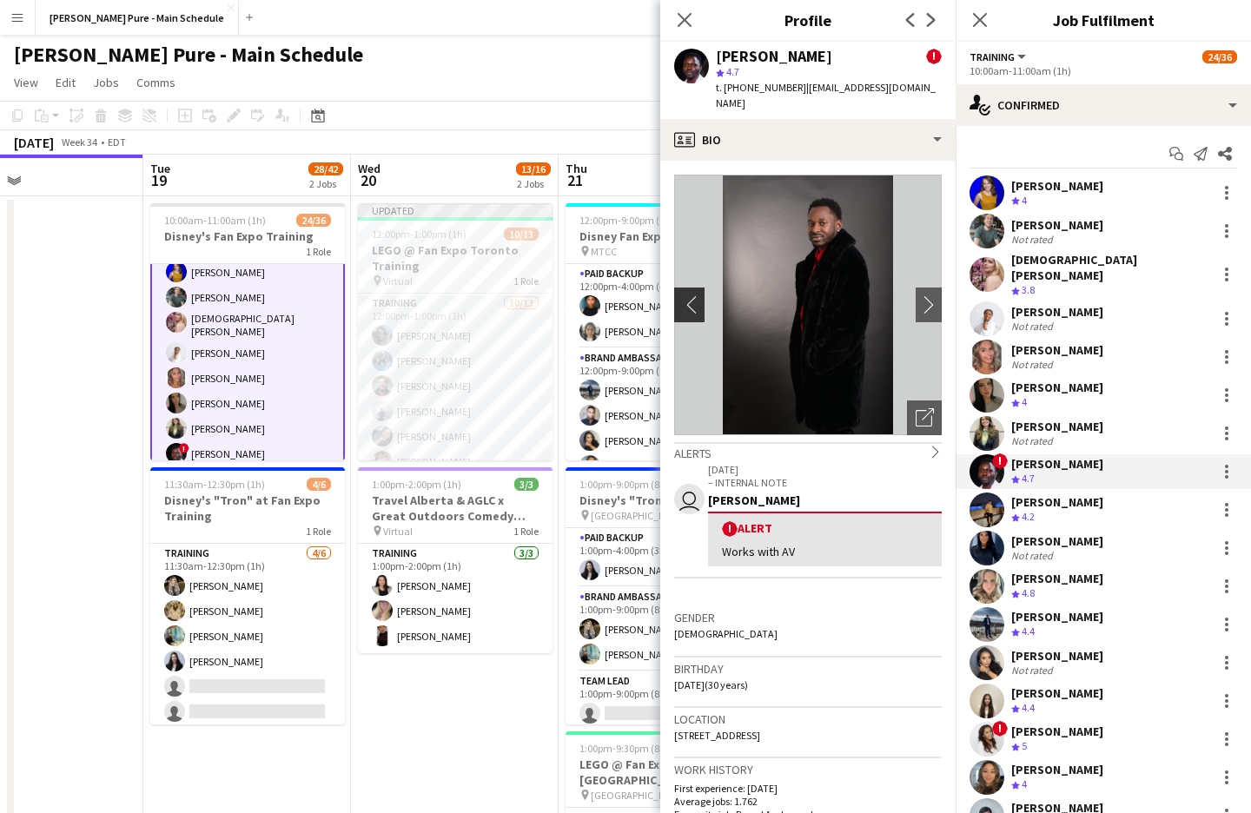
click at [682, 295] on app-icon "chevron-left" at bounding box center [687, 304] width 27 height 18
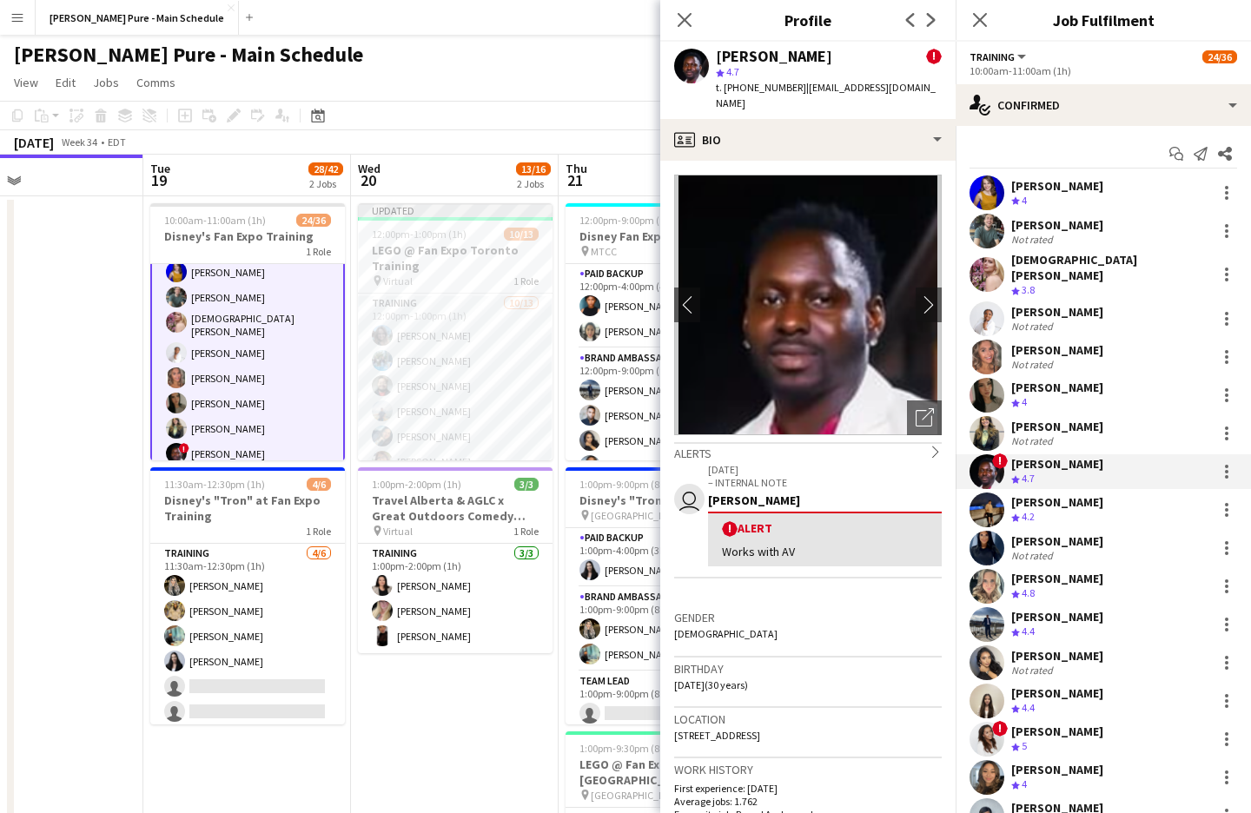
click at [807, 285] on img at bounding box center [808, 305] width 268 height 261
click at [985, 492] on app-user-avatar at bounding box center [986, 509] width 35 height 35
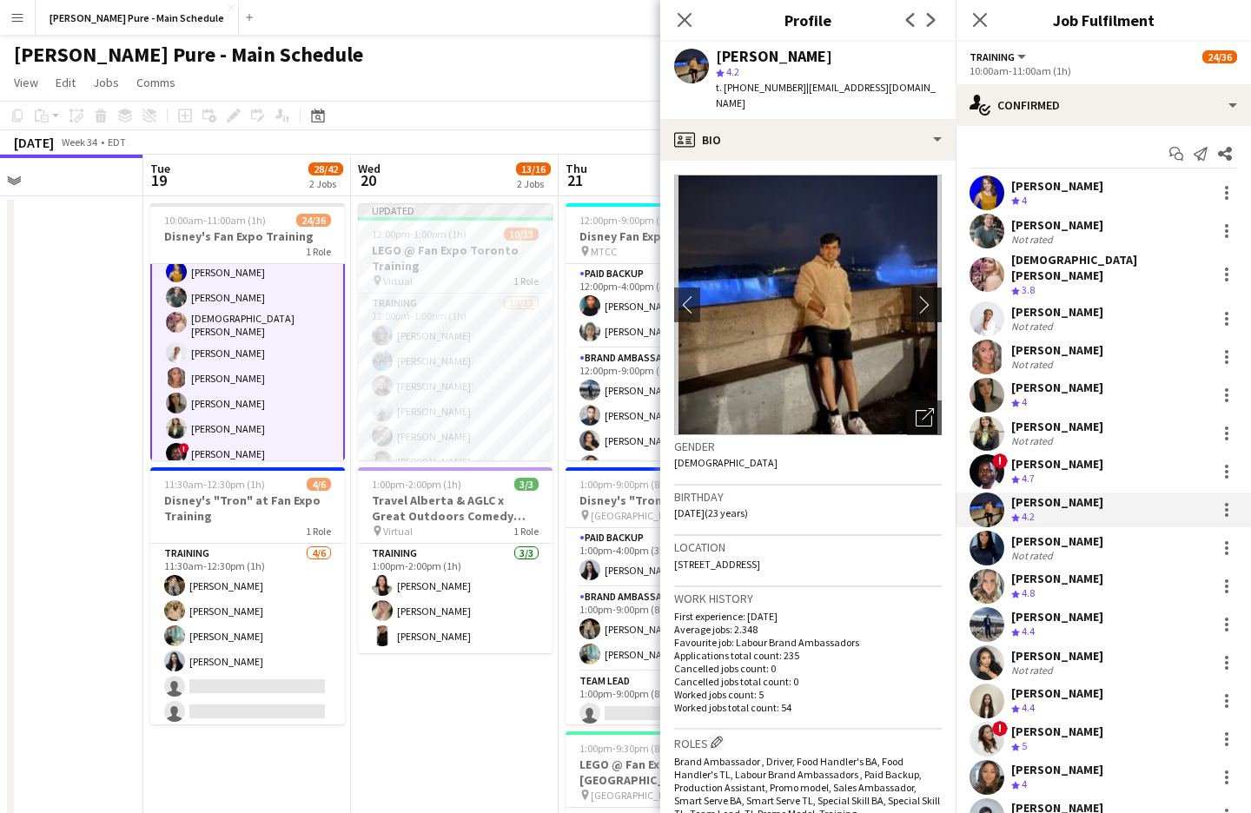
click at [928, 297] on app-icon "chevron-right" at bounding box center [928, 304] width 27 height 18
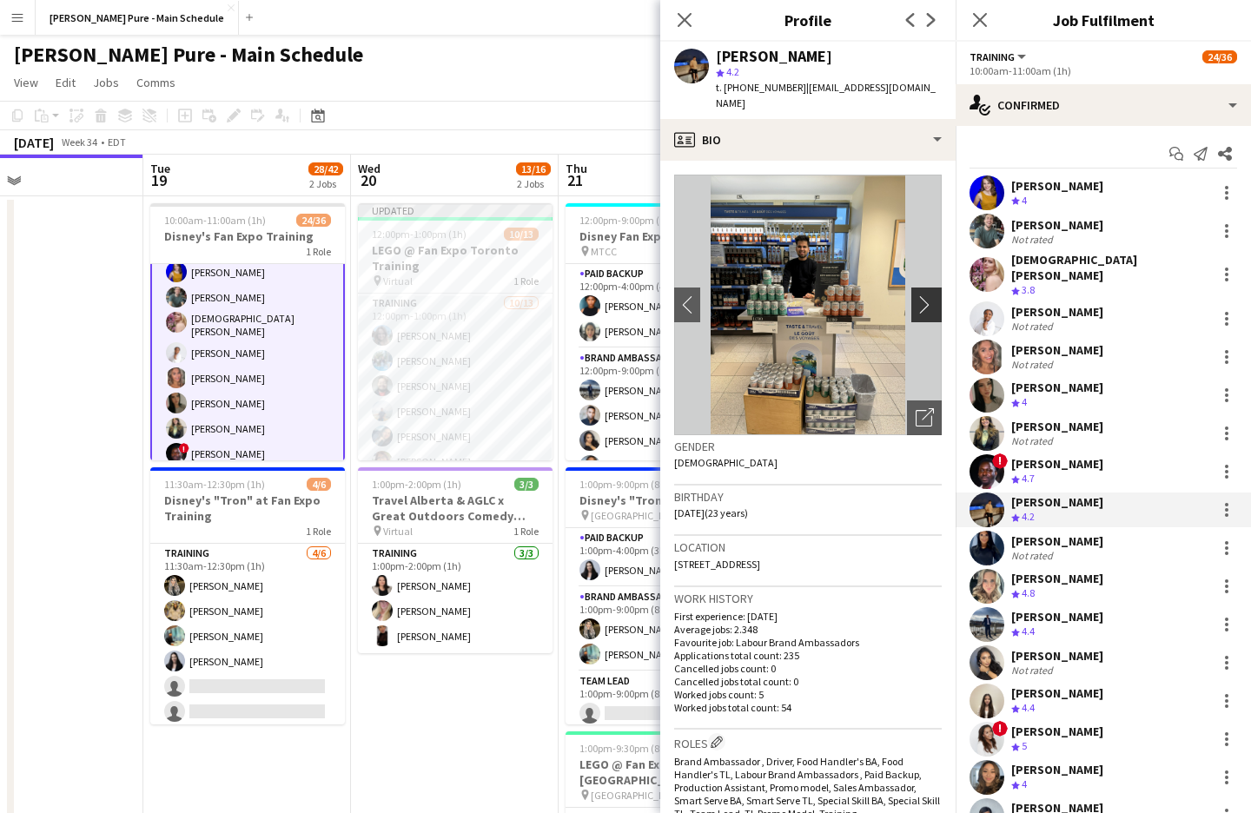
click at [923, 295] on app-icon "chevron-right" at bounding box center [928, 304] width 27 height 18
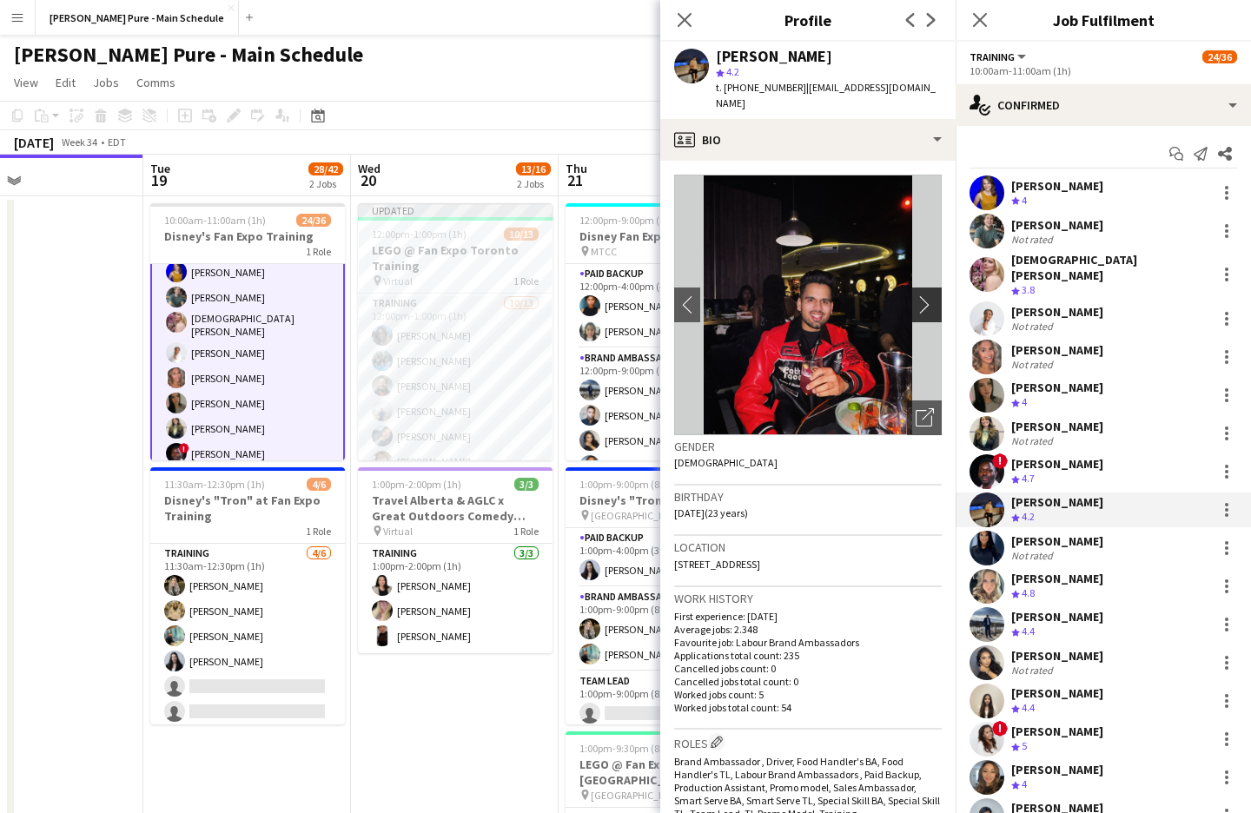
click at [923, 295] on app-icon "chevron-right" at bounding box center [928, 304] width 27 height 18
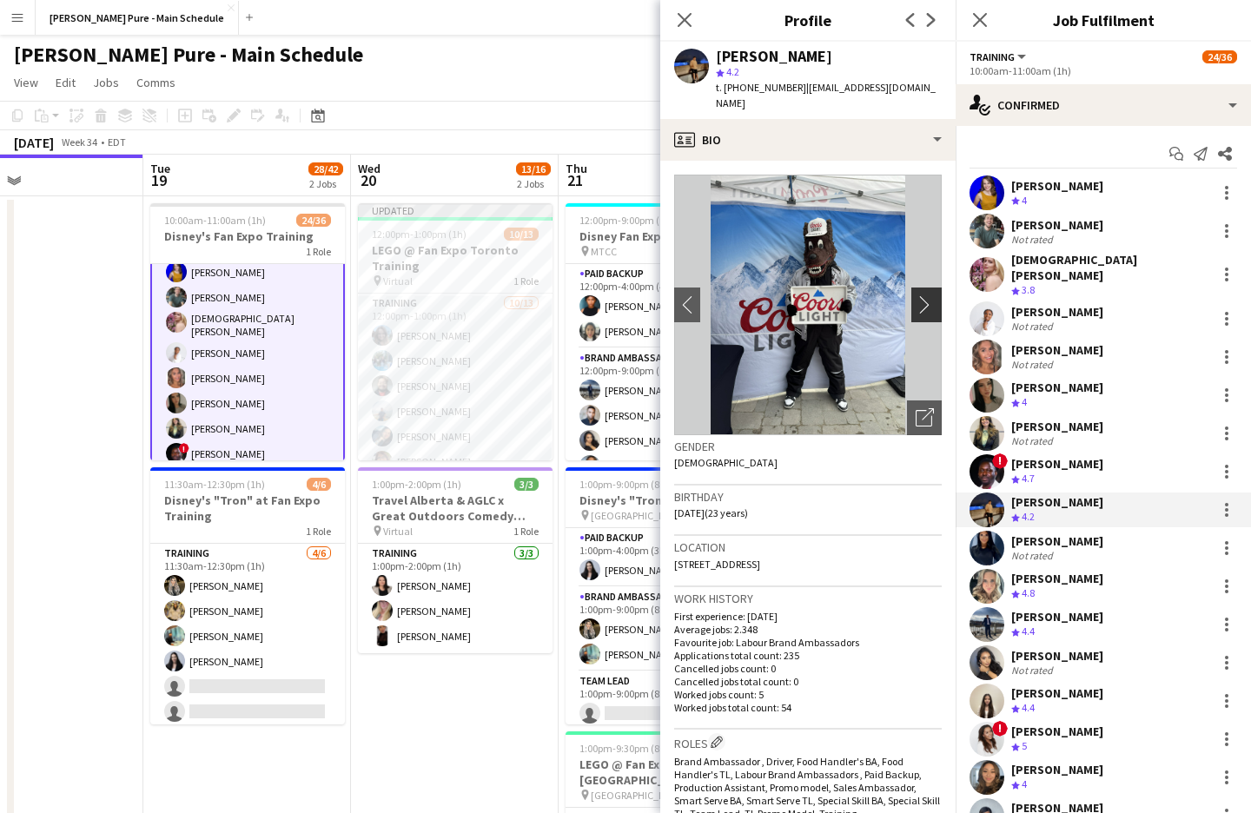
click at [923, 295] on app-icon "chevron-right" at bounding box center [928, 304] width 27 height 18
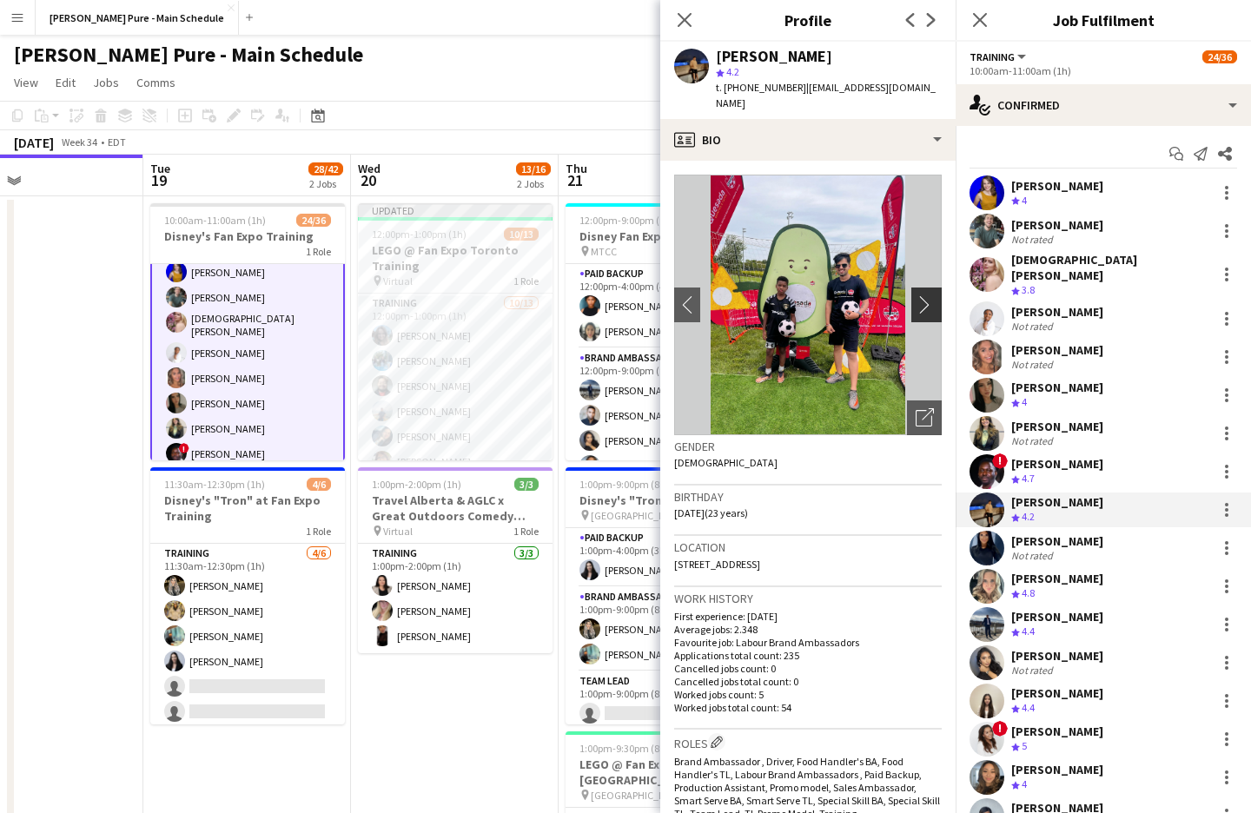
click at [923, 295] on app-icon "chevron-right" at bounding box center [928, 304] width 27 height 18
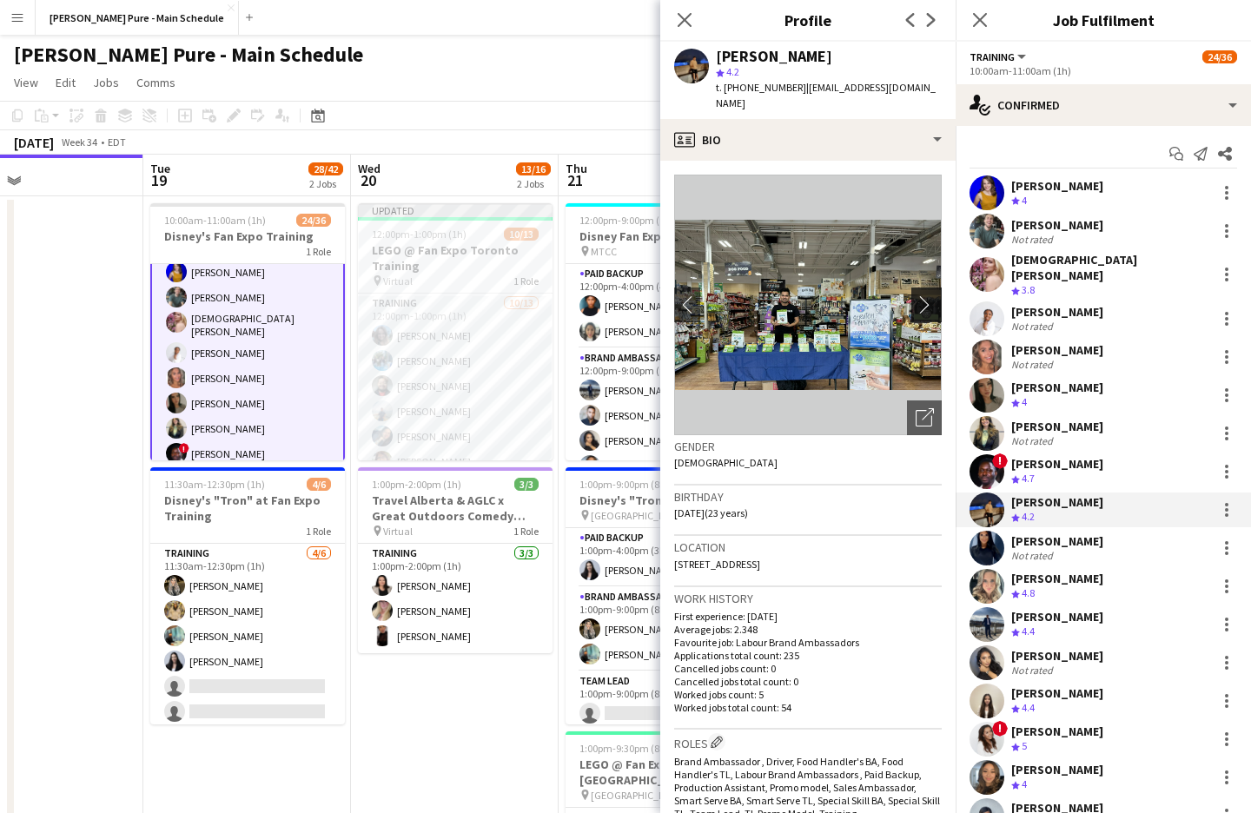
click at [923, 295] on app-icon "chevron-right" at bounding box center [928, 304] width 27 height 18
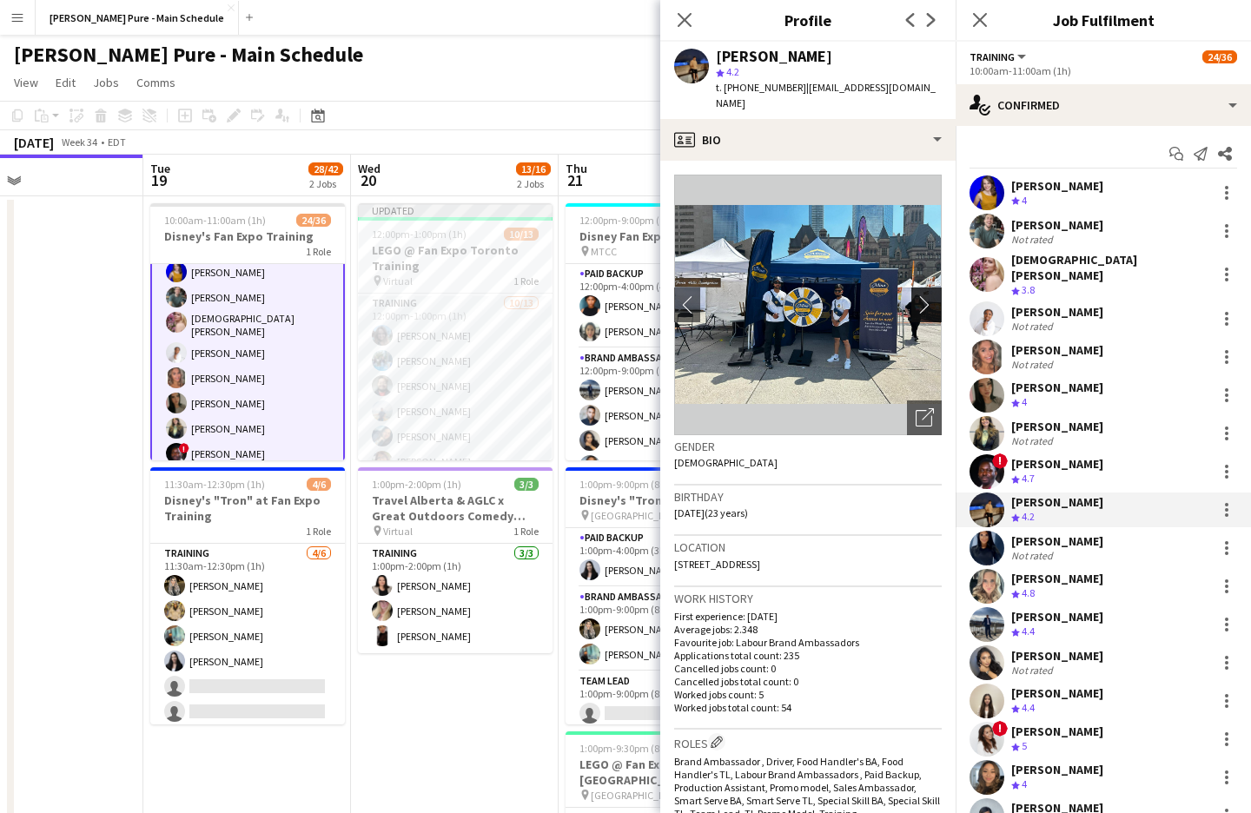
click at [923, 295] on app-icon "chevron-right" at bounding box center [928, 304] width 27 height 18
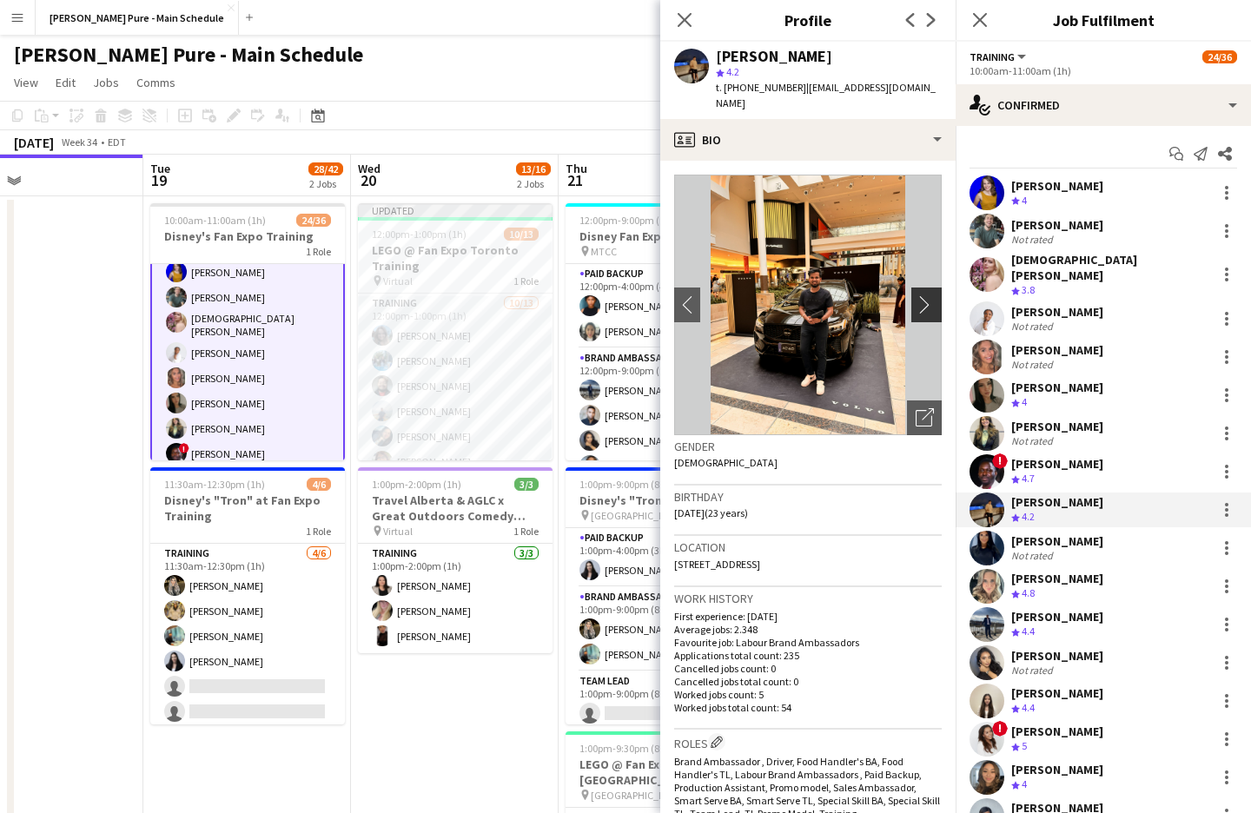
click at [923, 295] on app-icon "chevron-right" at bounding box center [928, 304] width 27 height 18
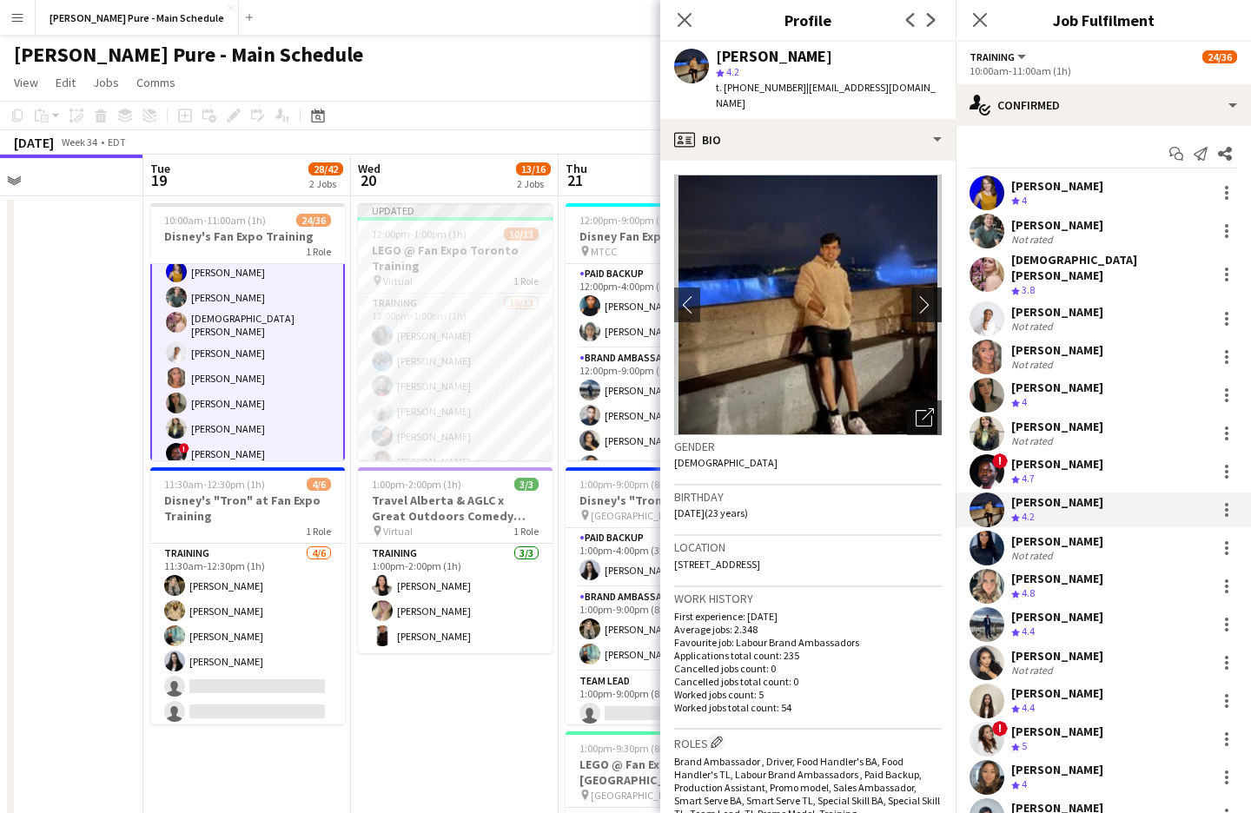
click at [923, 295] on app-icon "chevron-right" at bounding box center [928, 304] width 27 height 18
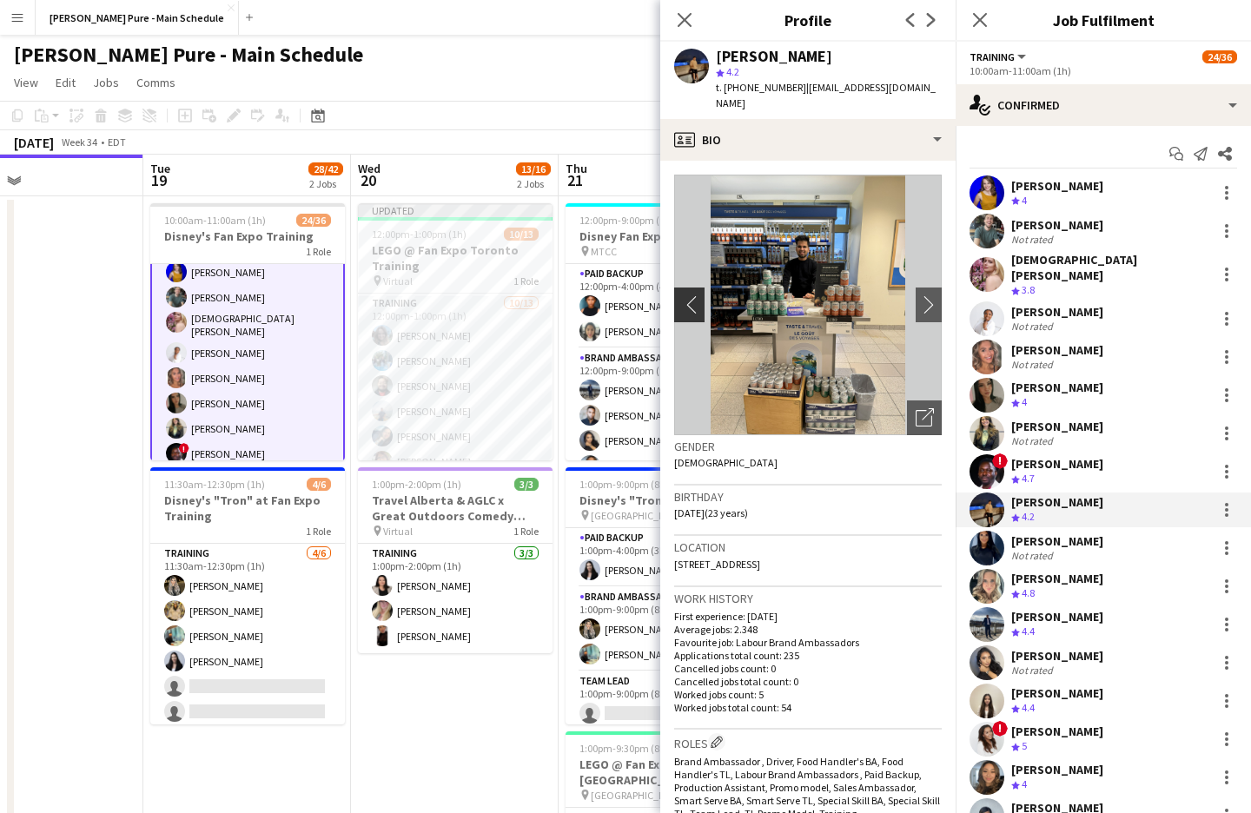
click at [696, 295] on app-icon "chevron-left" at bounding box center [687, 304] width 27 height 18
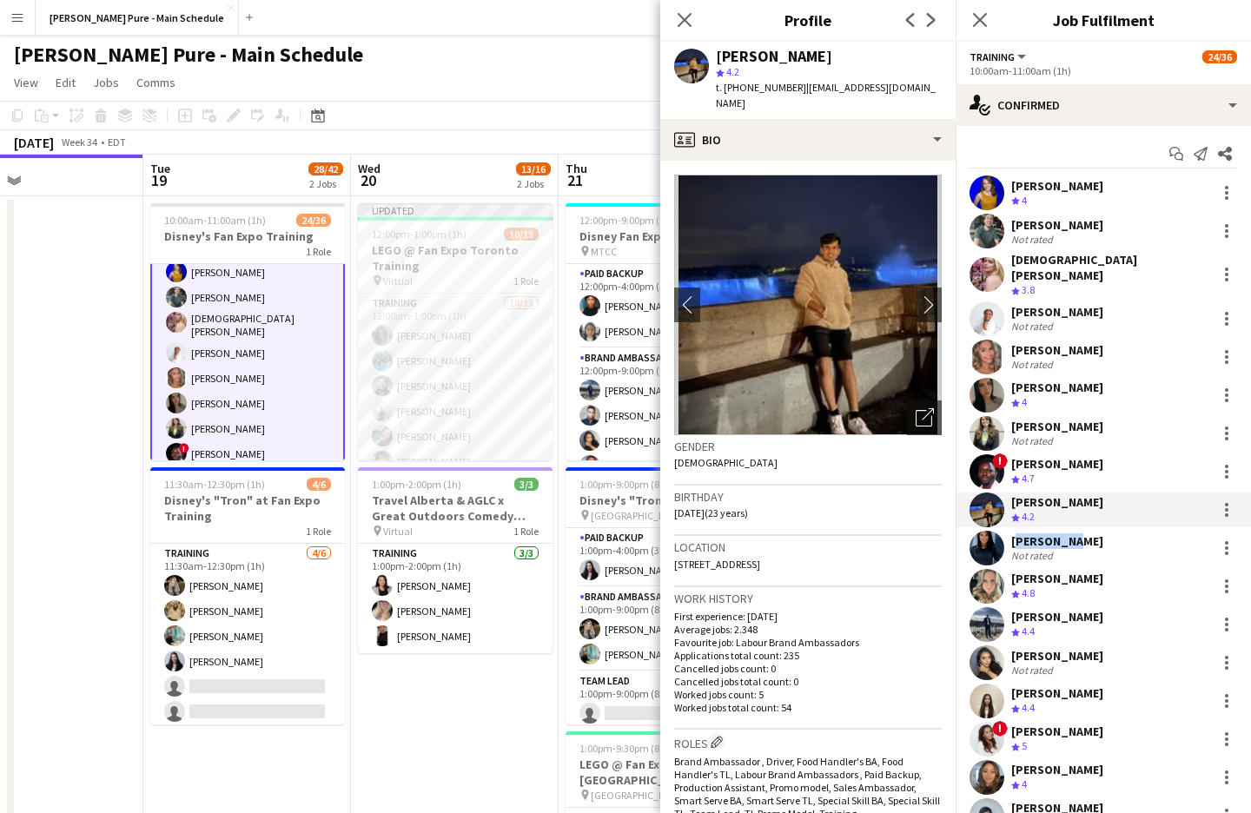
click at [1068, 533] on div "[PERSON_NAME]" at bounding box center [1057, 541] width 92 height 16
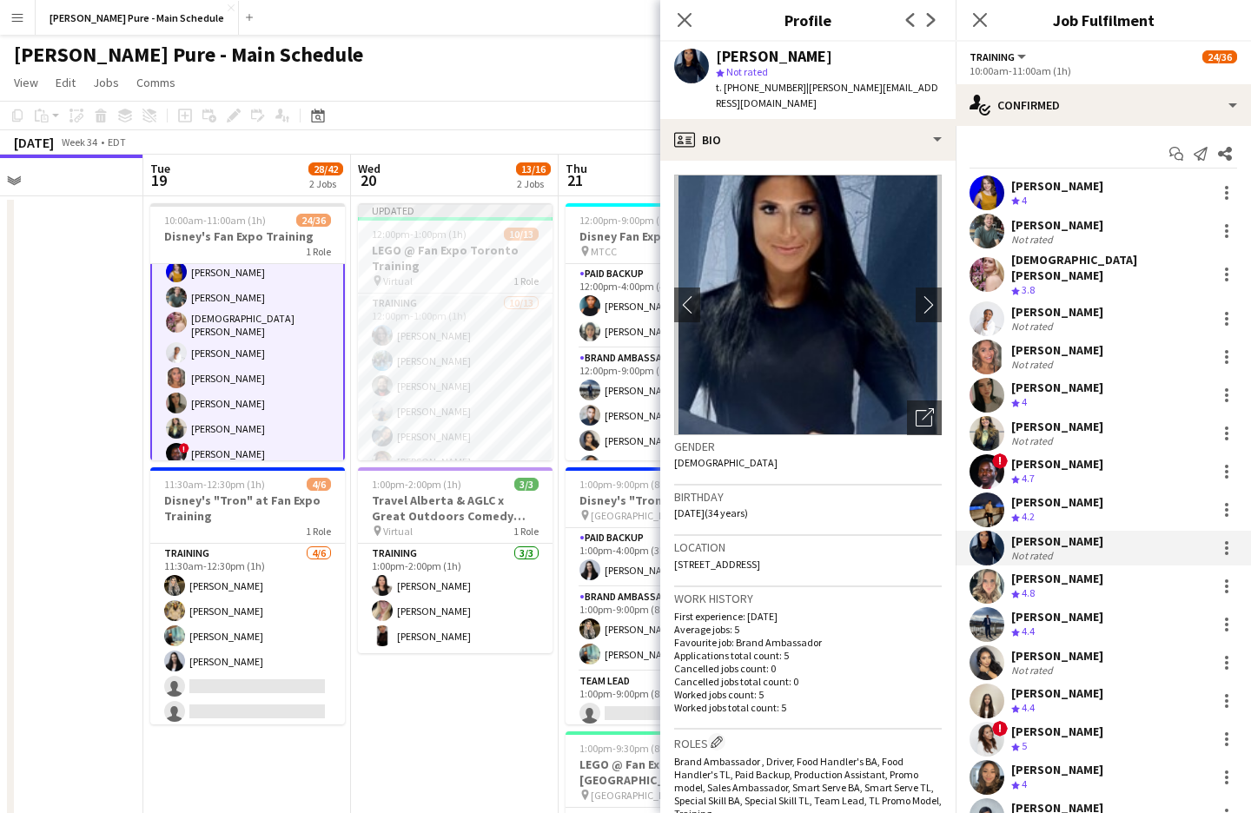
click at [1035, 571] on div "[PERSON_NAME]" at bounding box center [1057, 579] width 92 height 16
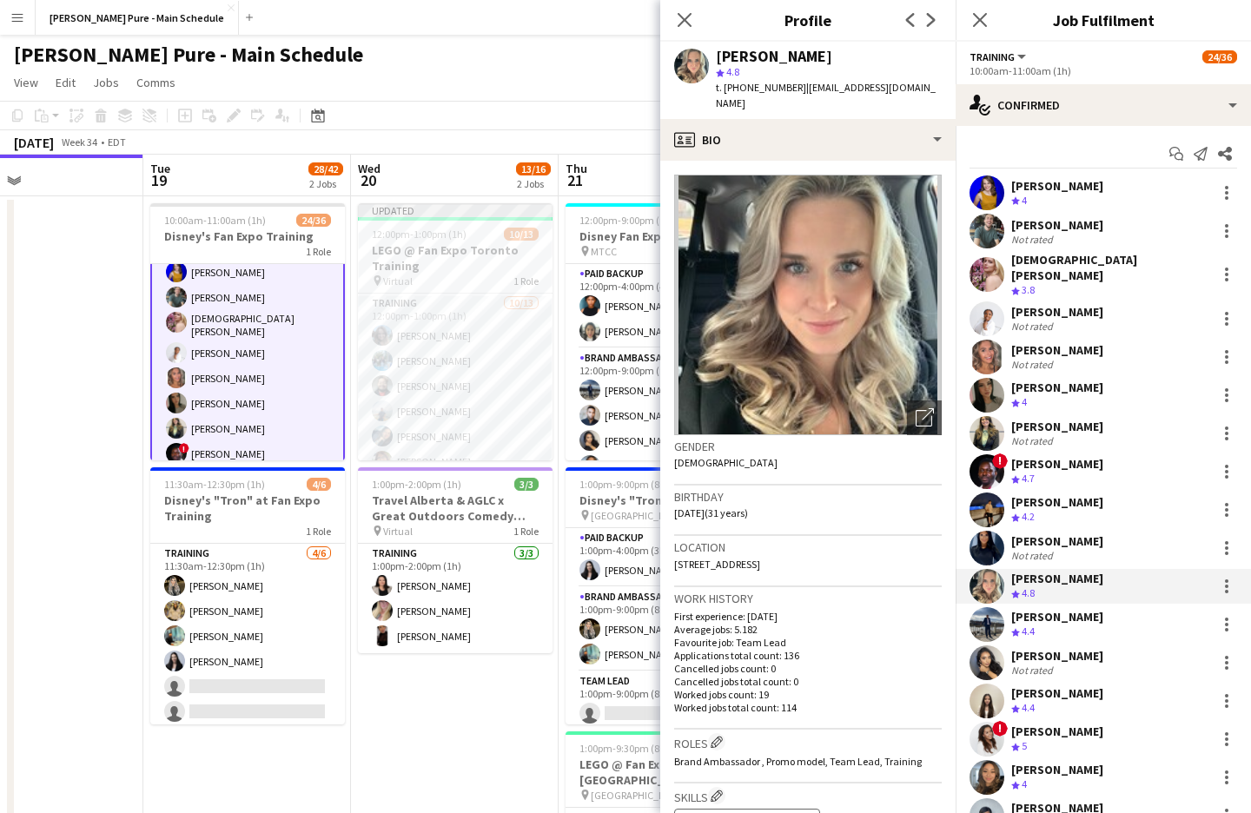
click at [1025, 609] on div "[PERSON_NAME]" at bounding box center [1057, 617] width 92 height 16
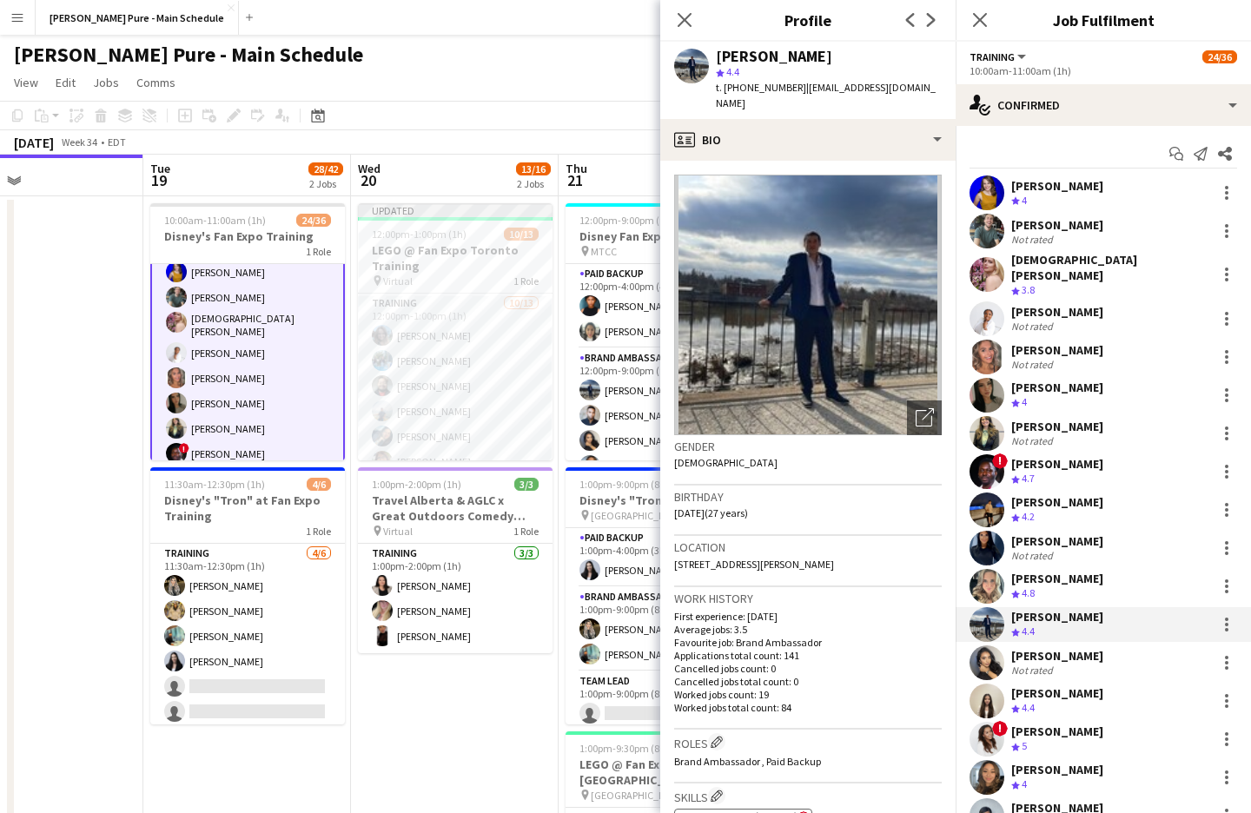
click at [1019, 664] on div "Not rated" at bounding box center [1033, 670] width 45 height 13
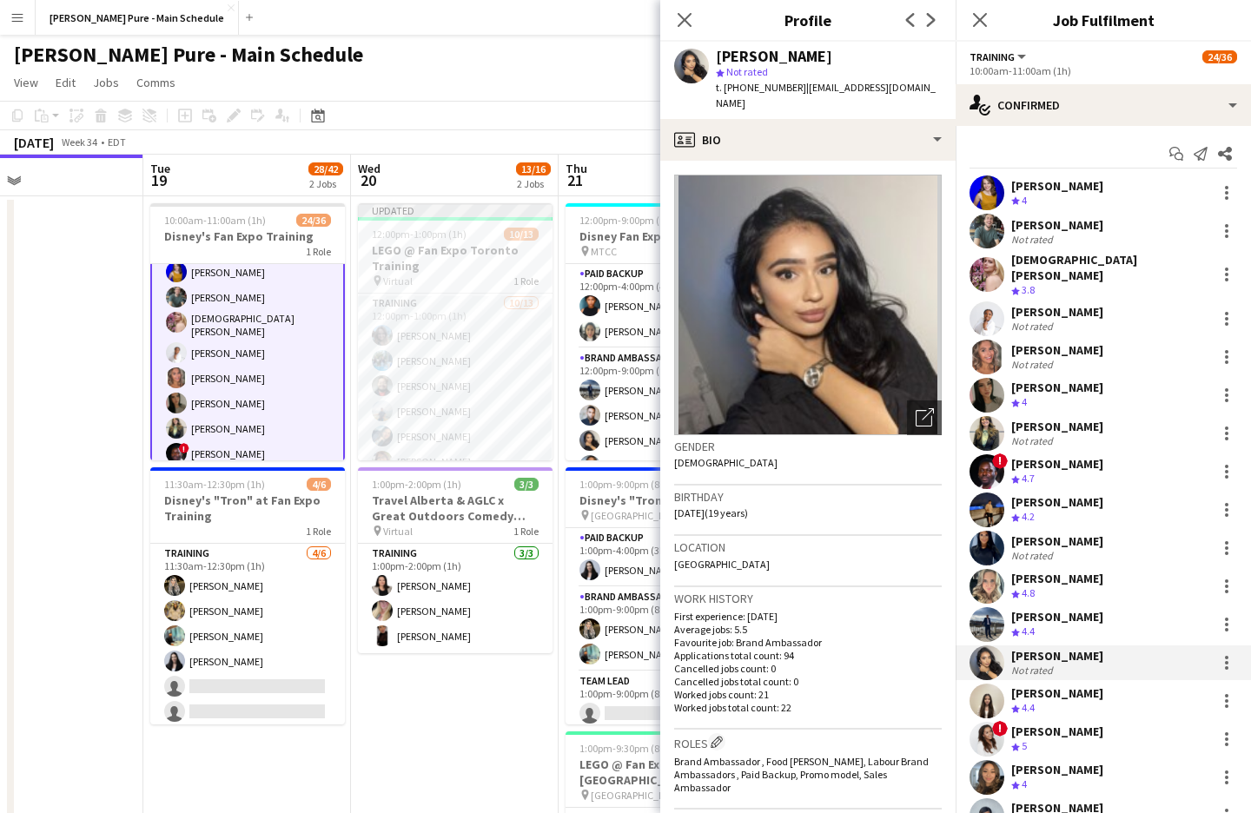
scroll to position [142, 0]
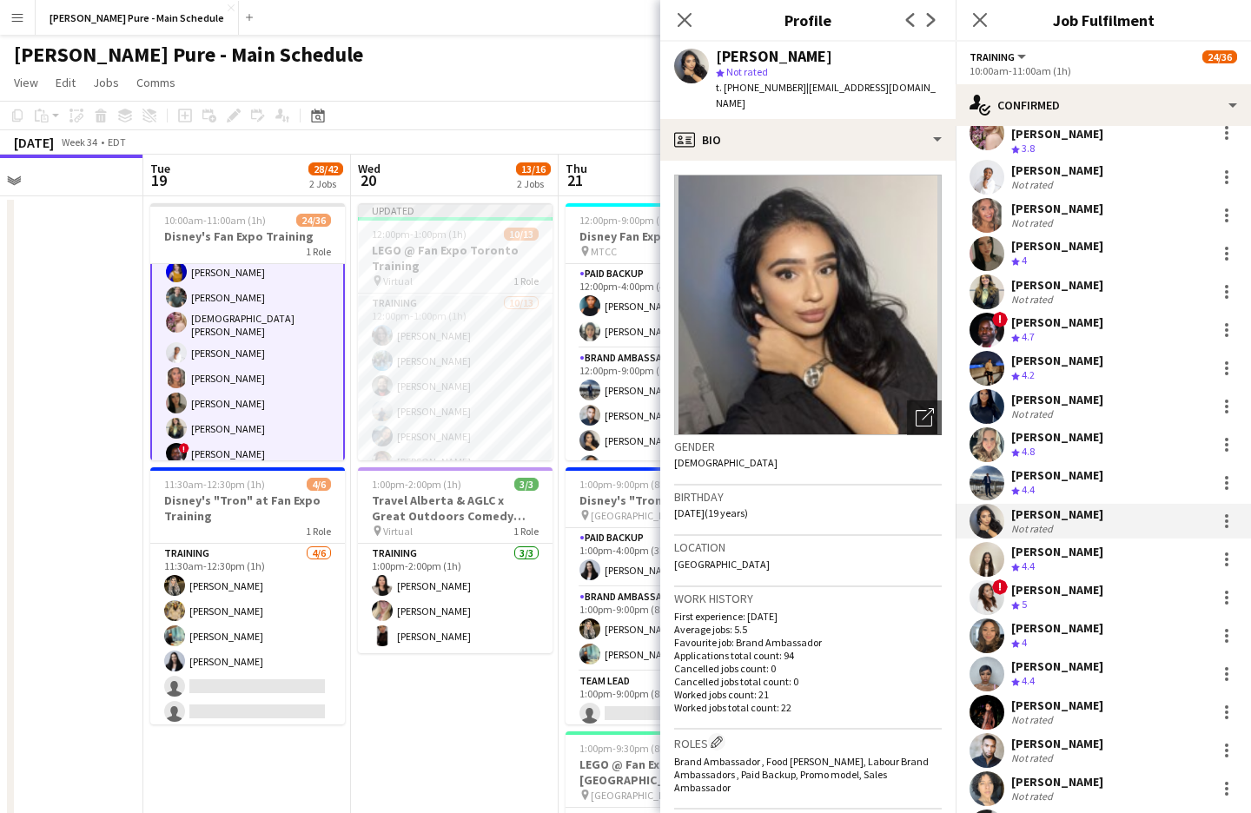
click at [995, 543] on app-user-avatar at bounding box center [986, 559] width 35 height 35
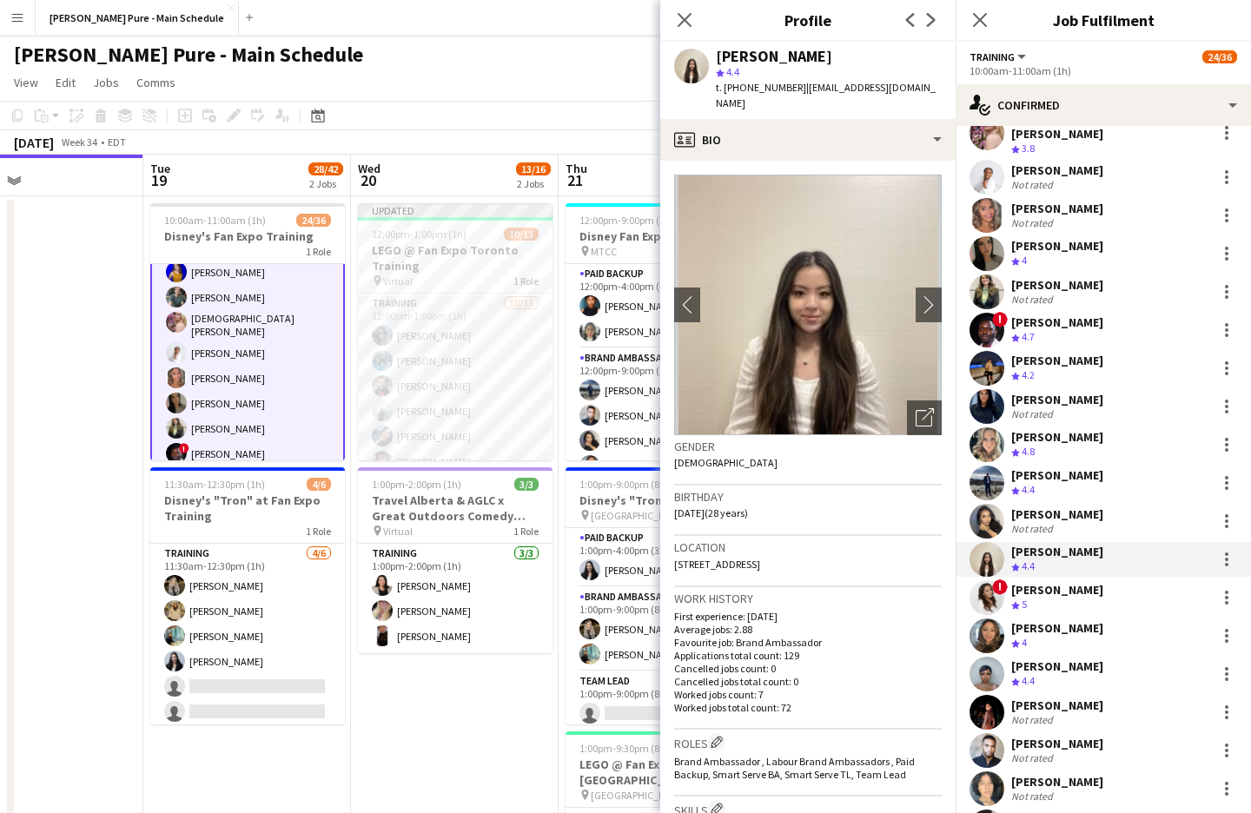
click at [911, 285] on img at bounding box center [808, 305] width 268 height 261
click at [921, 295] on app-icon "chevron-right" at bounding box center [928, 304] width 27 height 18
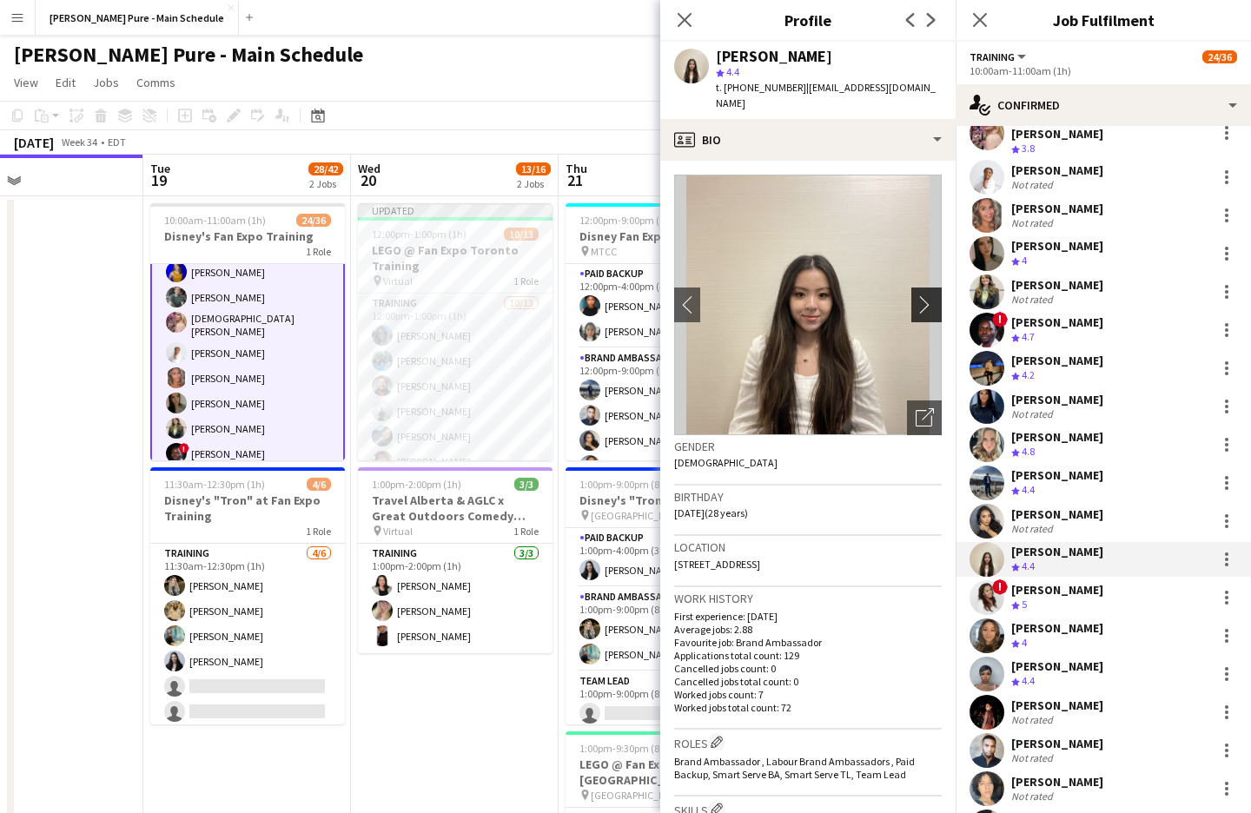
click at [922, 295] on app-icon "chevron-right" at bounding box center [928, 304] width 27 height 18
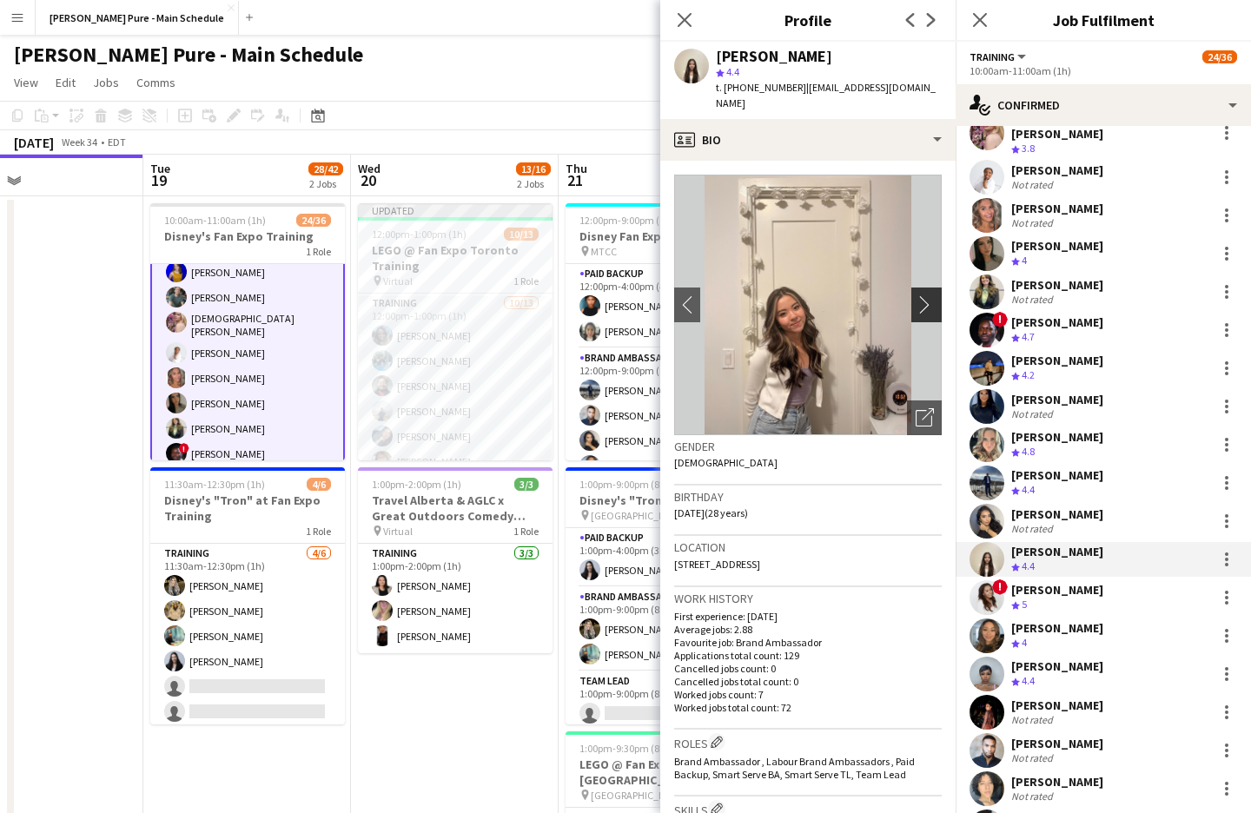
click at [923, 295] on app-icon "chevron-right" at bounding box center [928, 304] width 27 height 18
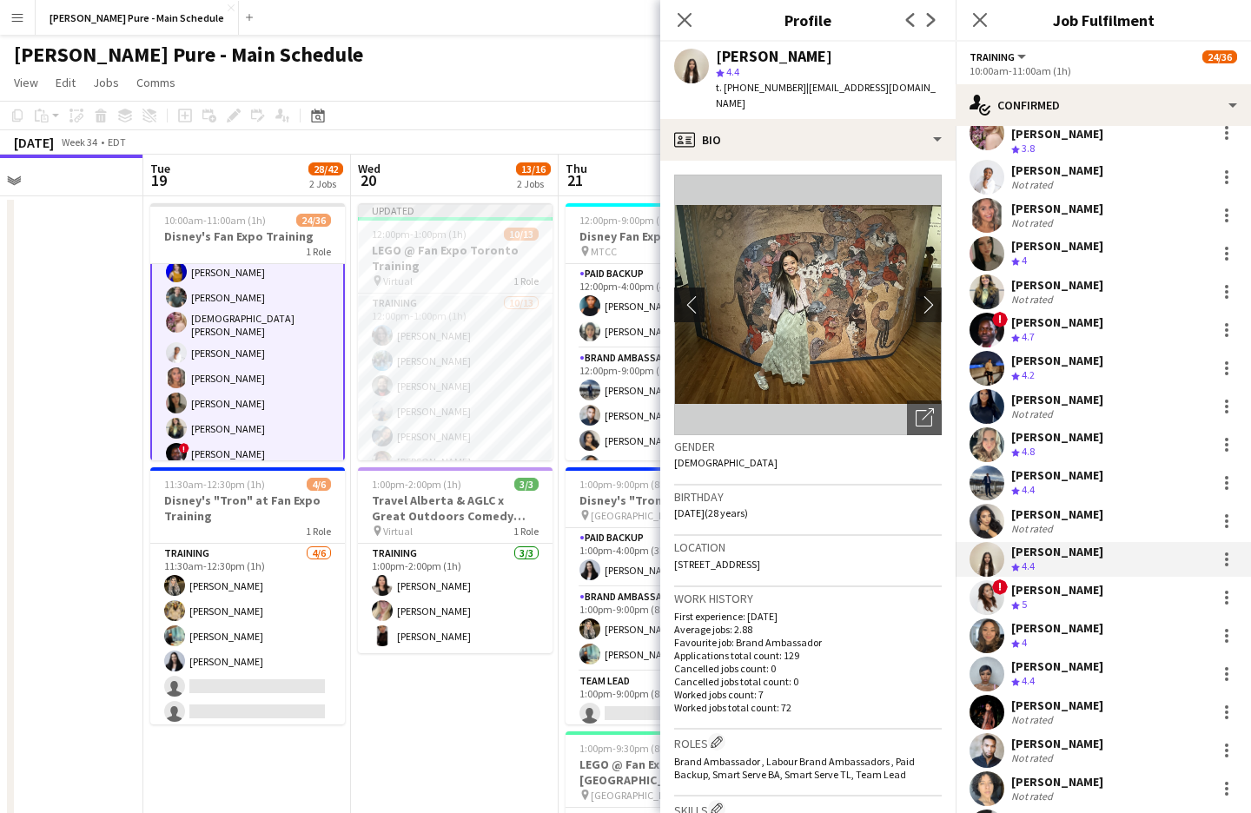
click at [675, 295] on app-icon "chevron-left" at bounding box center [687, 304] width 27 height 18
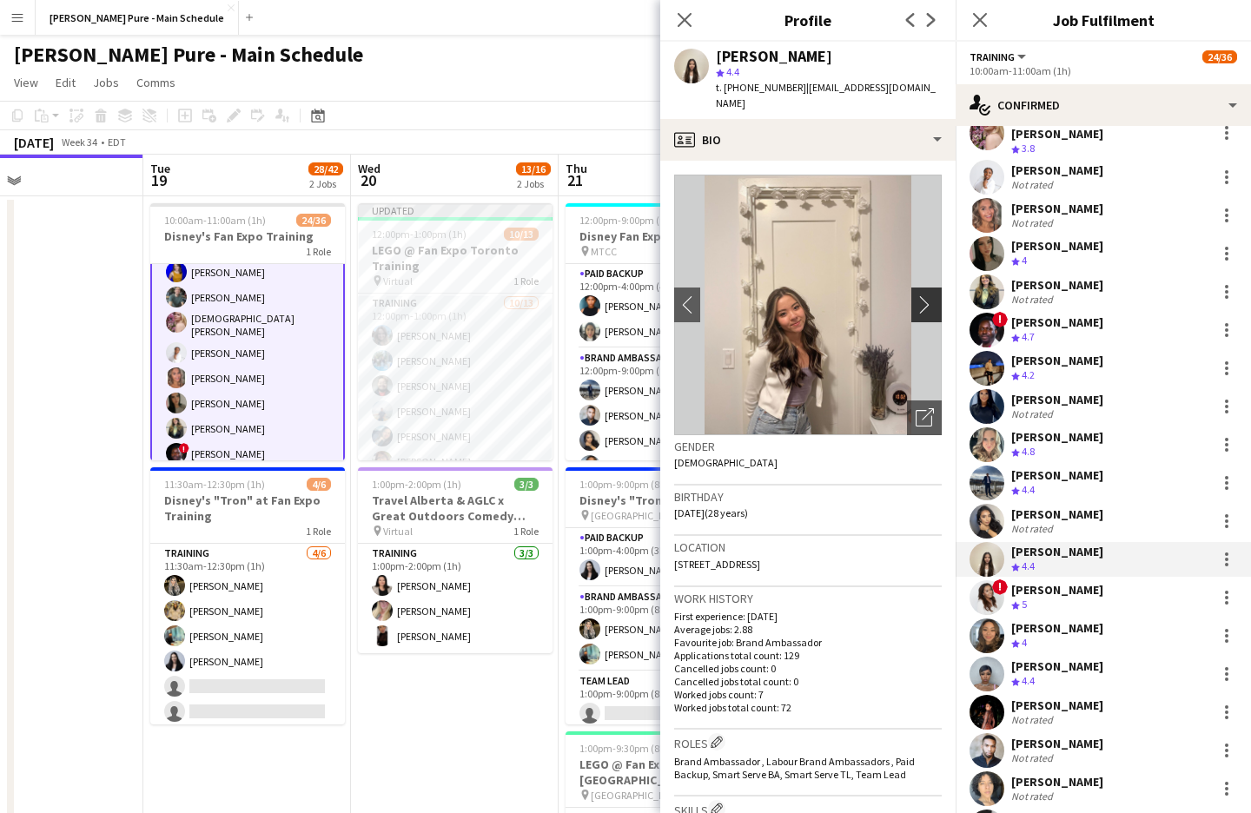
click at [927, 295] on app-icon "chevron-right" at bounding box center [928, 304] width 27 height 18
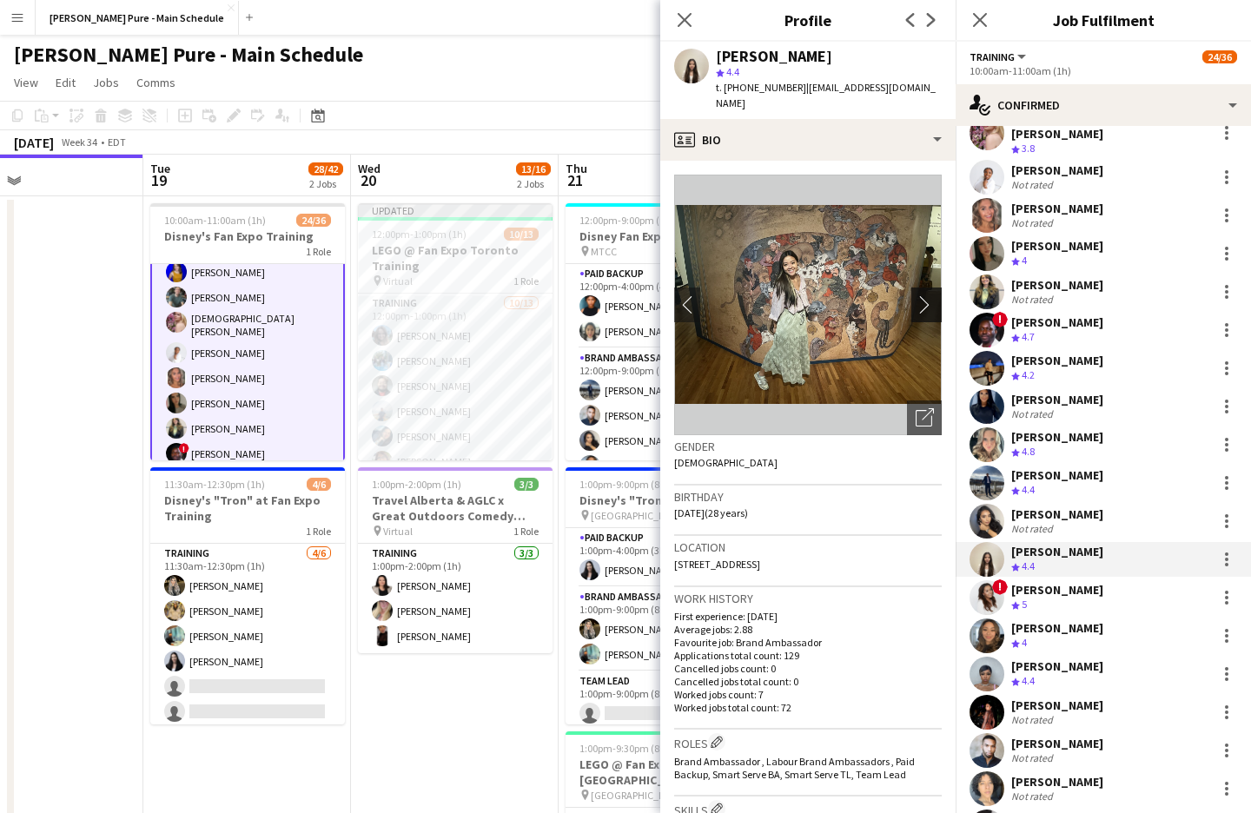
click at [927, 295] on app-icon "chevron-right" at bounding box center [928, 304] width 27 height 18
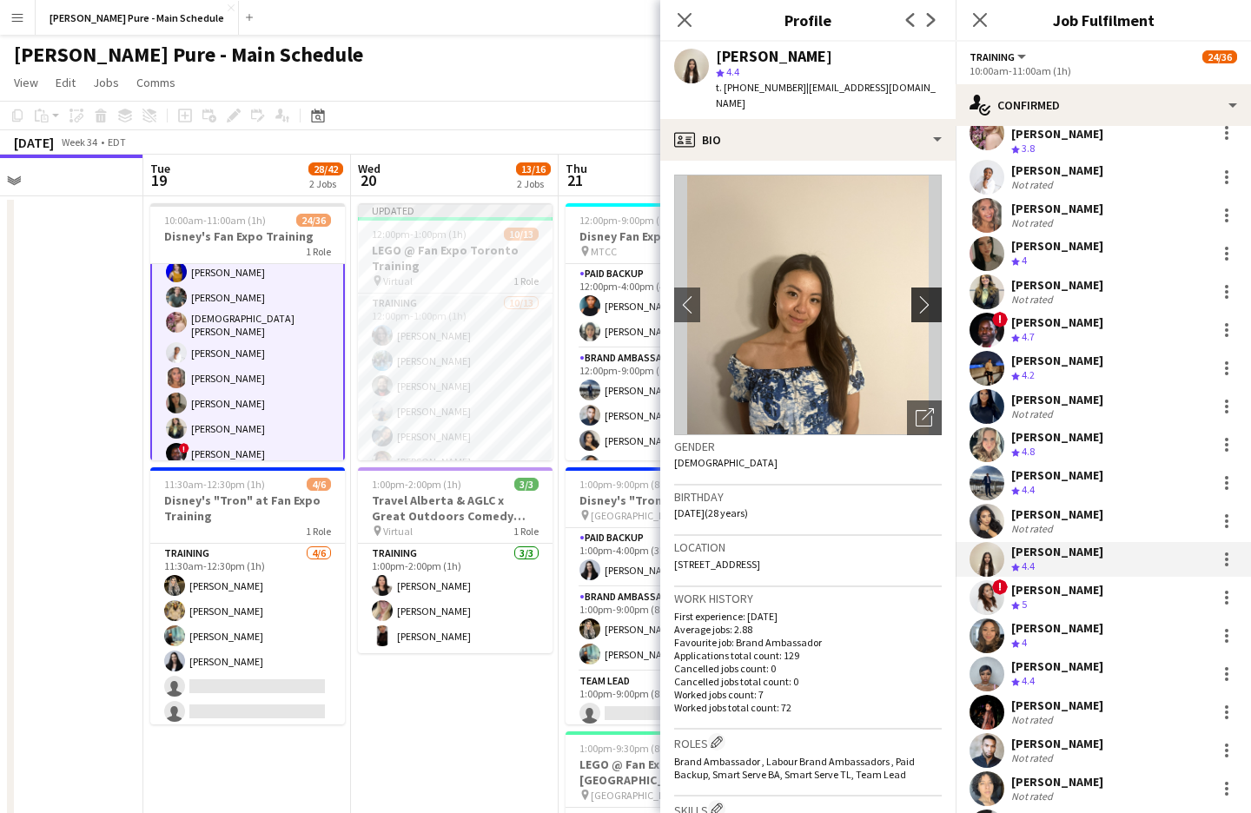
click at [924, 295] on app-icon "chevron-right" at bounding box center [928, 304] width 27 height 18
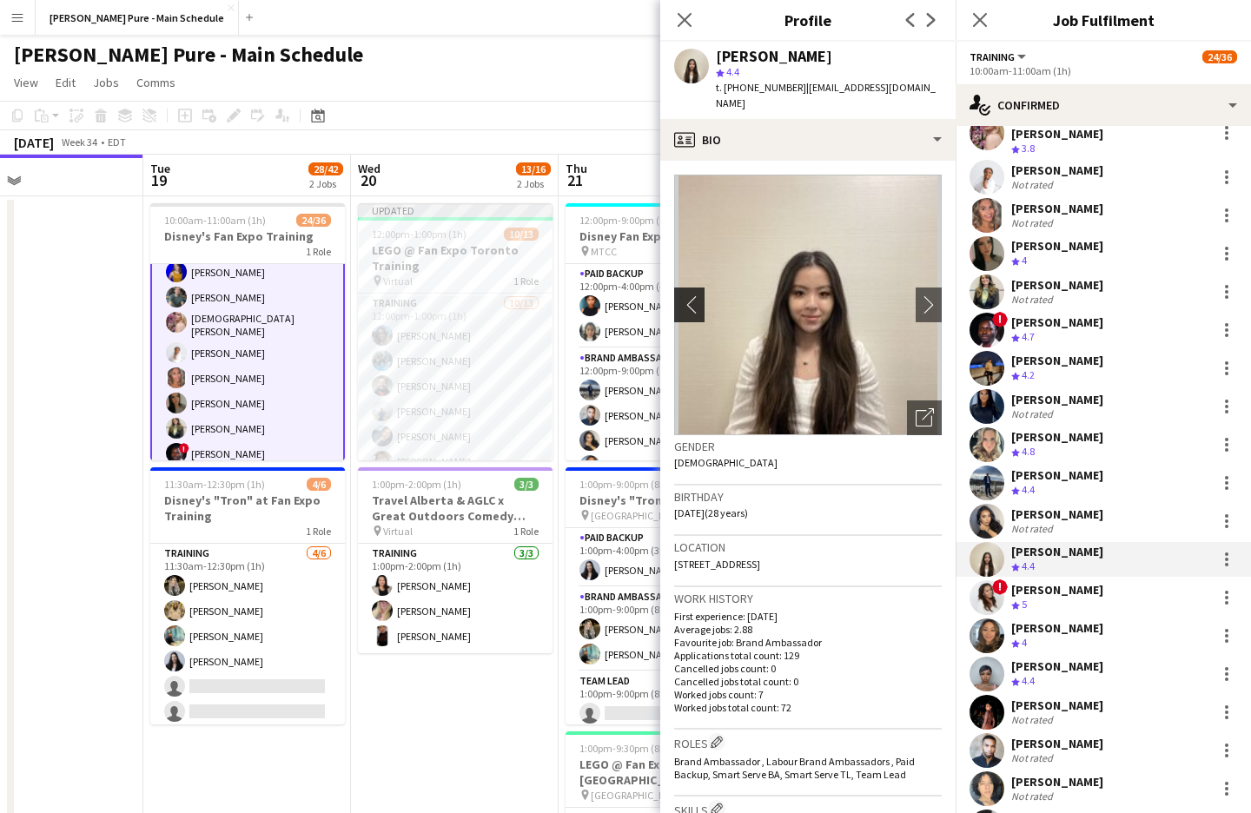
click at [693, 295] on app-icon "chevron-left" at bounding box center [687, 304] width 27 height 18
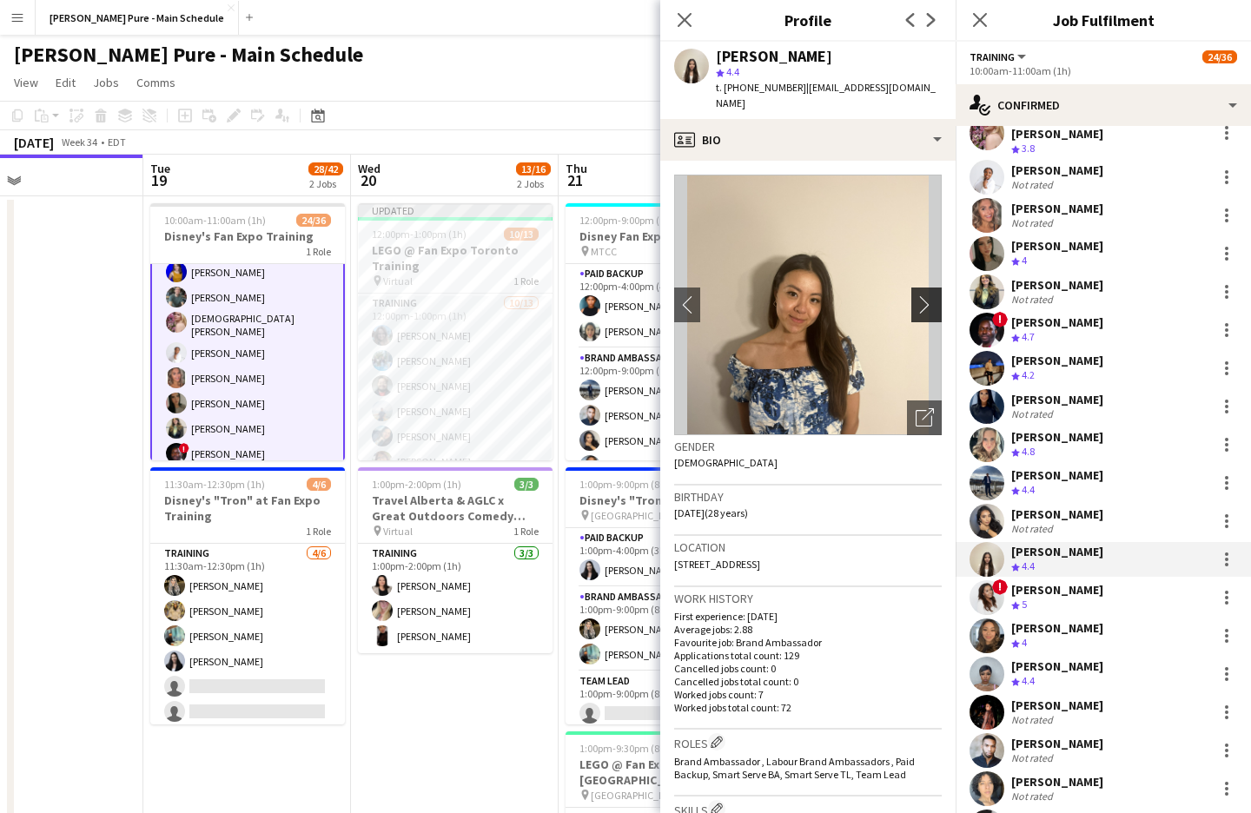
click at [920, 295] on app-icon "chevron-right" at bounding box center [928, 304] width 27 height 18
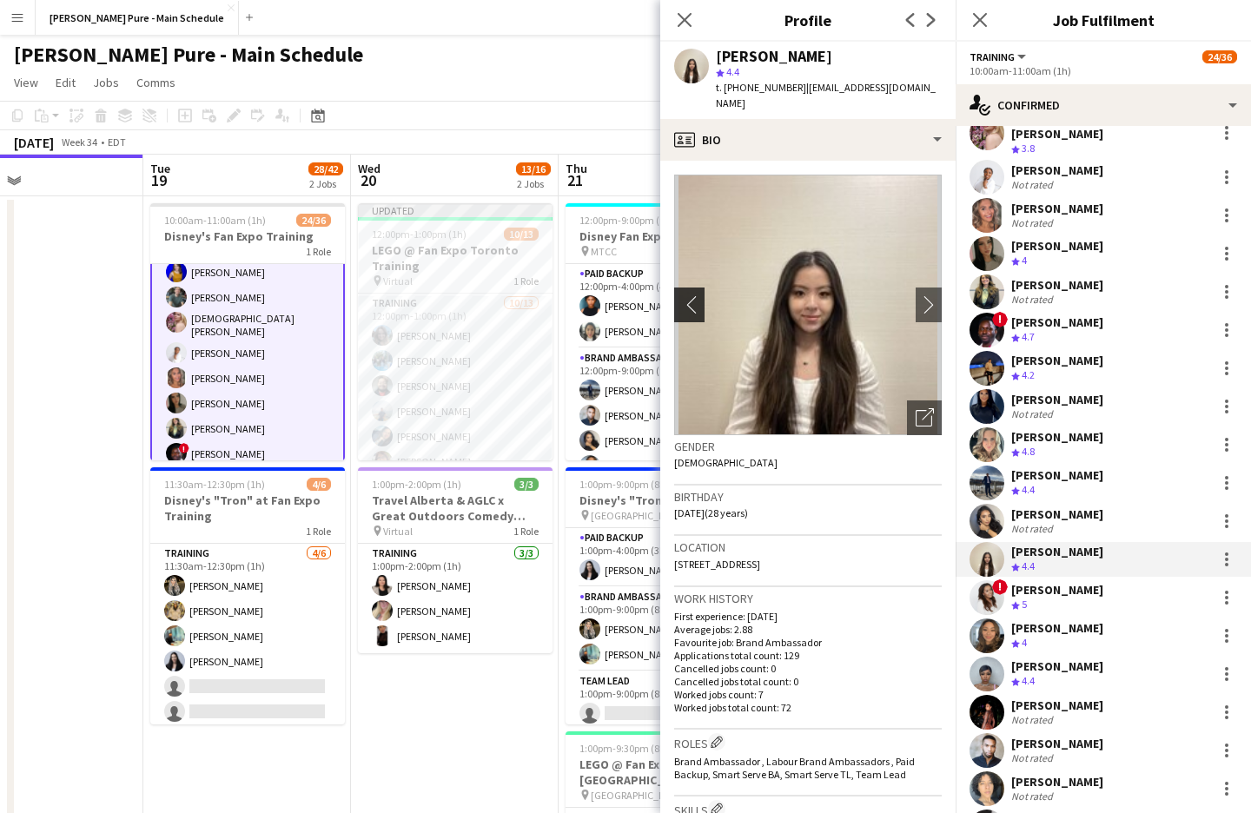
click at [703, 287] on button "chevron-left" at bounding box center [687, 304] width 35 height 35
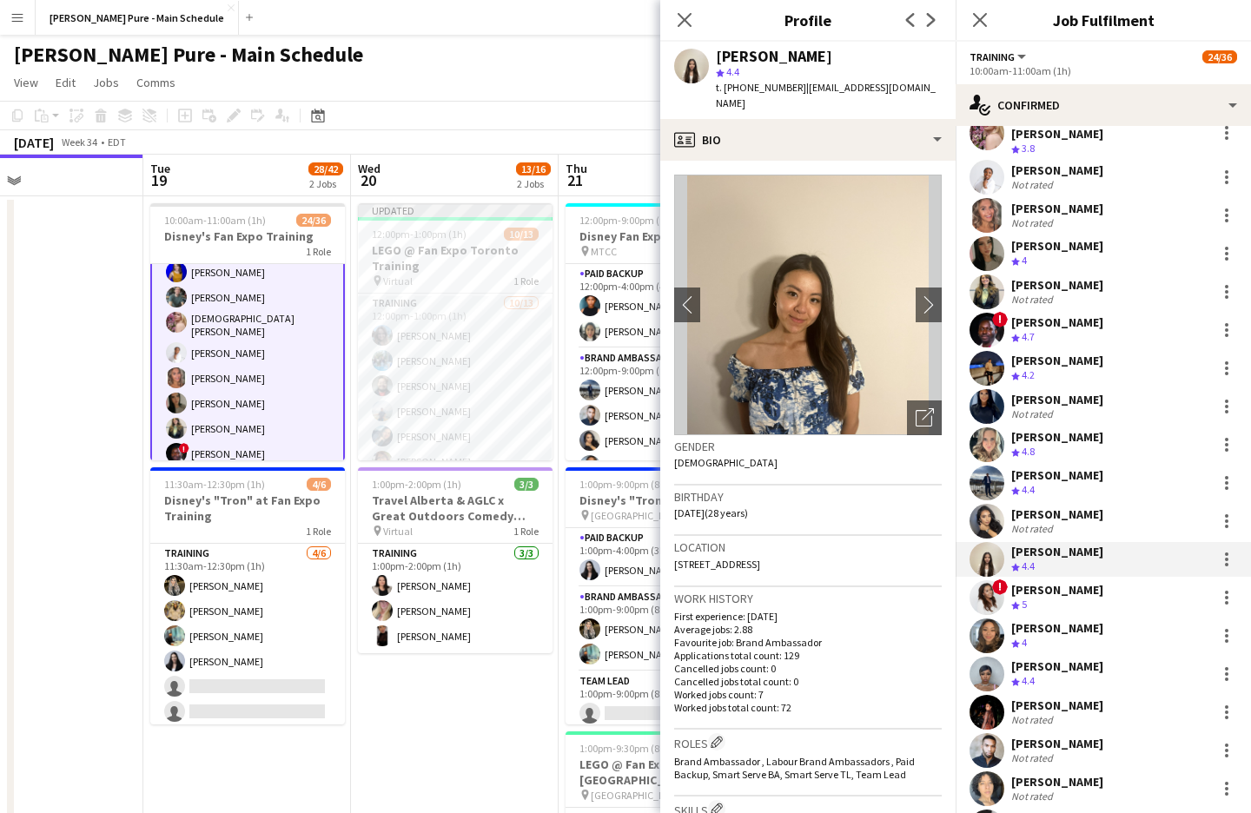
click at [957, 282] on div "[PERSON_NAME] Not rated" at bounding box center [1102, 291] width 295 height 35
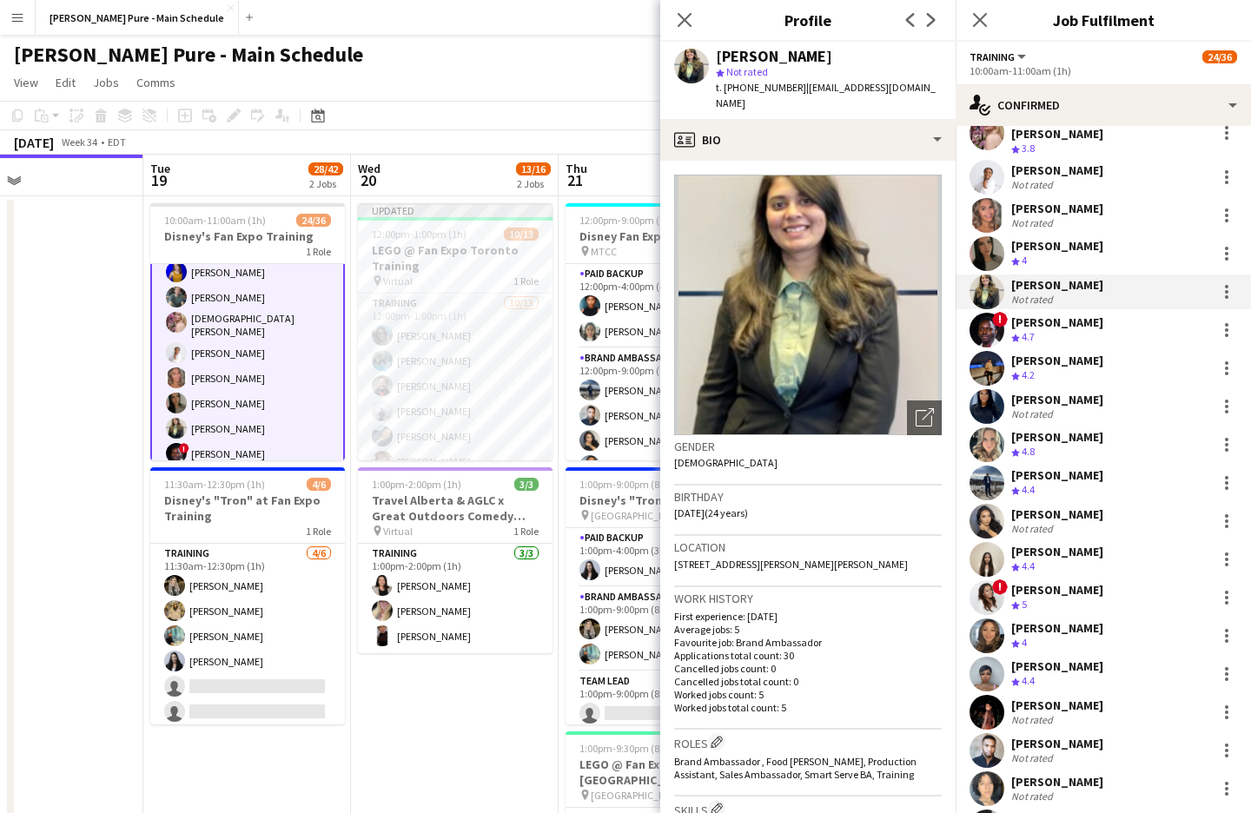
click at [990, 542] on app-user-avatar at bounding box center [986, 559] width 35 height 35
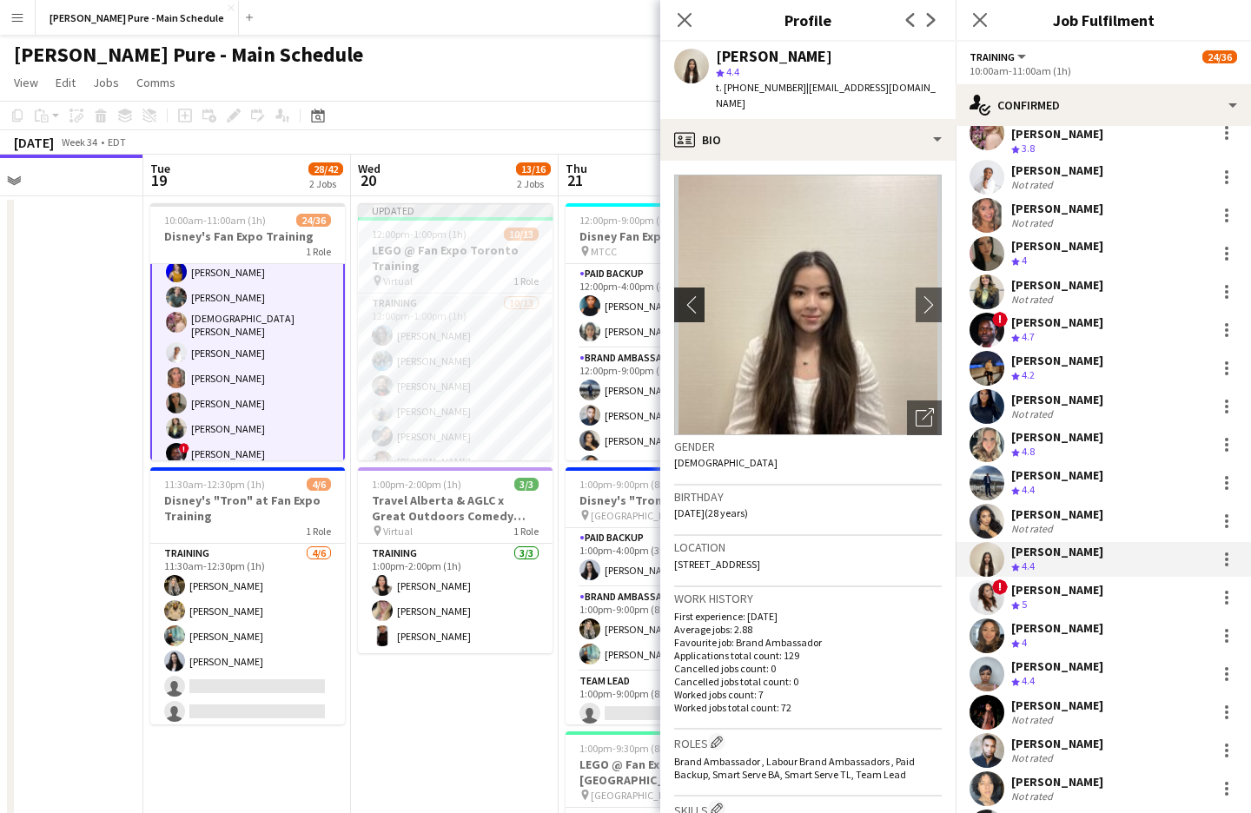
click at [684, 295] on app-icon "chevron-left" at bounding box center [687, 304] width 27 height 18
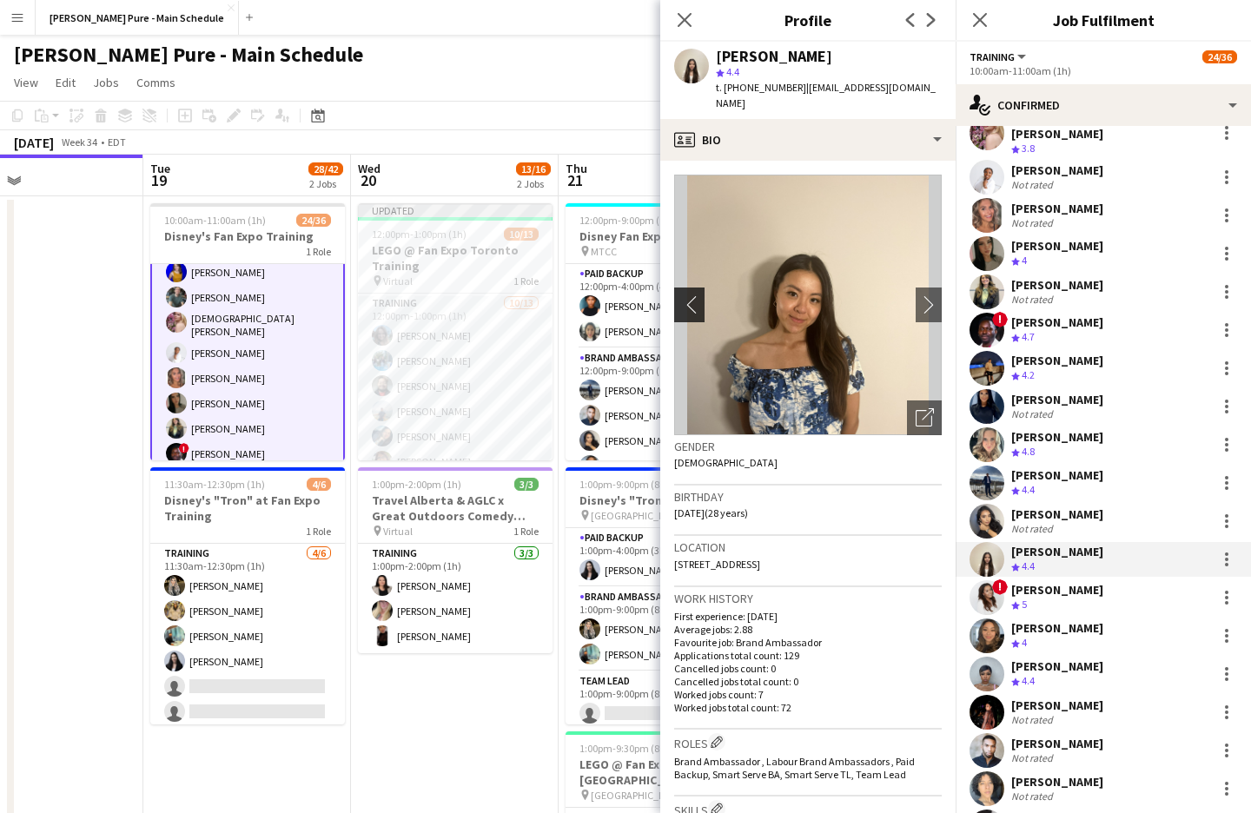
click at [684, 295] on app-icon "chevron-left" at bounding box center [687, 304] width 27 height 18
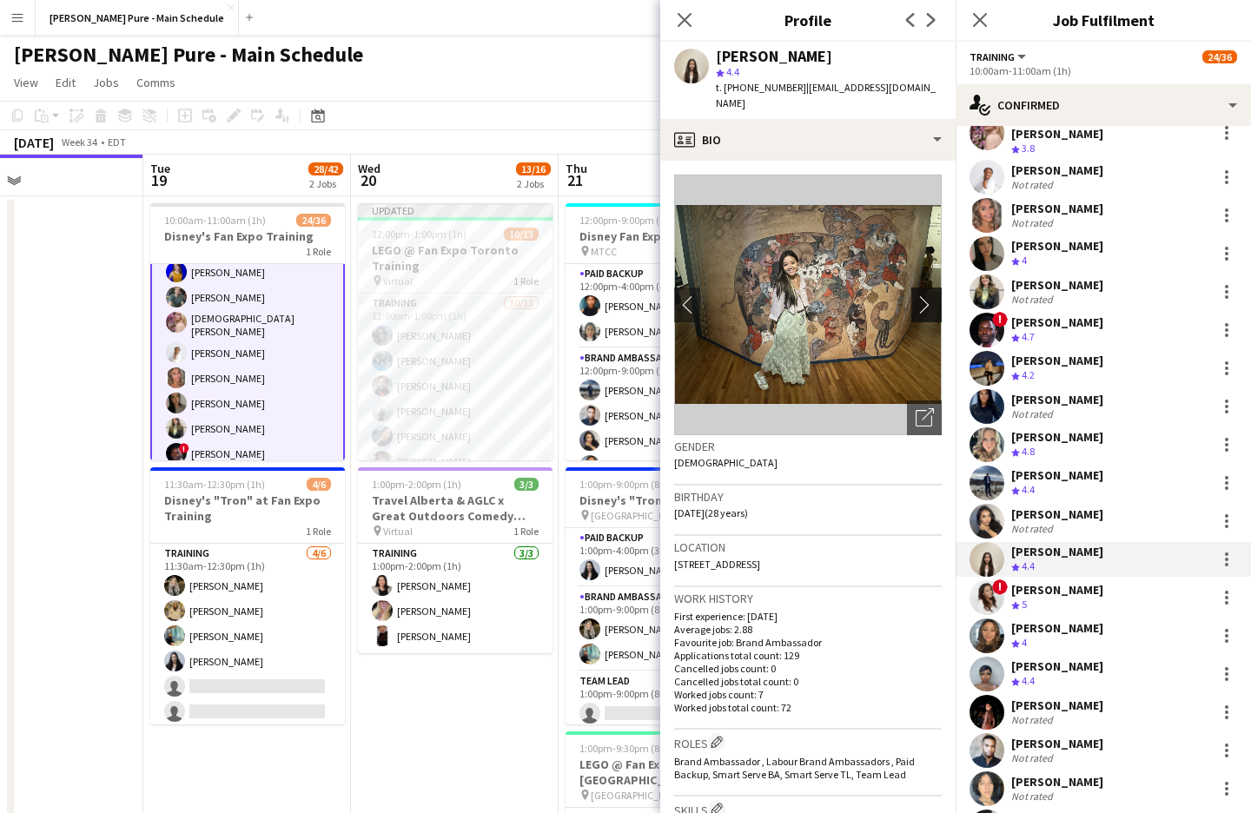
click at [934, 287] on button "chevron-right" at bounding box center [928, 304] width 35 height 35
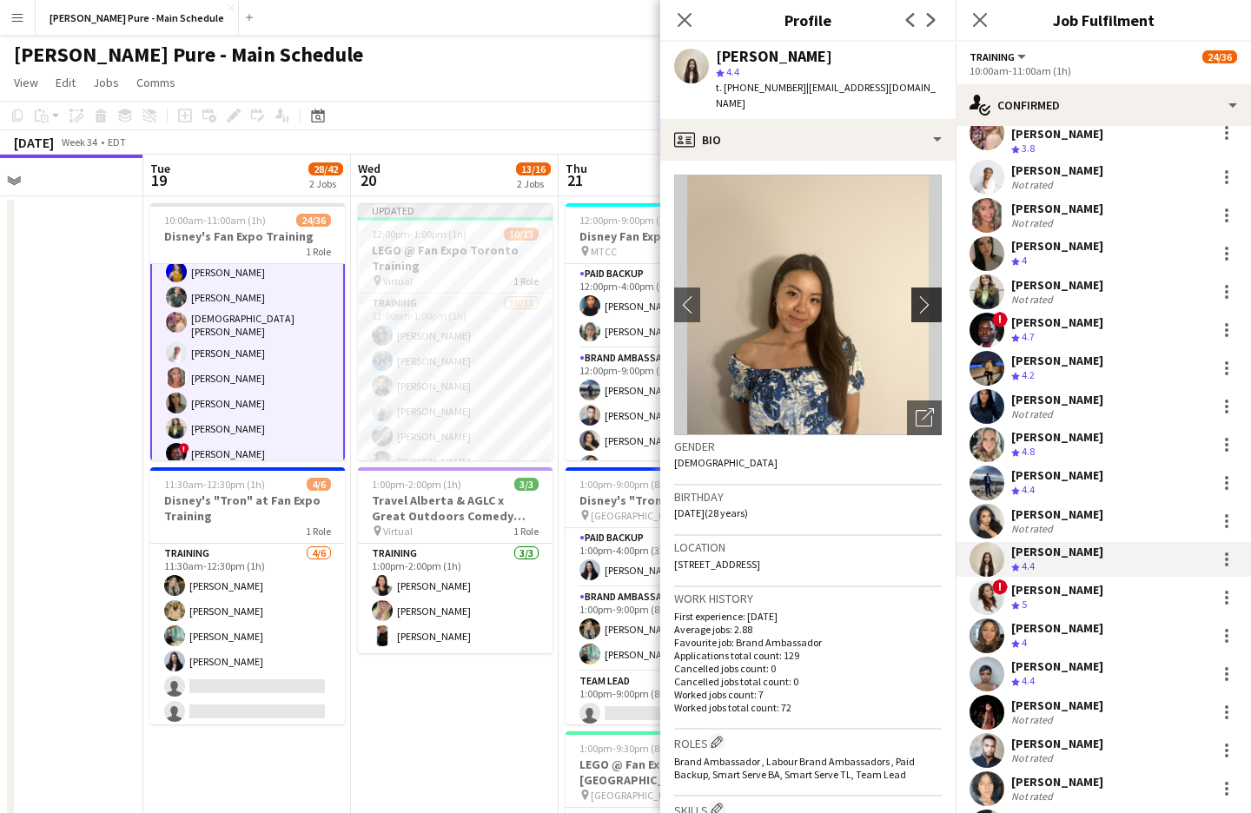
click at [917, 295] on app-icon "chevron-right" at bounding box center [928, 304] width 27 height 18
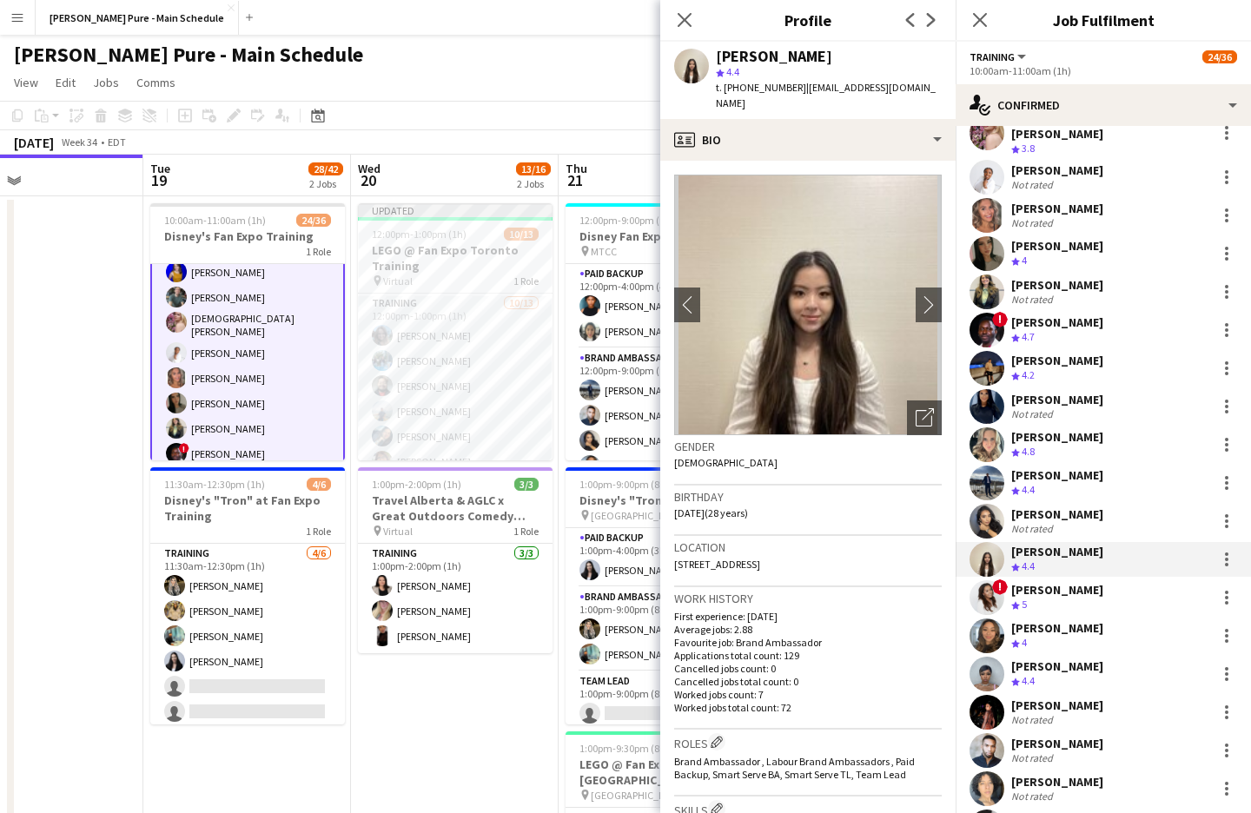
click at [995, 579] on span "!" at bounding box center [1000, 587] width 16 height 16
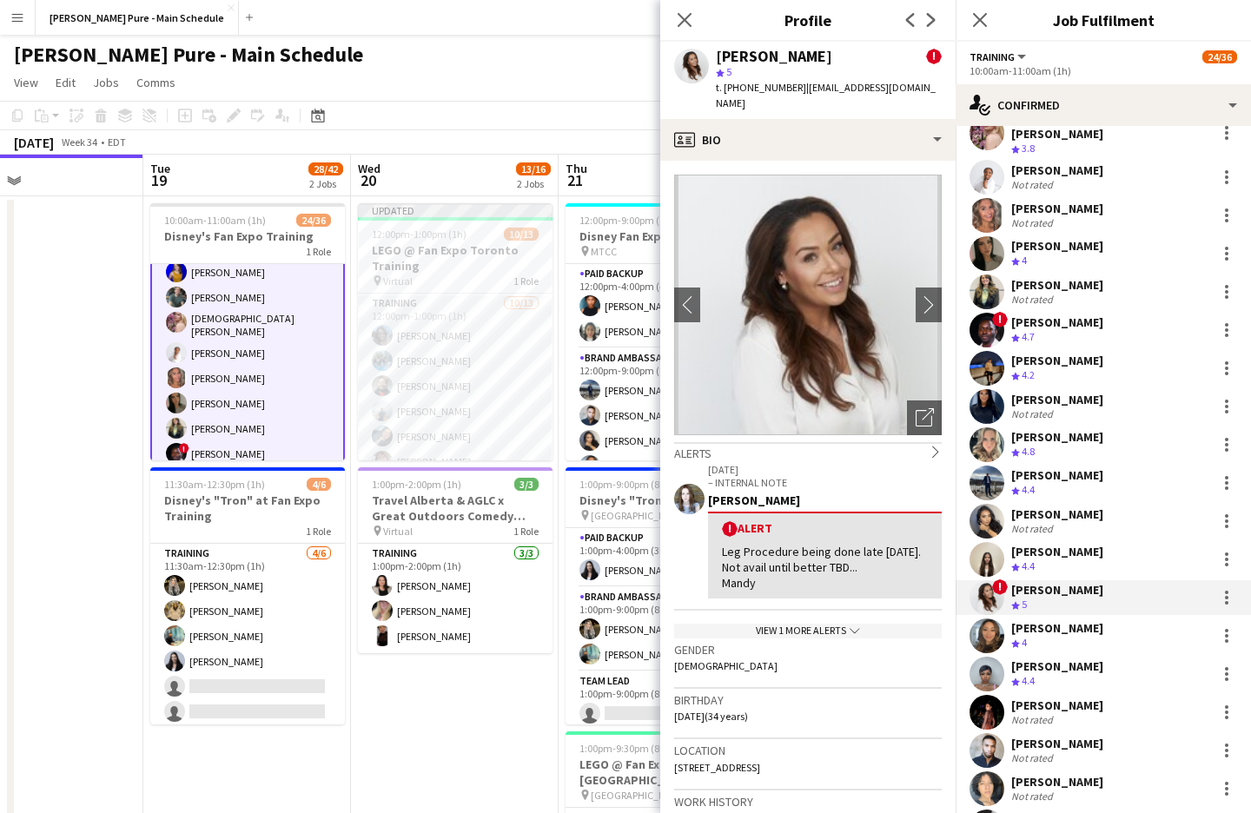
click at [983, 618] on app-user-avatar at bounding box center [986, 635] width 35 height 35
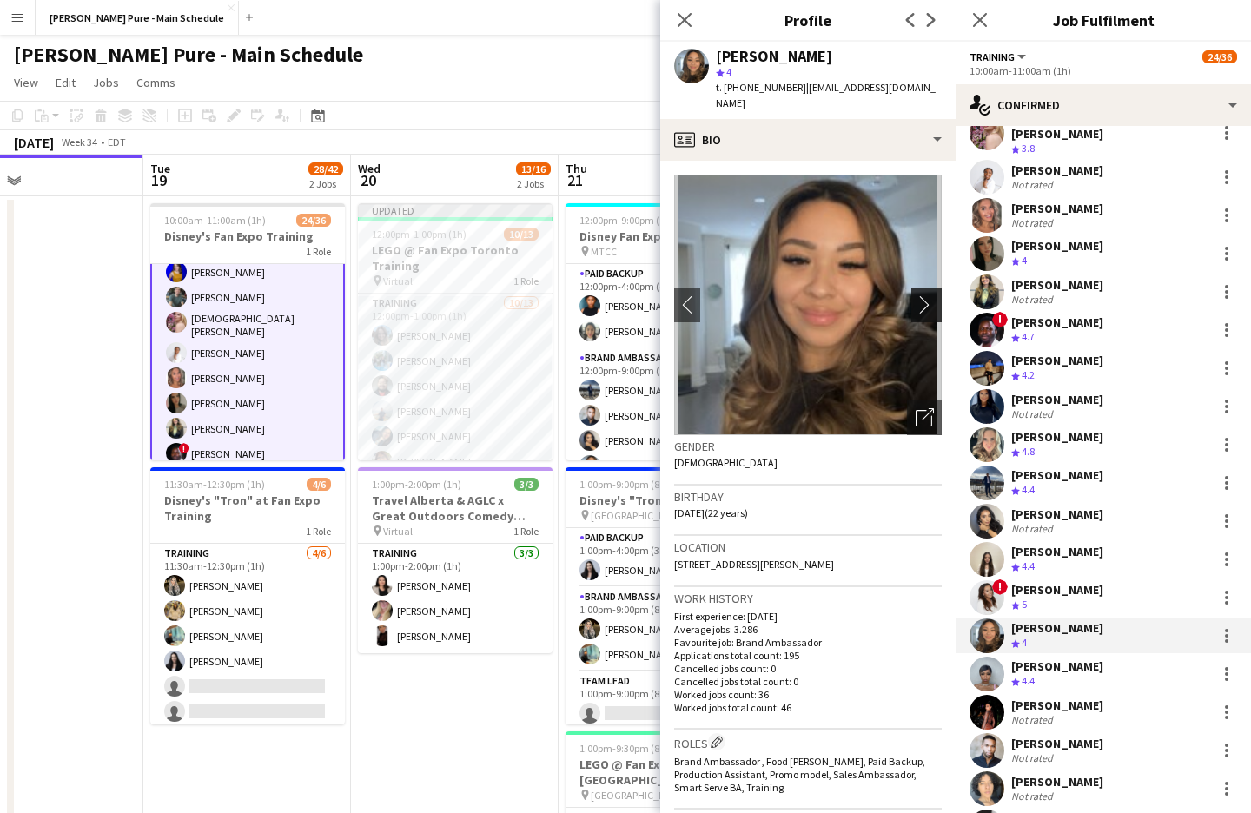
click at [921, 295] on app-icon "chevron-right" at bounding box center [928, 304] width 27 height 18
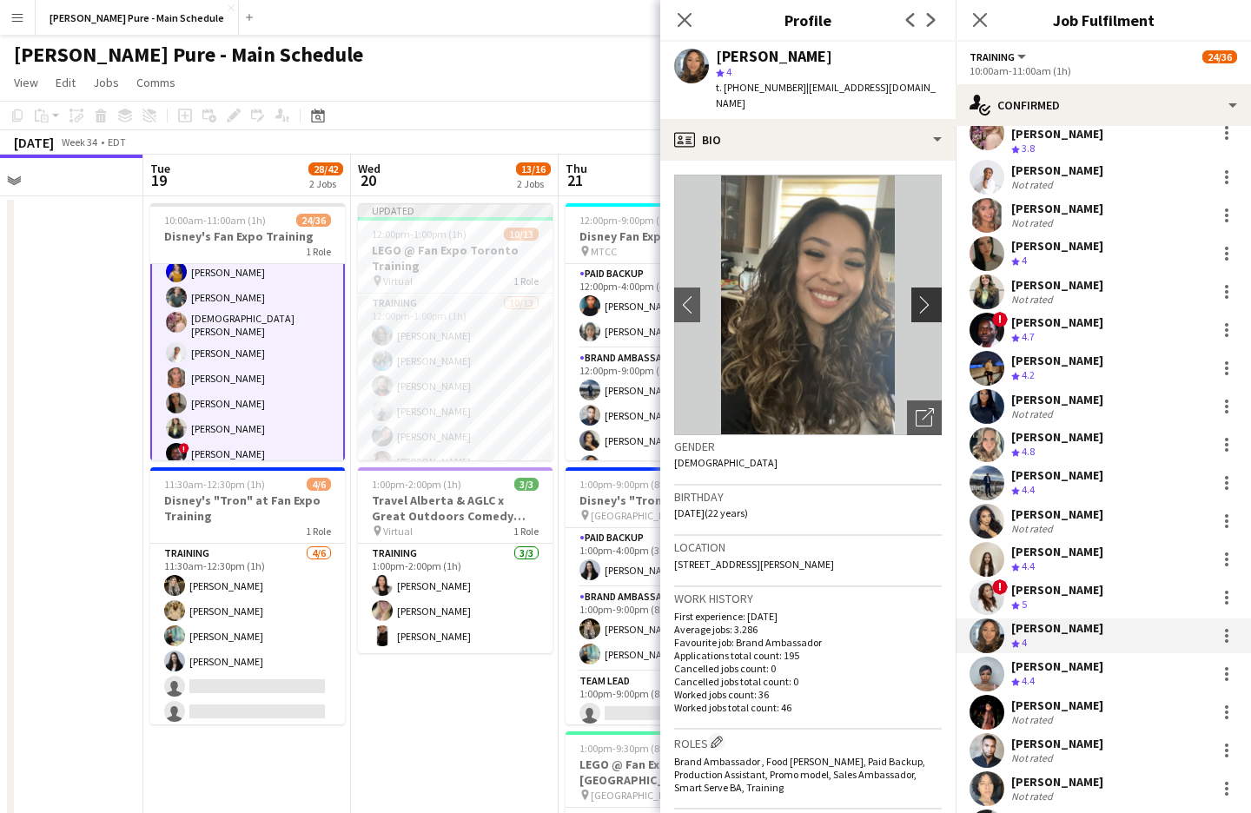
click at [923, 295] on app-icon "chevron-right" at bounding box center [928, 304] width 27 height 18
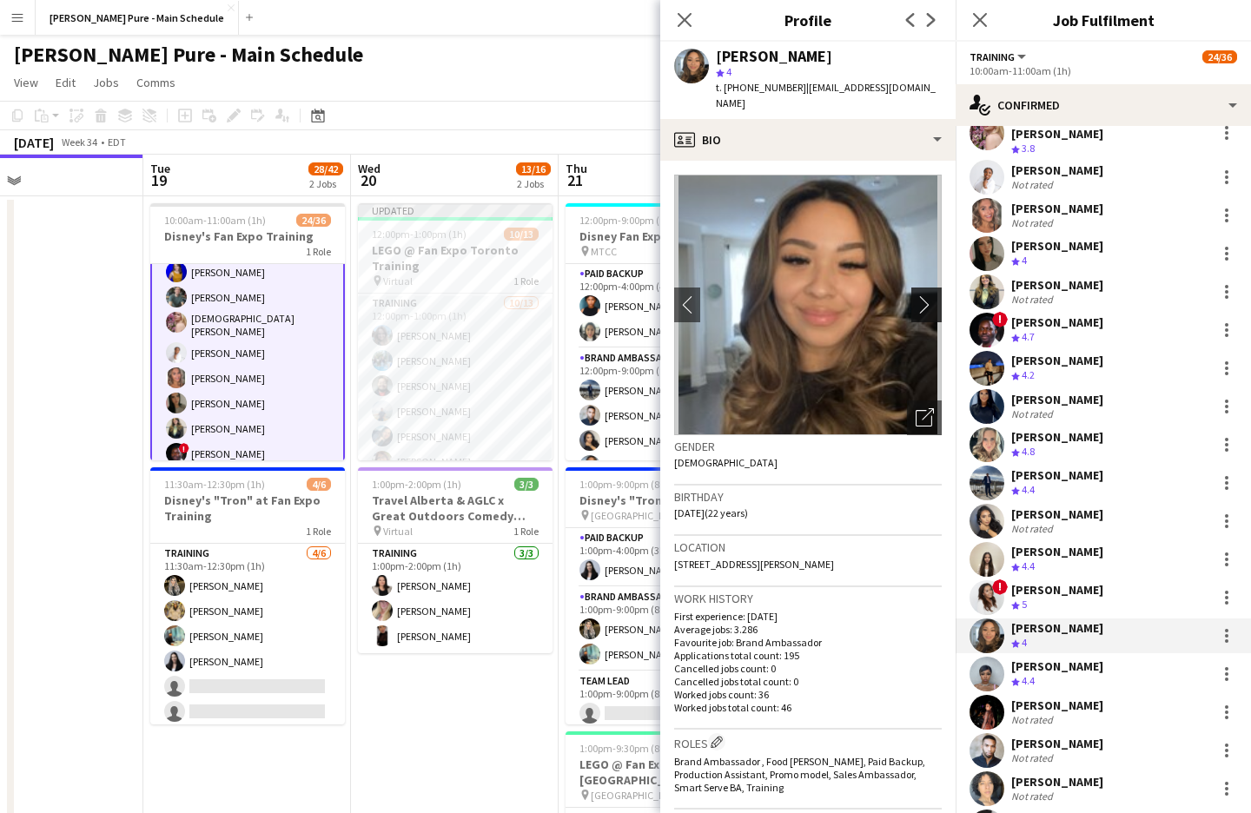
click at [923, 295] on app-icon "chevron-right" at bounding box center [928, 304] width 27 height 18
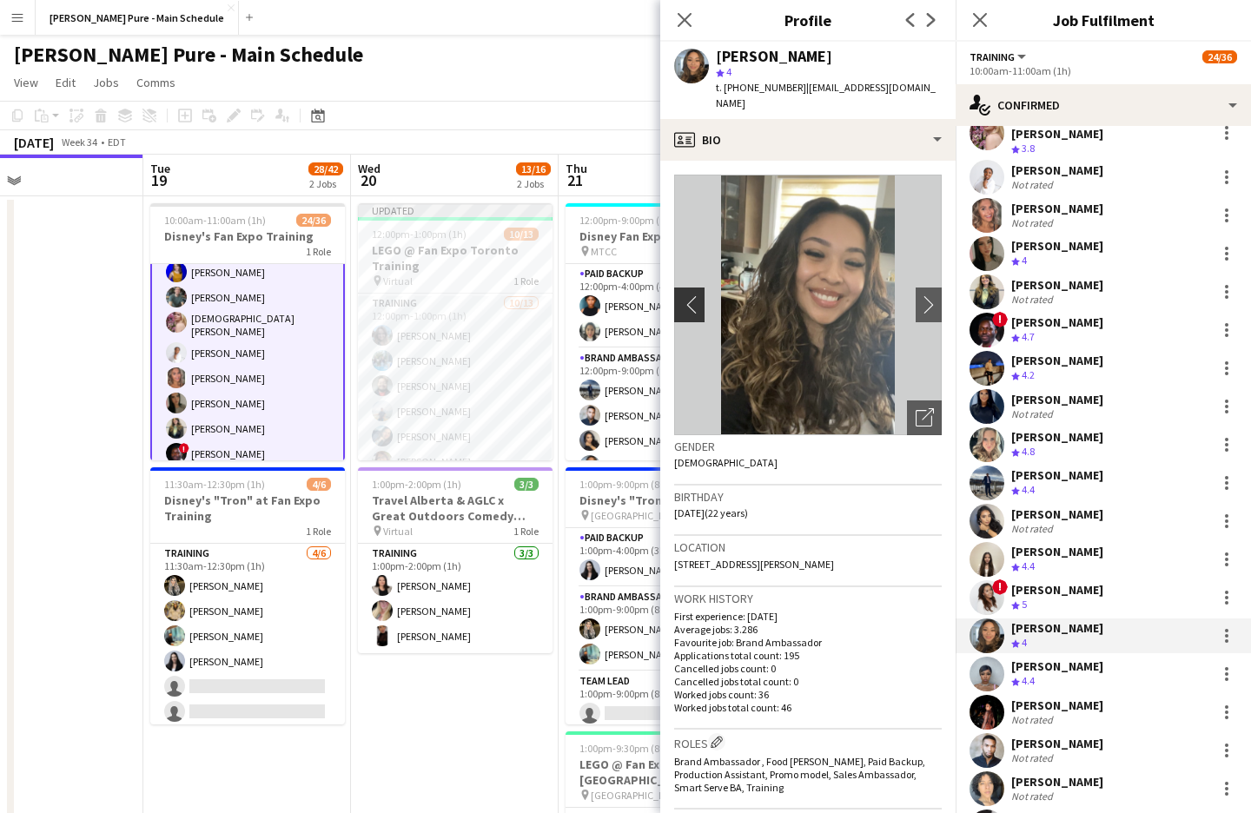
click at [699, 287] on button "chevron-left" at bounding box center [687, 304] width 35 height 35
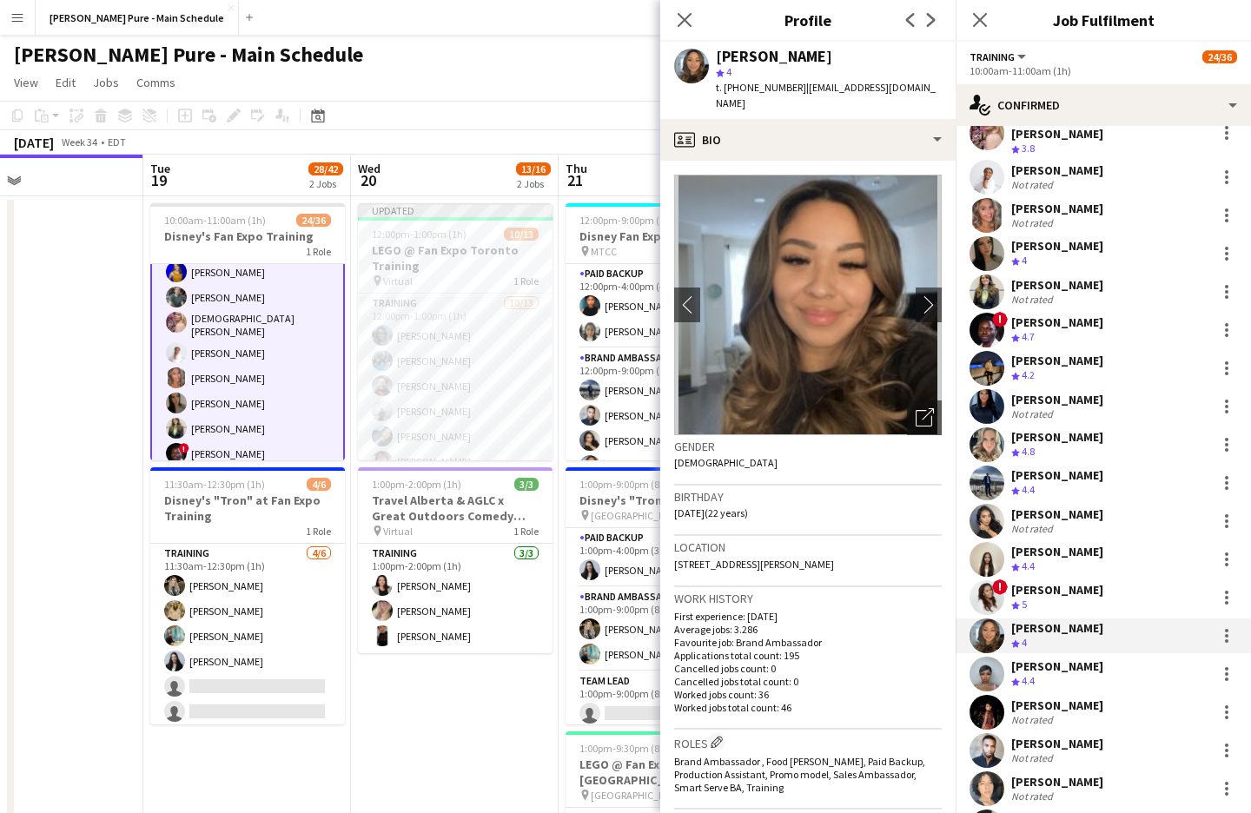
click at [1006, 657] on div "[PERSON_NAME] Crew rating 4.4" at bounding box center [1102, 674] width 295 height 35
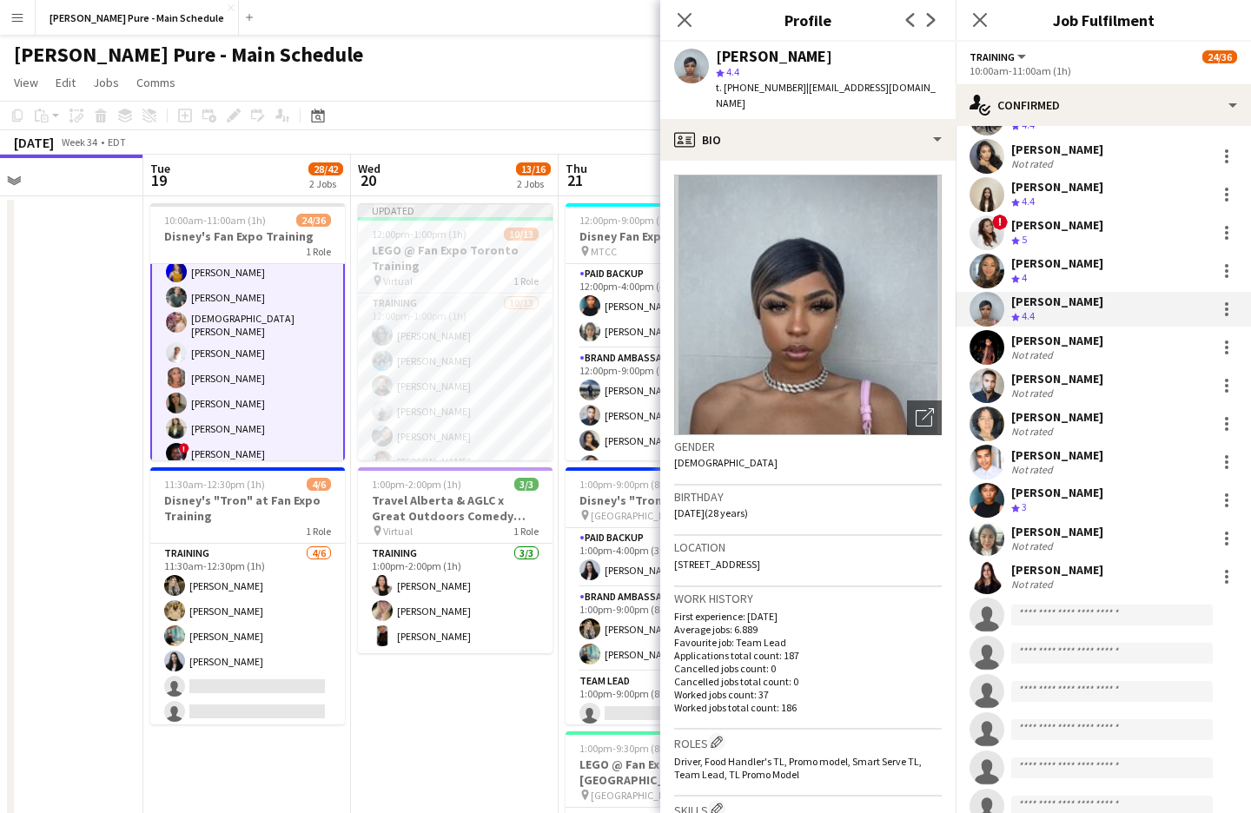
scroll to position [624, 0]
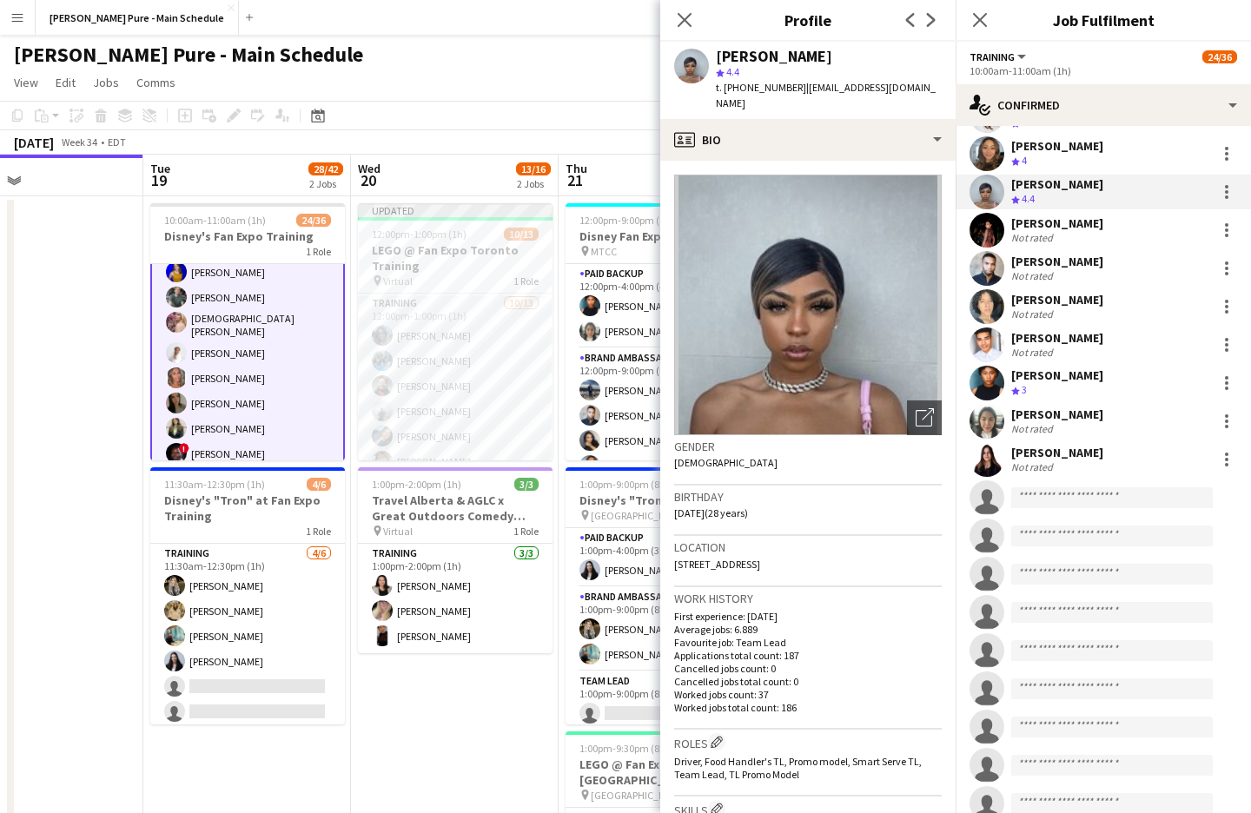
click at [1036, 215] on div "[PERSON_NAME]" at bounding box center [1057, 223] width 92 height 16
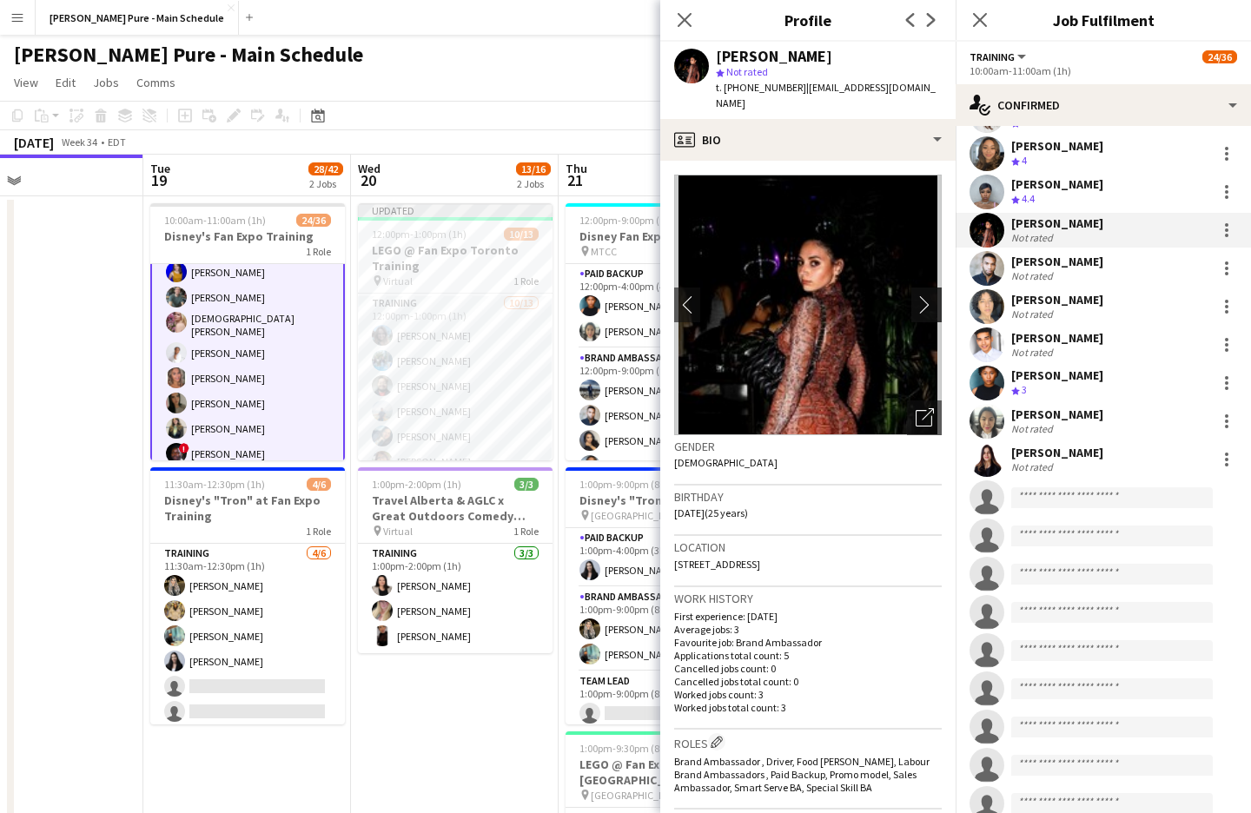
click at [927, 295] on app-icon "chevron-right" at bounding box center [928, 304] width 27 height 18
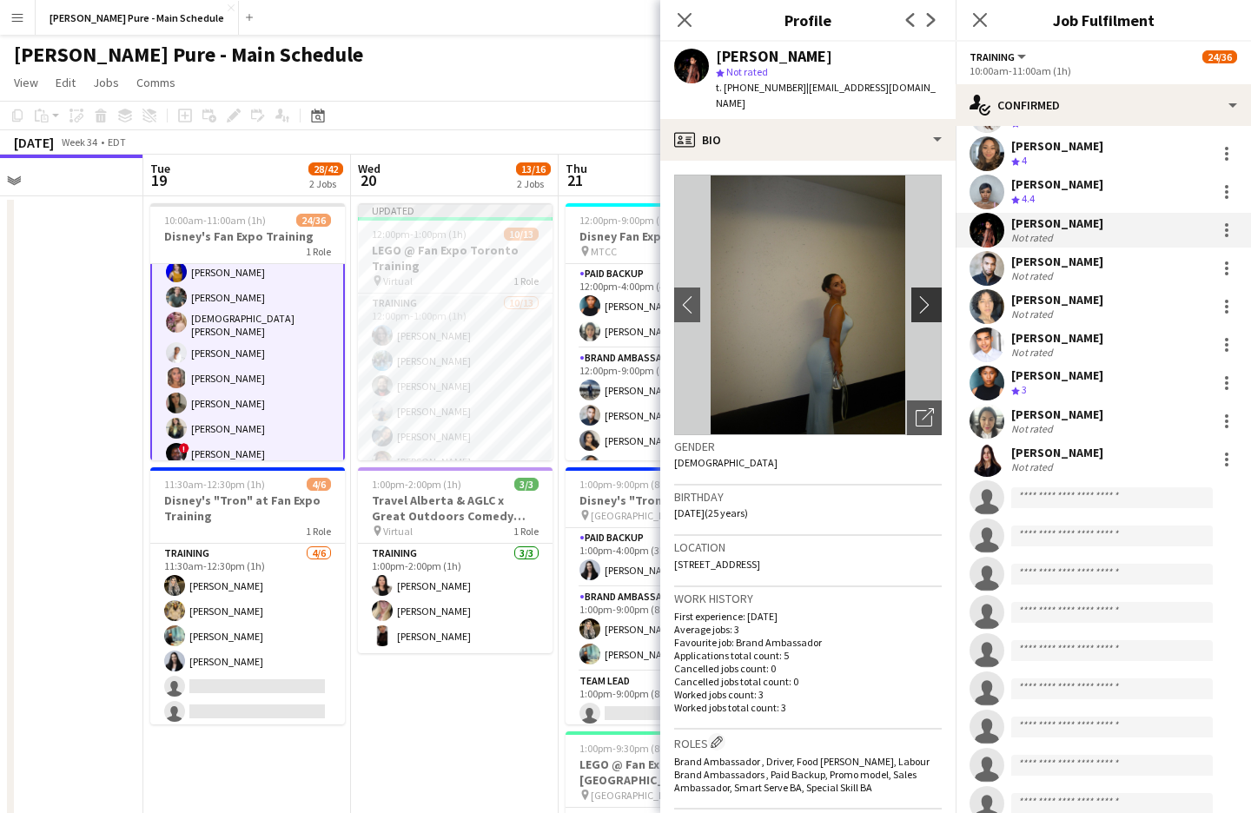
click at [926, 295] on app-icon "chevron-right" at bounding box center [928, 304] width 27 height 18
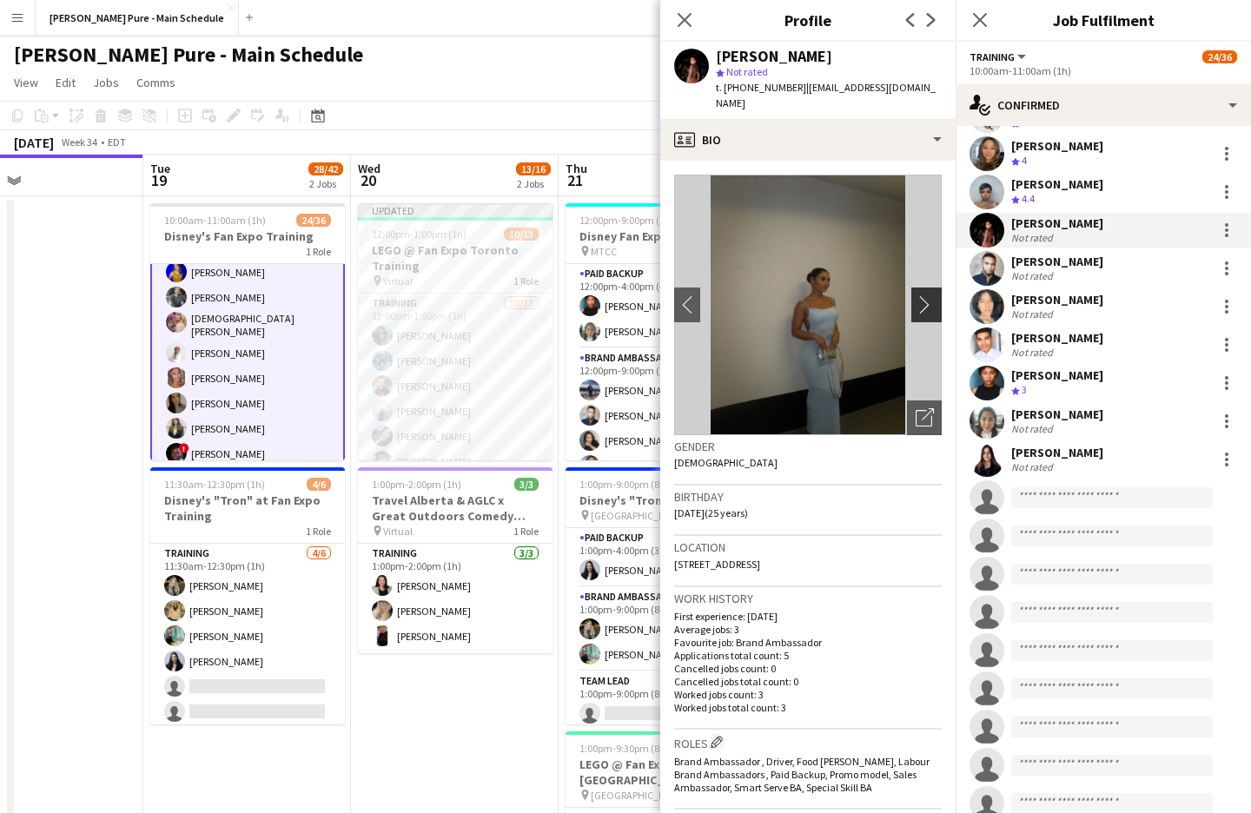
click at [926, 295] on app-icon "chevron-right" at bounding box center [928, 304] width 27 height 18
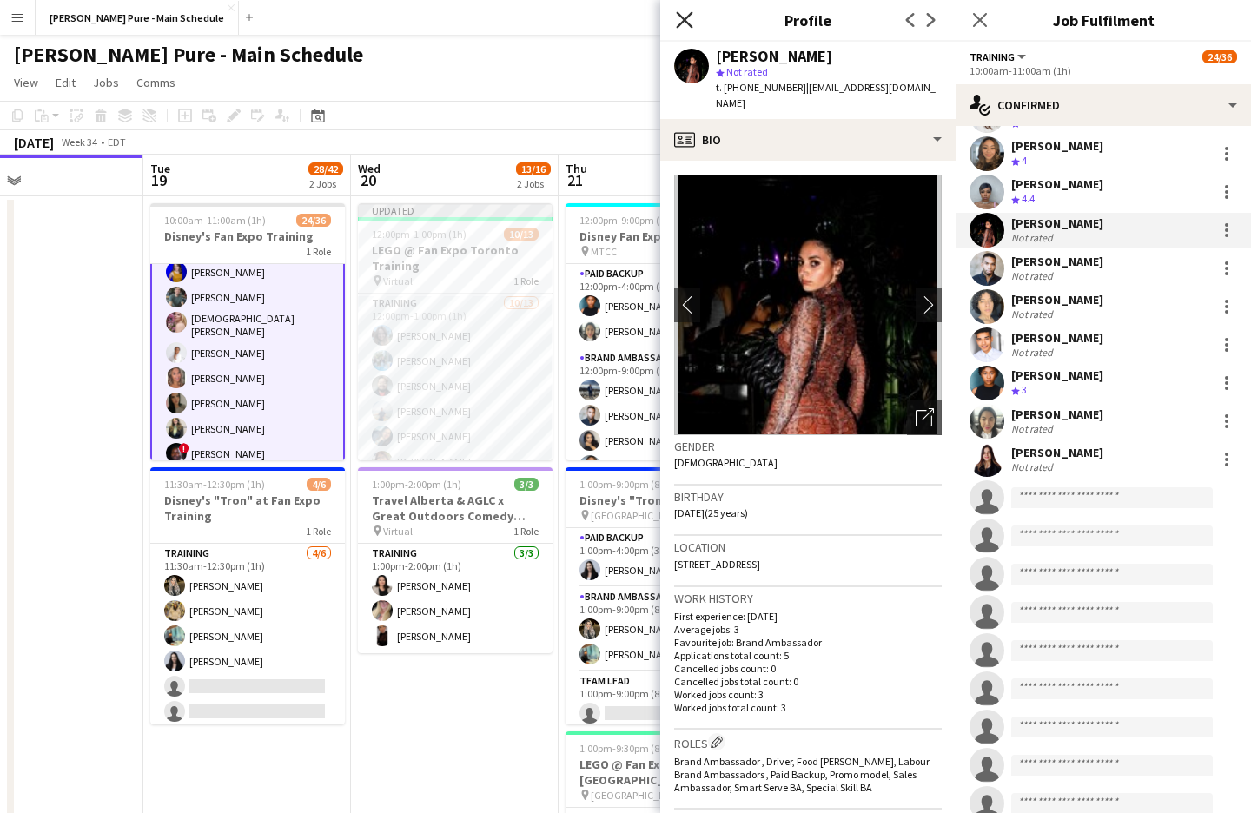
click at [690, 23] on icon "Close pop-in" at bounding box center [684, 19] width 17 height 17
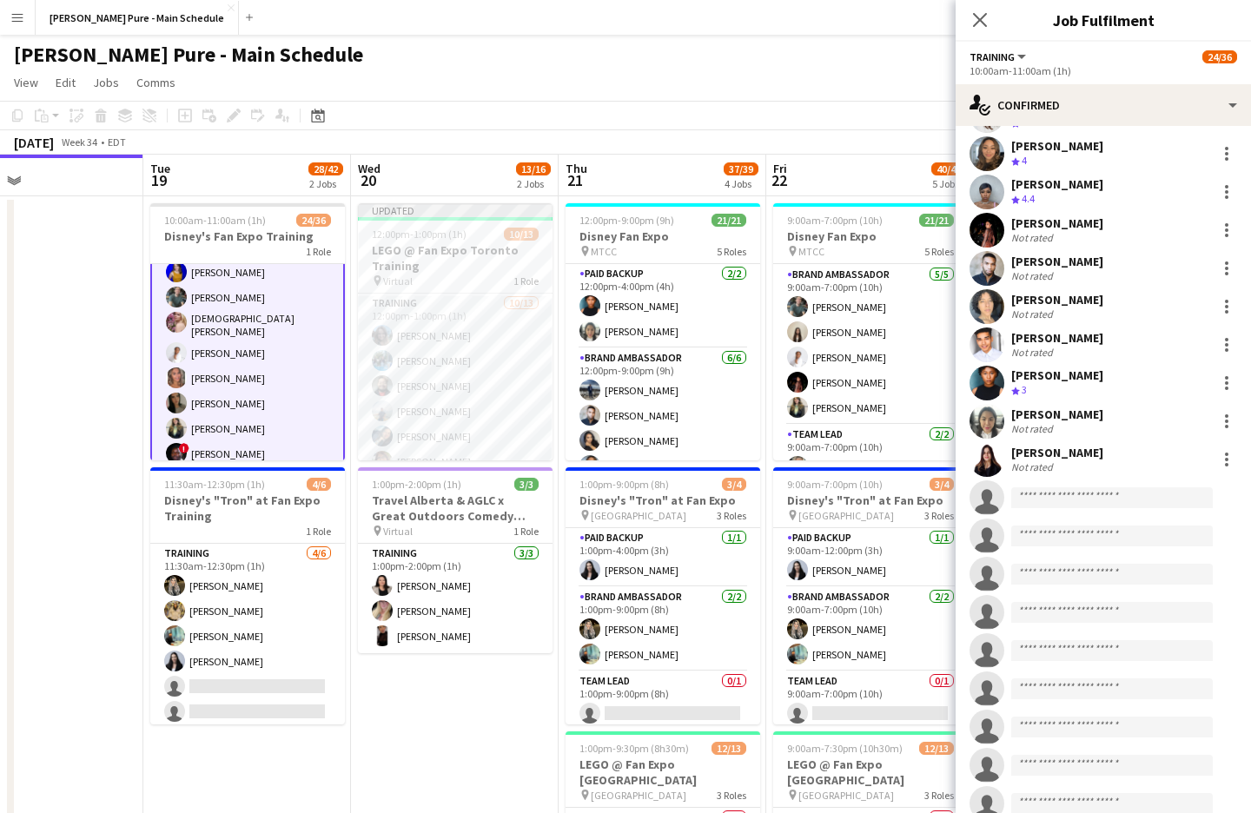
click at [1001, 251] on app-user-avatar at bounding box center [986, 268] width 35 height 35
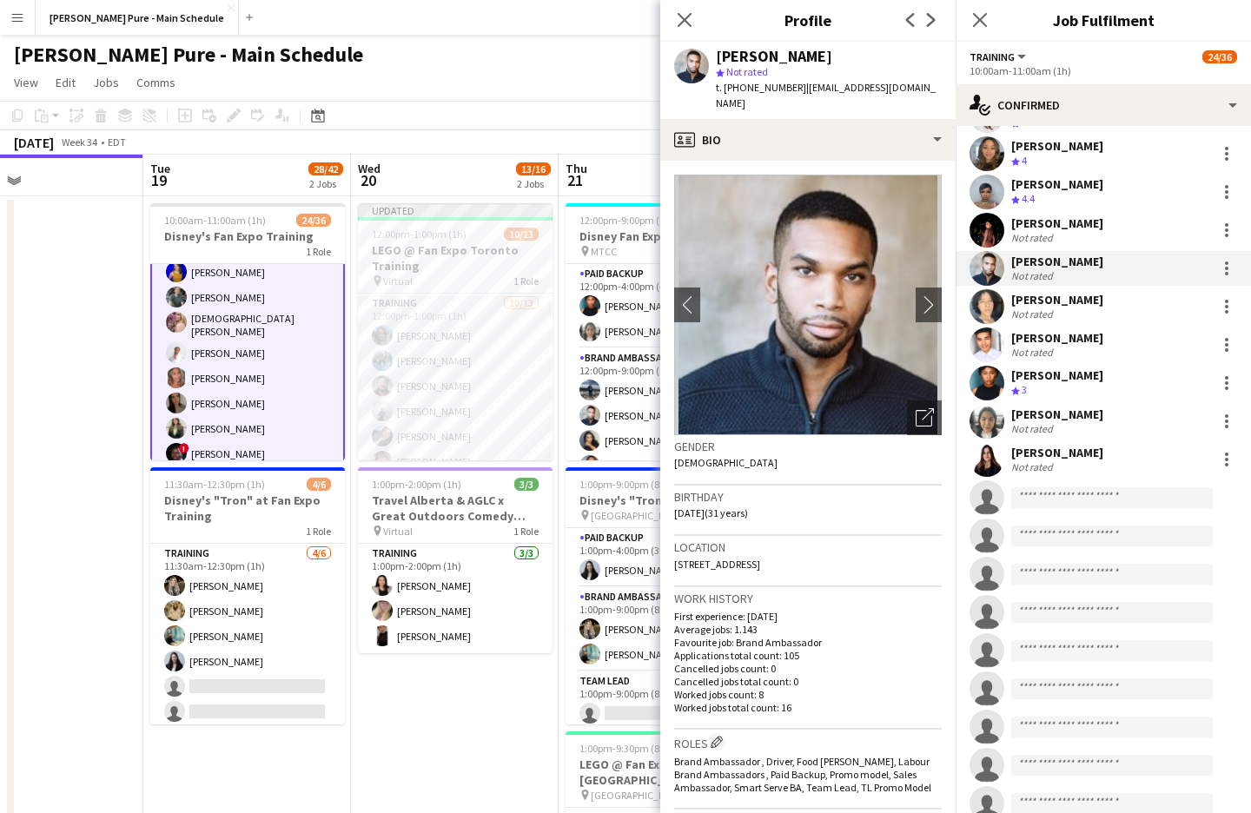
click at [995, 297] on app-user-avatar at bounding box center [986, 306] width 35 height 35
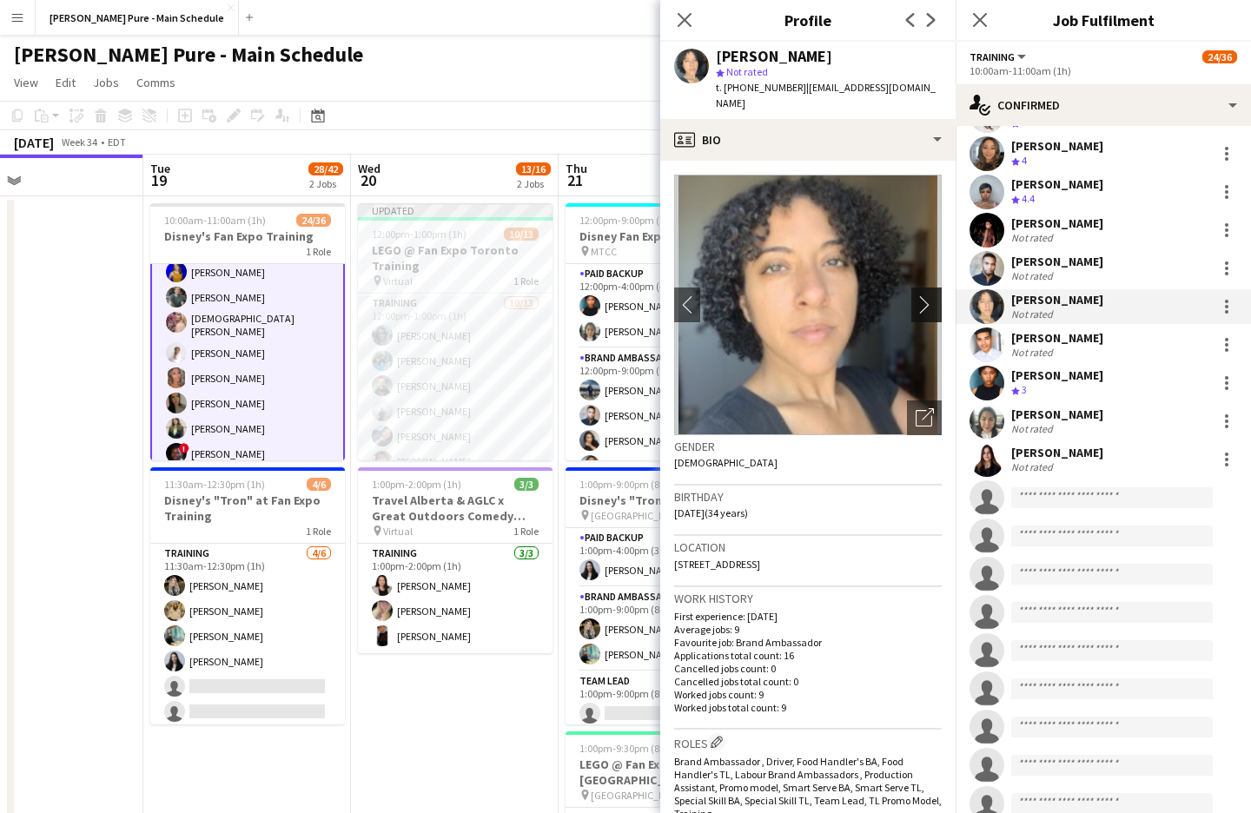
click at [926, 295] on app-icon "chevron-right" at bounding box center [928, 304] width 27 height 18
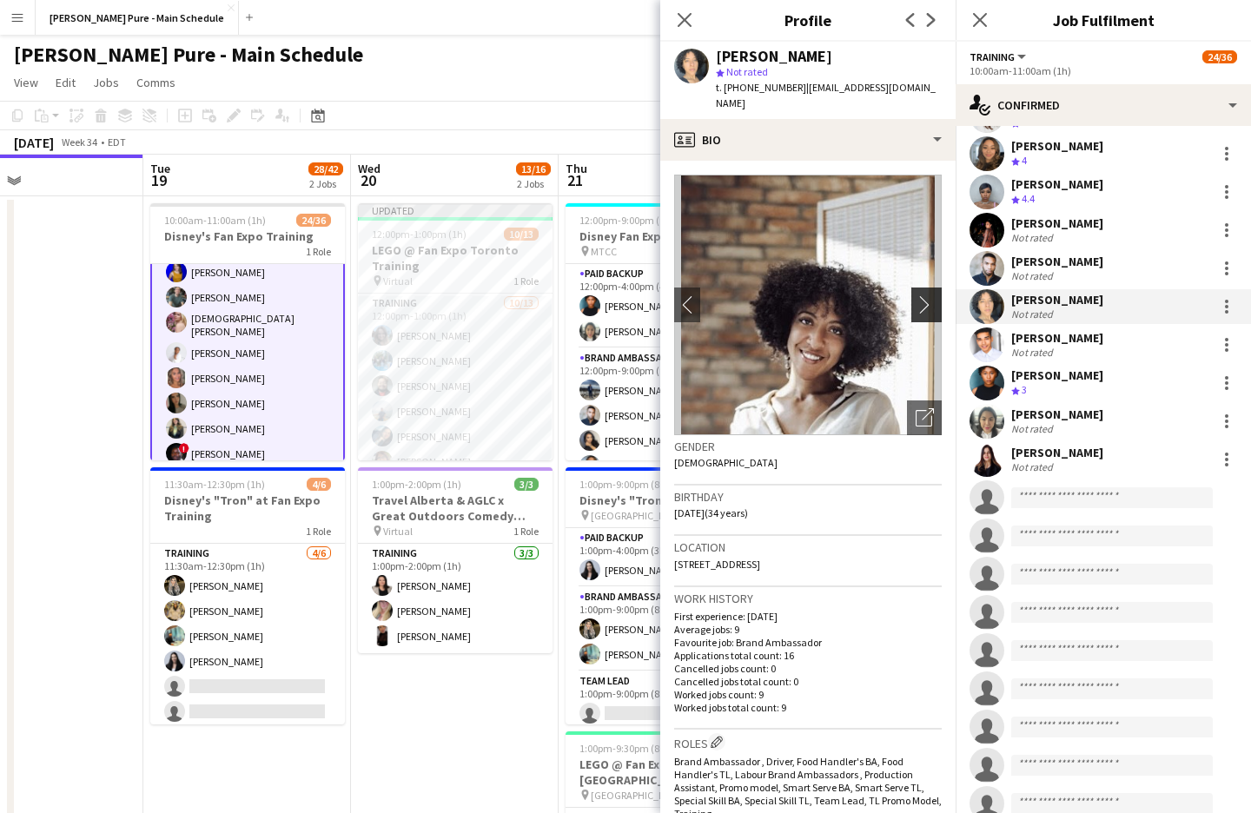
click at [922, 295] on app-icon "chevron-right" at bounding box center [928, 304] width 27 height 18
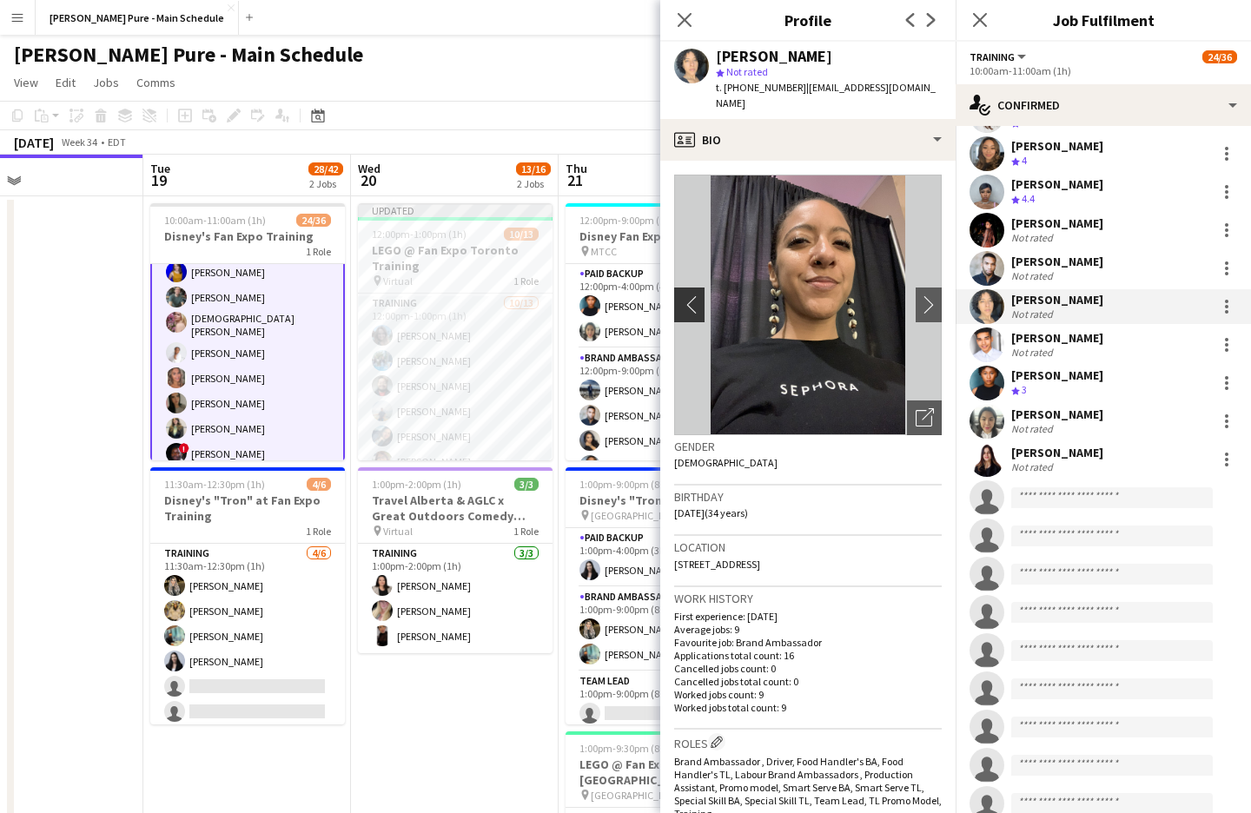
click at [693, 295] on app-icon "chevron-left" at bounding box center [687, 304] width 27 height 18
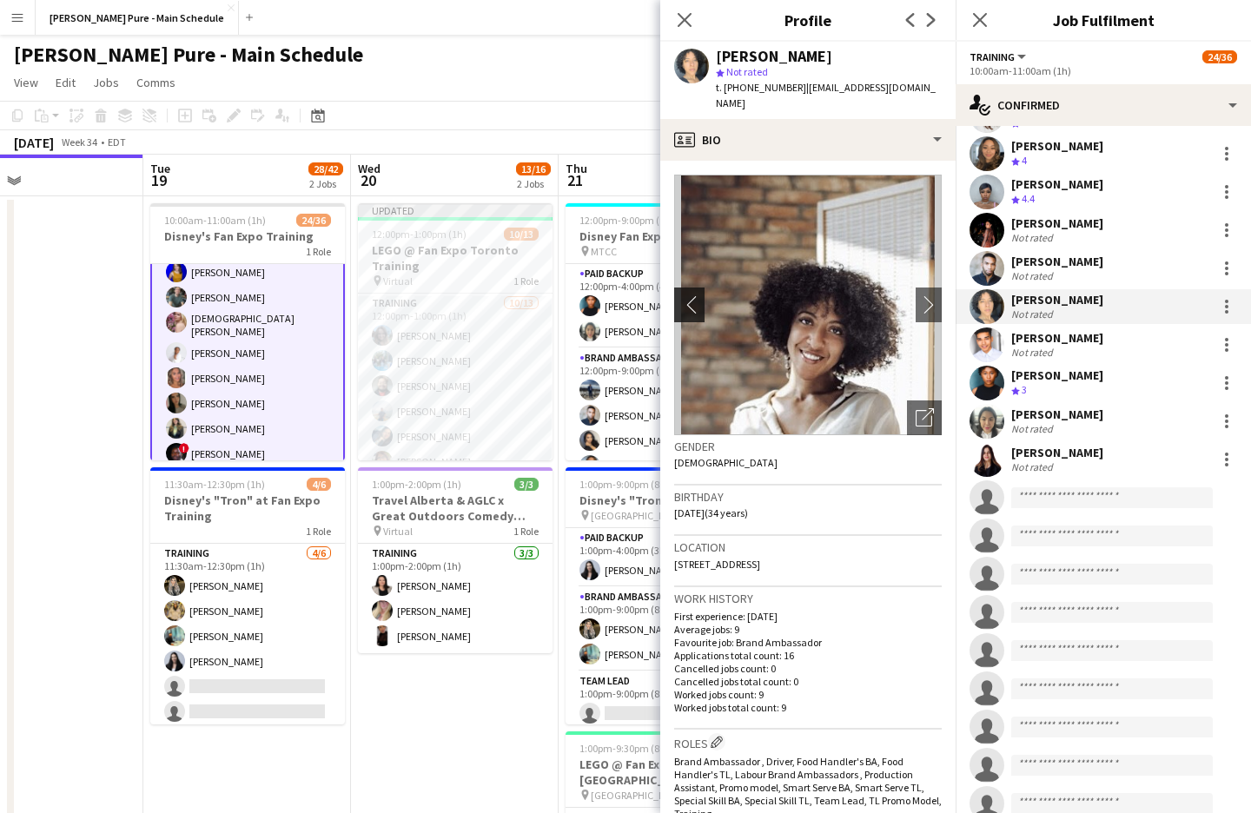
click at [686, 295] on app-icon "chevron-left" at bounding box center [687, 304] width 27 height 18
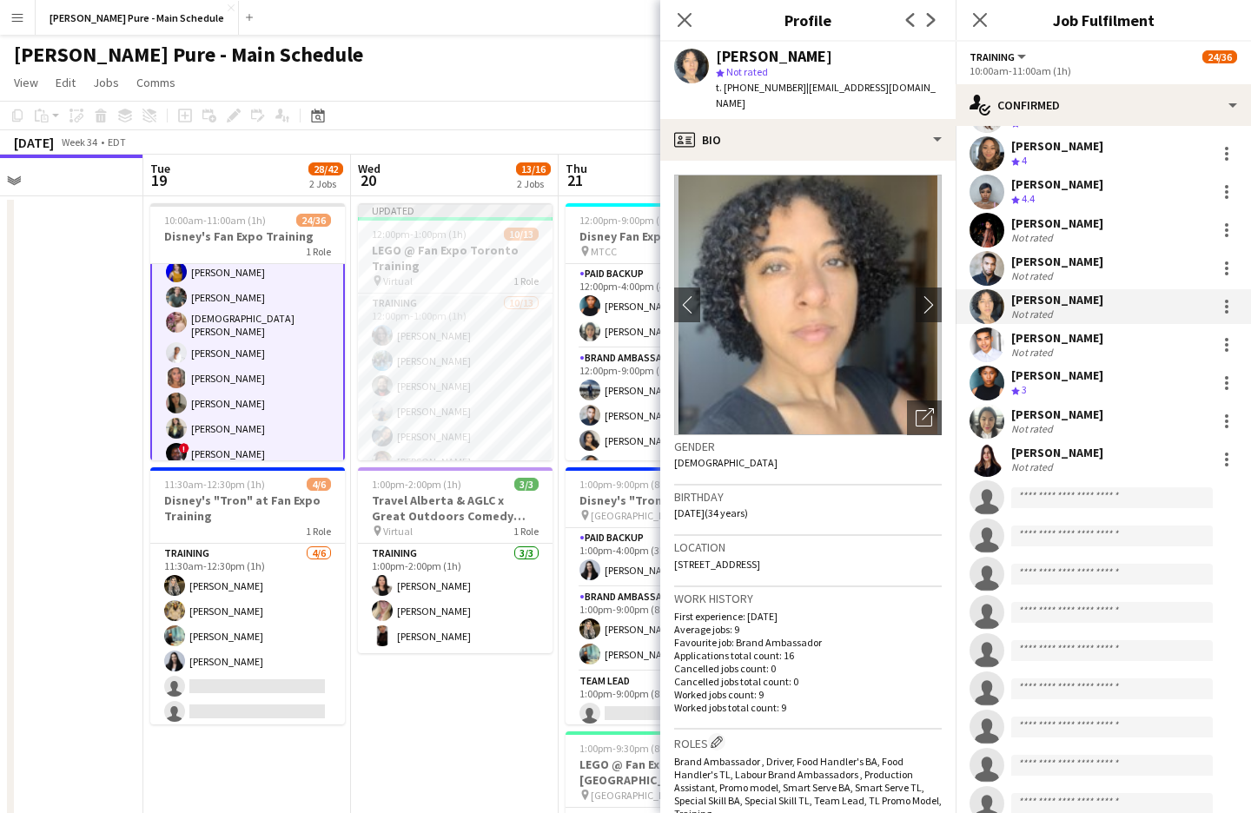
click at [1061, 346] on div "Not rated" at bounding box center [1057, 352] width 92 height 13
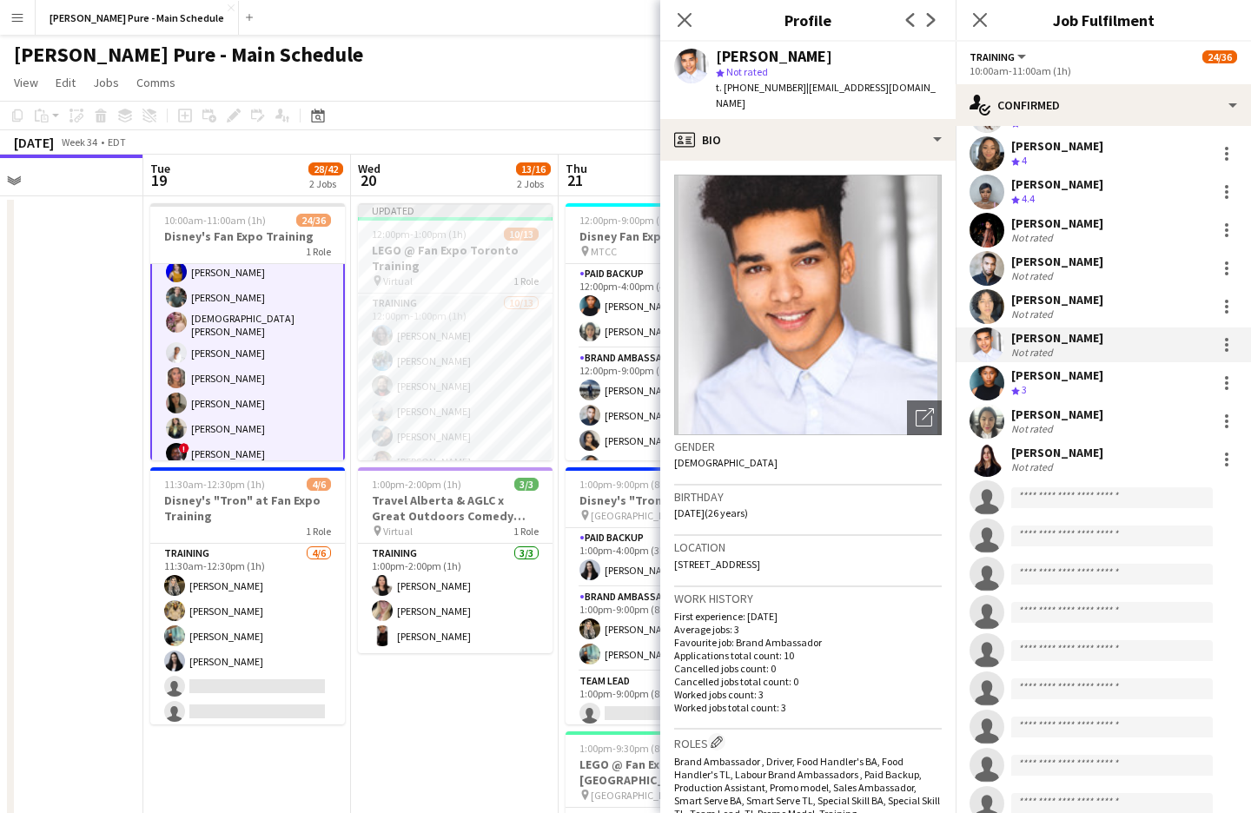
click at [1065, 383] on div "Crew rating 3" at bounding box center [1057, 390] width 92 height 15
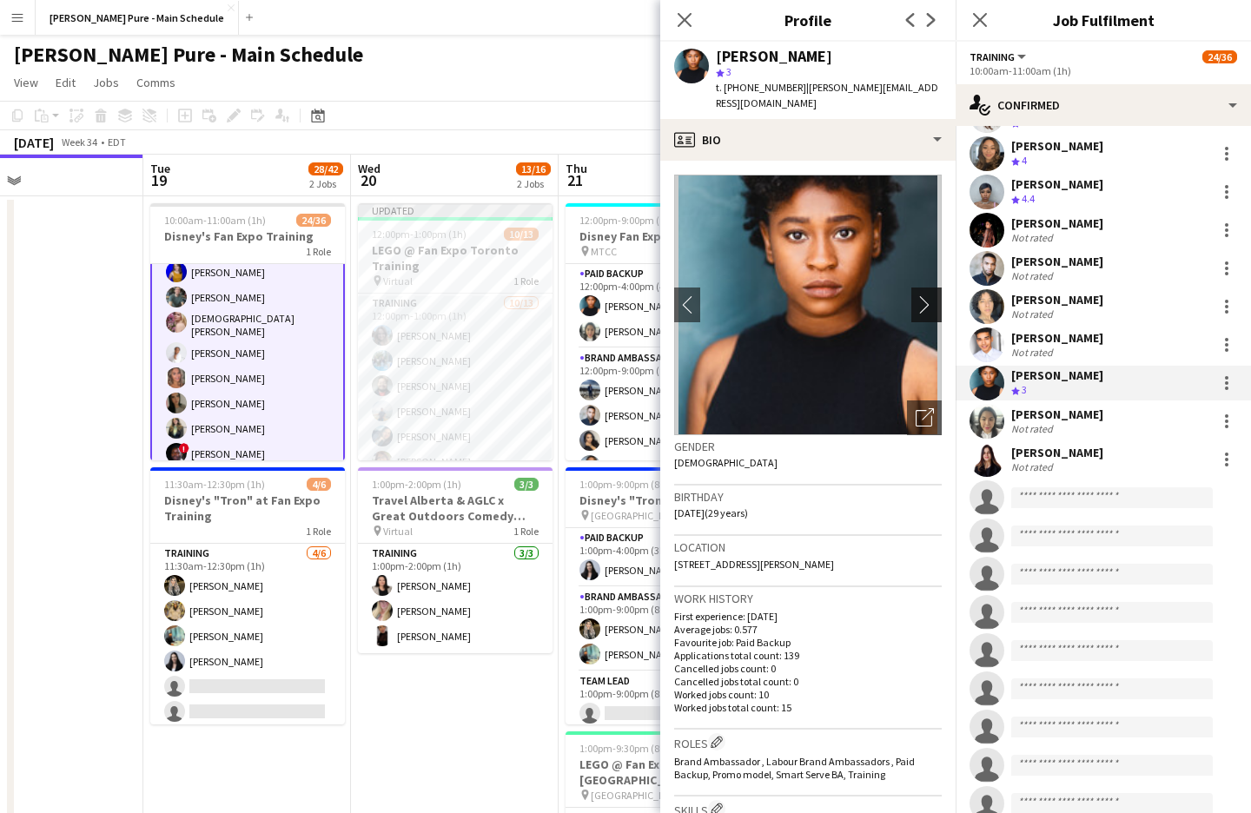
click at [922, 287] on button "chevron-right" at bounding box center [928, 304] width 35 height 35
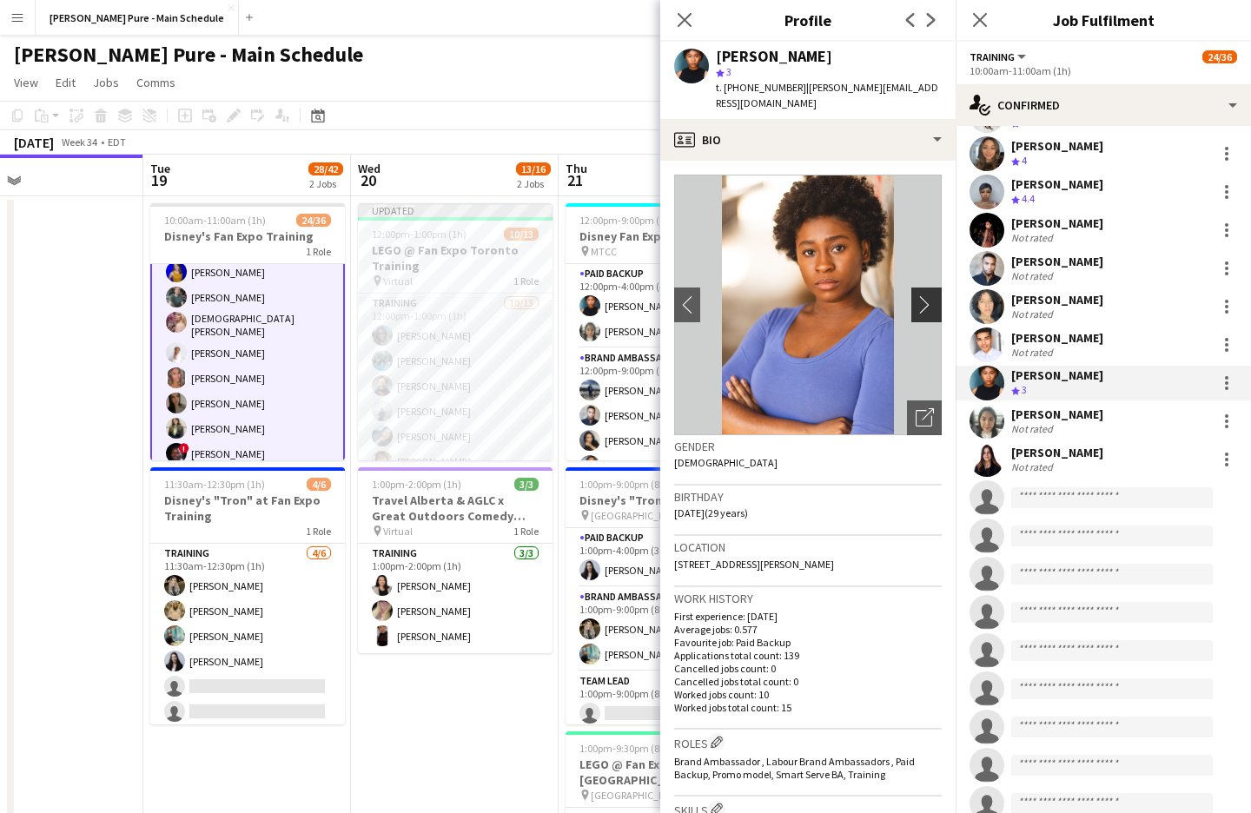
click at [923, 295] on app-icon "chevron-right" at bounding box center [928, 304] width 27 height 18
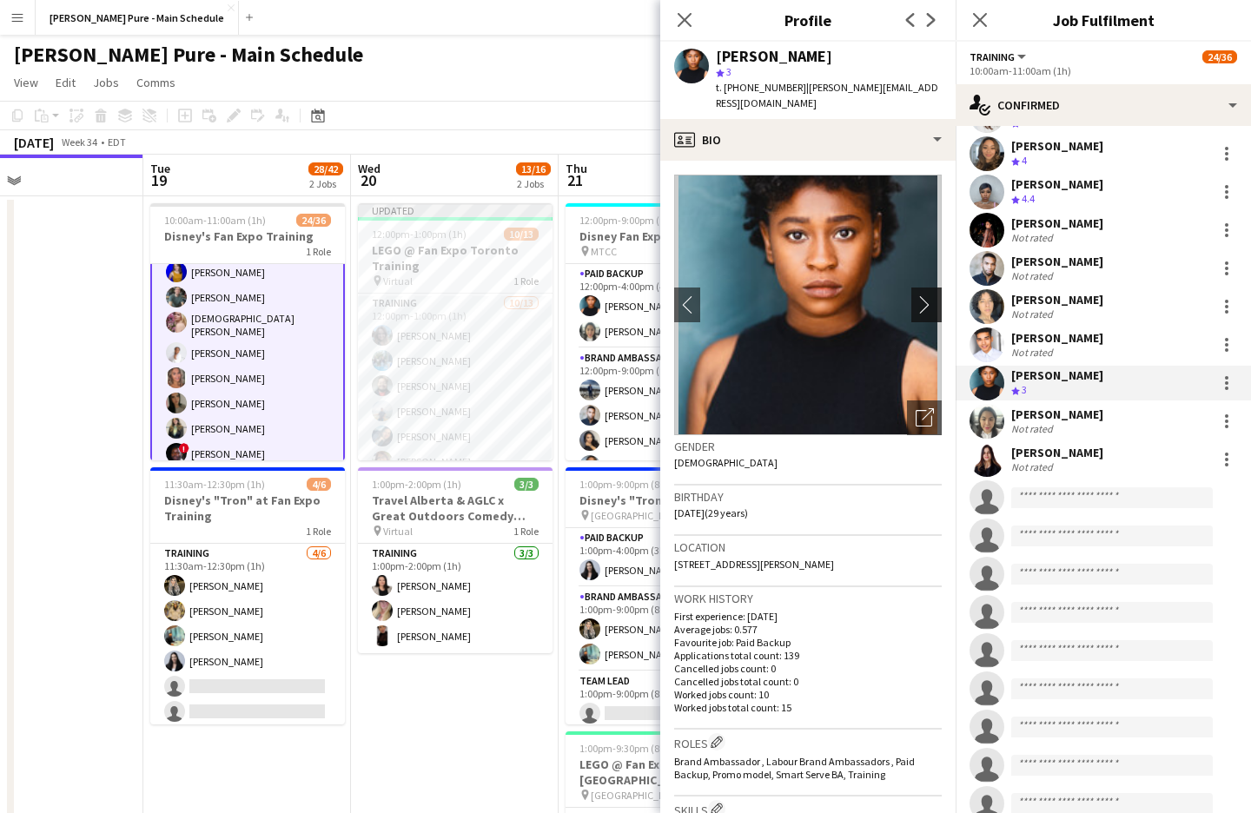
click at [923, 295] on app-icon "chevron-right" at bounding box center [928, 304] width 27 height 18
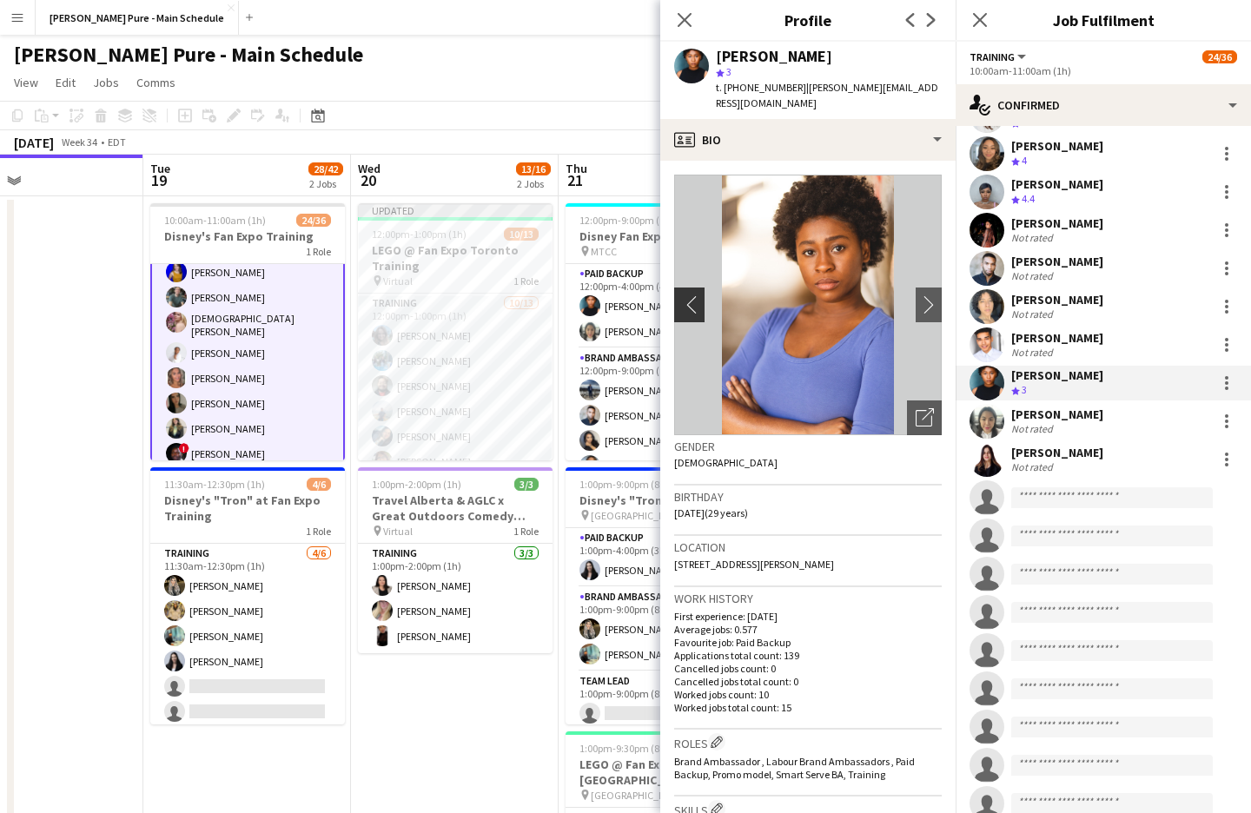
click at [685, 287] on button "chevron-left" at bounding box center [687, 304] width 35 height 35
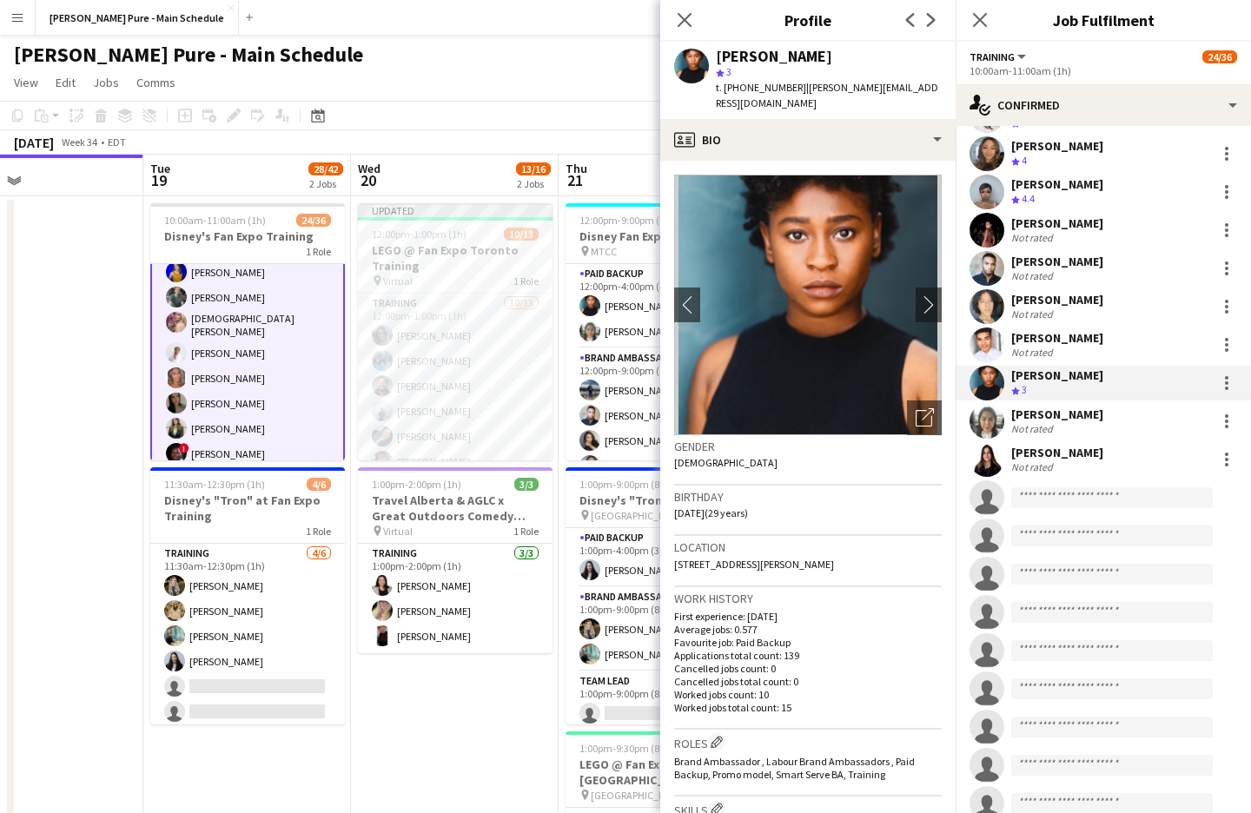
click at [1053, 404] on div "[PERSON_NAME] Not rated" at bounding box center [1102, 421] width 295 height 35
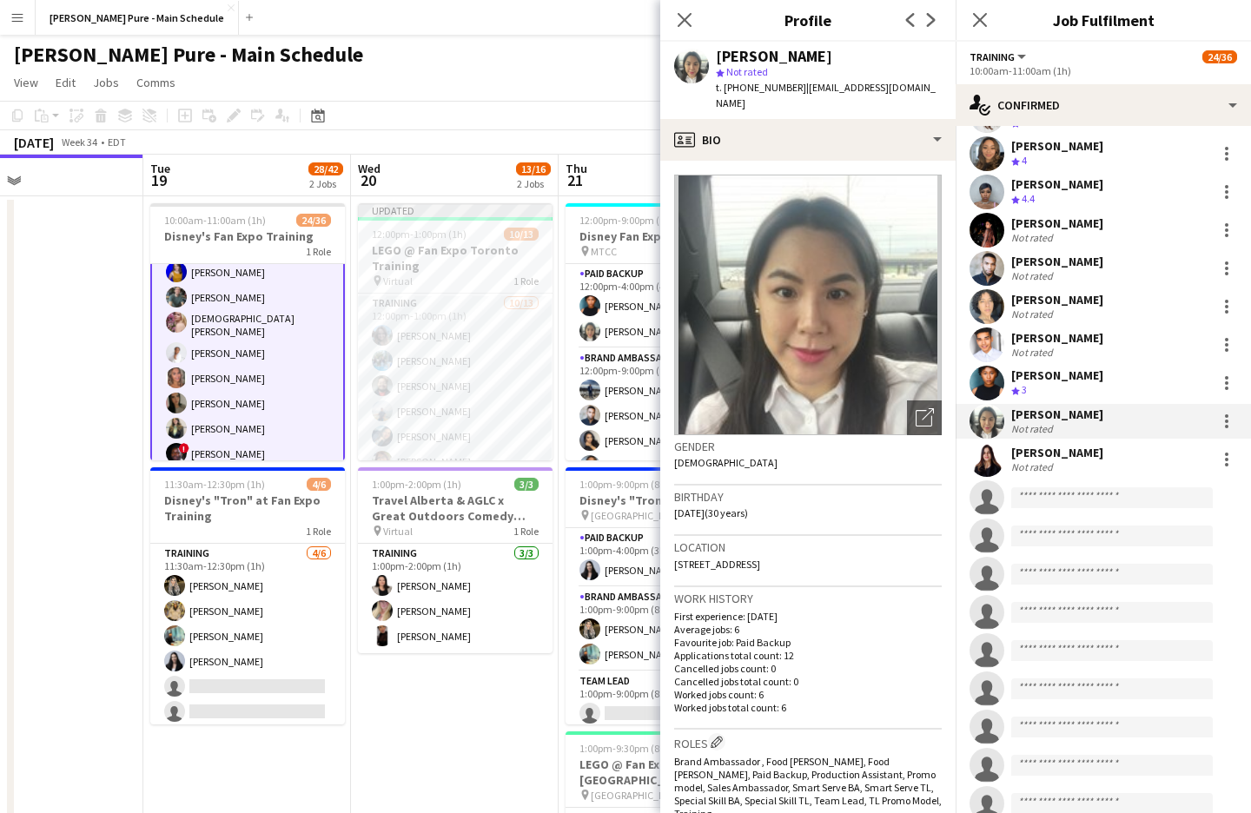
click at [1033, 445] on div "[PERSON_NAME]" at bounding box center [1057, 453] width 92 height 16
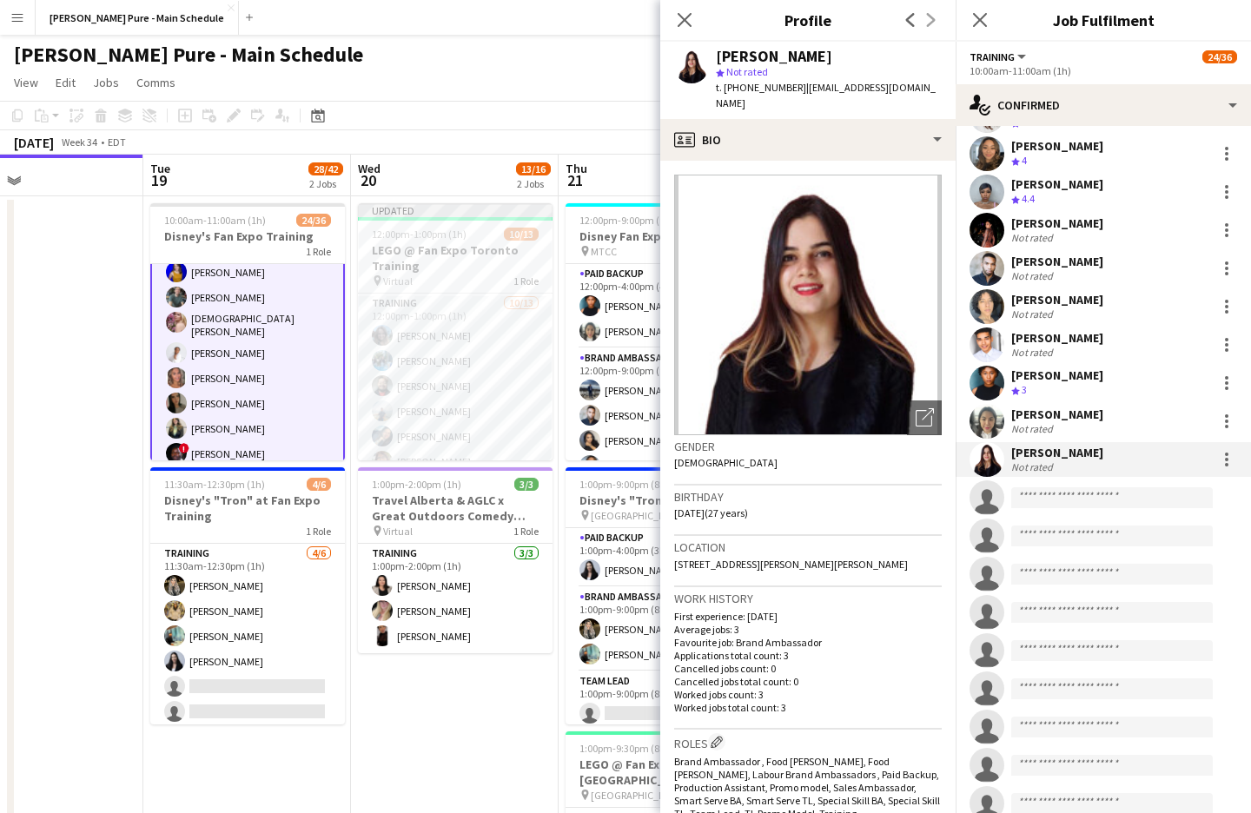
click at [1186, 22] on h3 "Job Fulfilment" at bounding box center [1102, 20] width 295 height 23
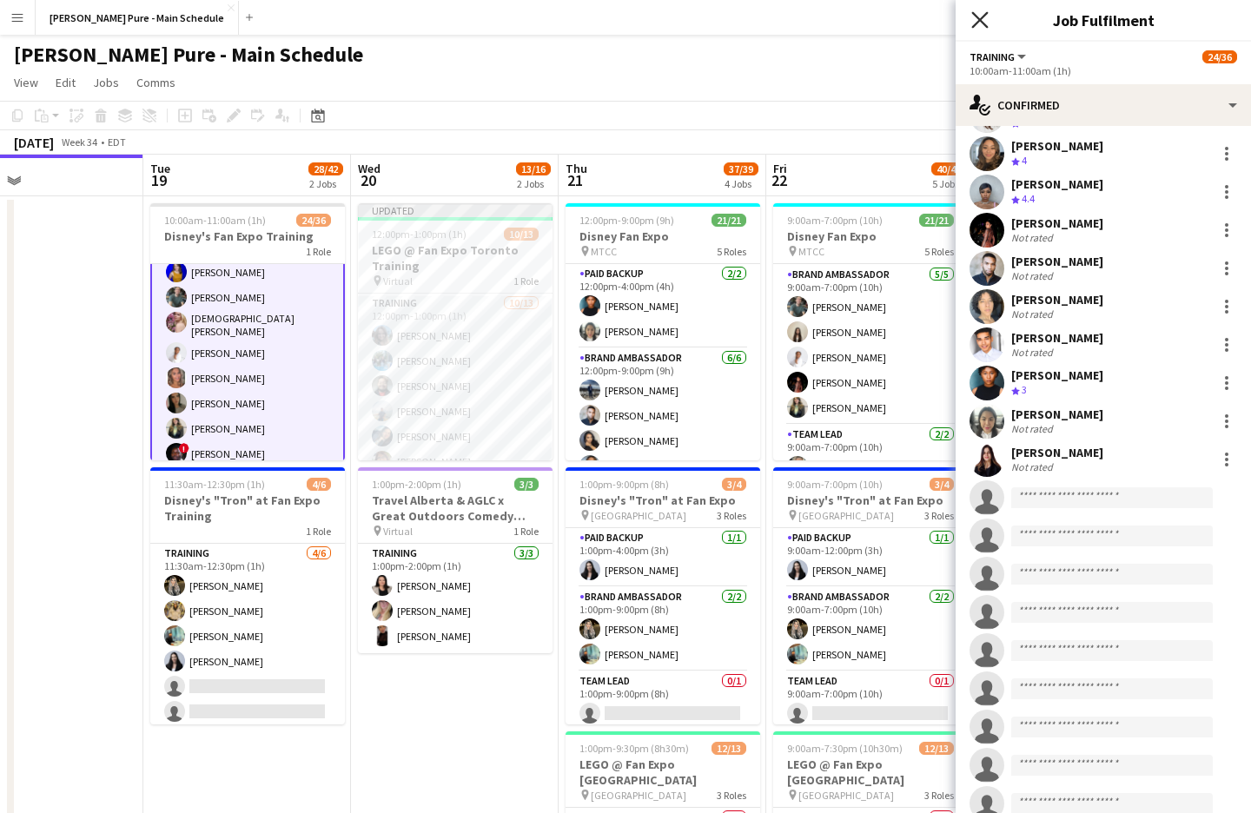
click at [977, 21] on icon "Close pop-in" at bounding box center [979, 19] width 17 height 17
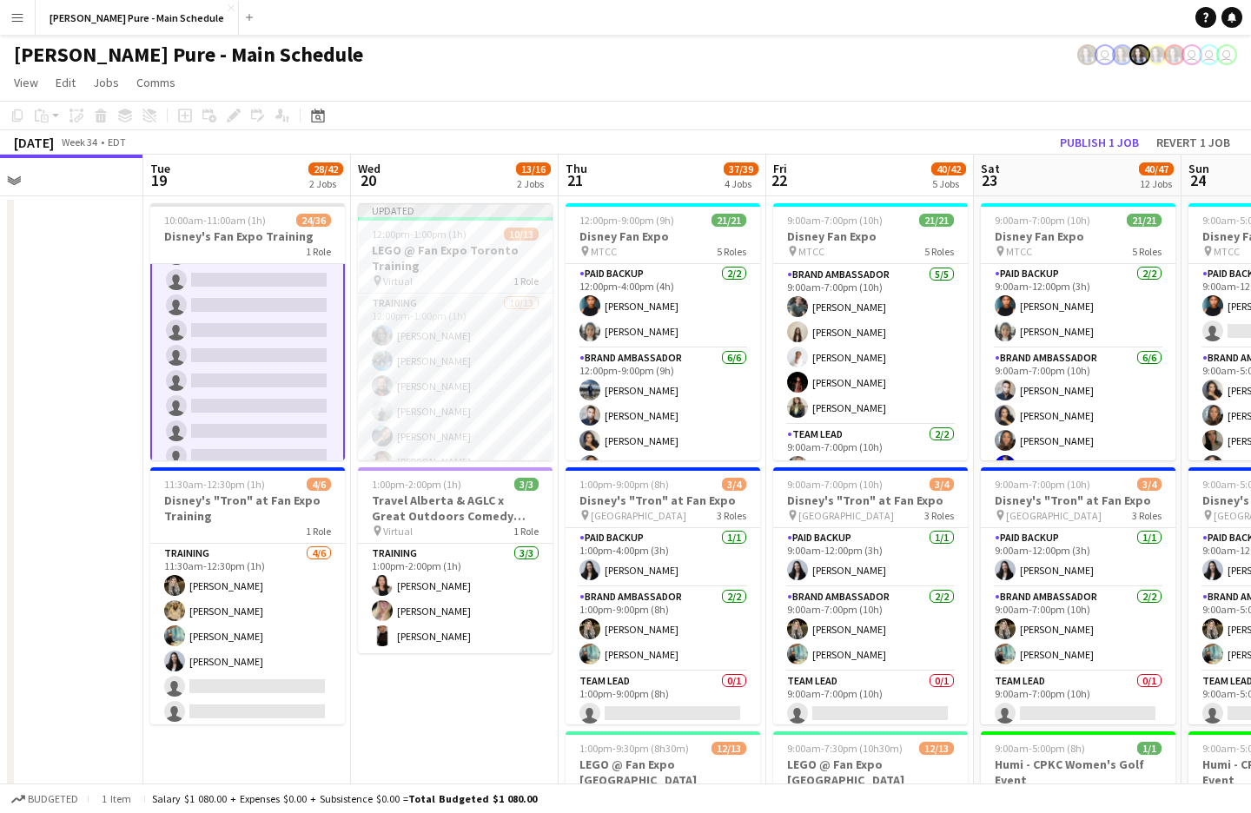
scroll to position [747, 0]
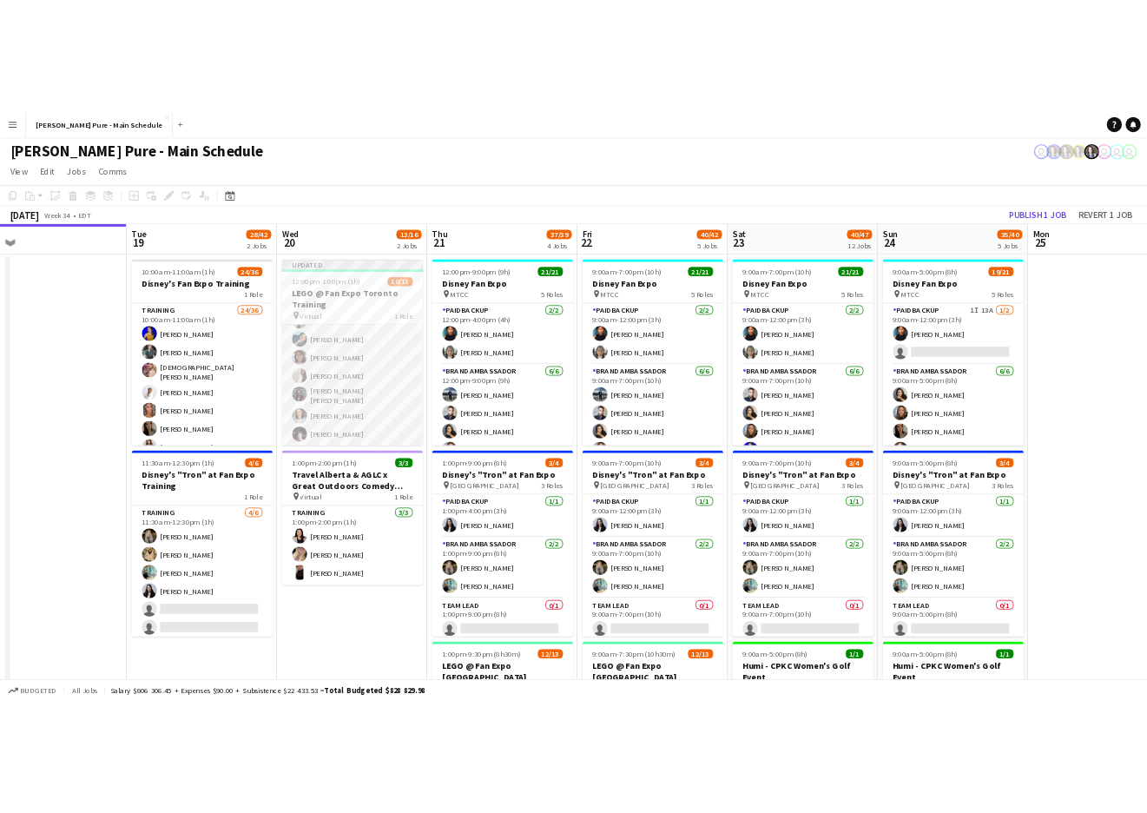
scroll to position [126, 0]
